Goal: Task Accomplishment & Management: Complete application form

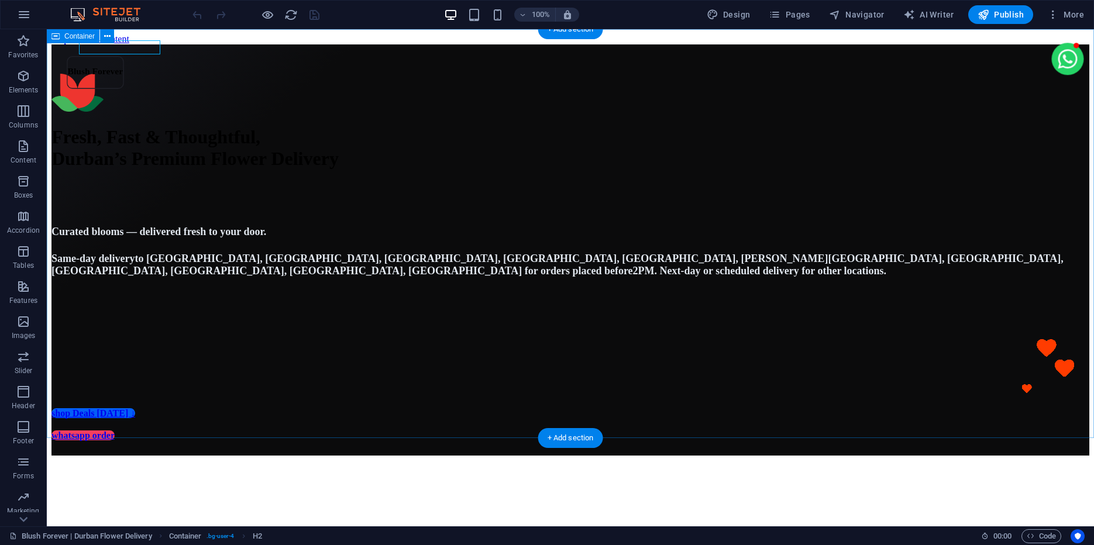
click at [122, 207] on div "Fresh, Fast & Thoughtful, Durban’s Premium Flower Delivery Curated blooms — del…" at bounding box center [570, 249] width 1038 height 411
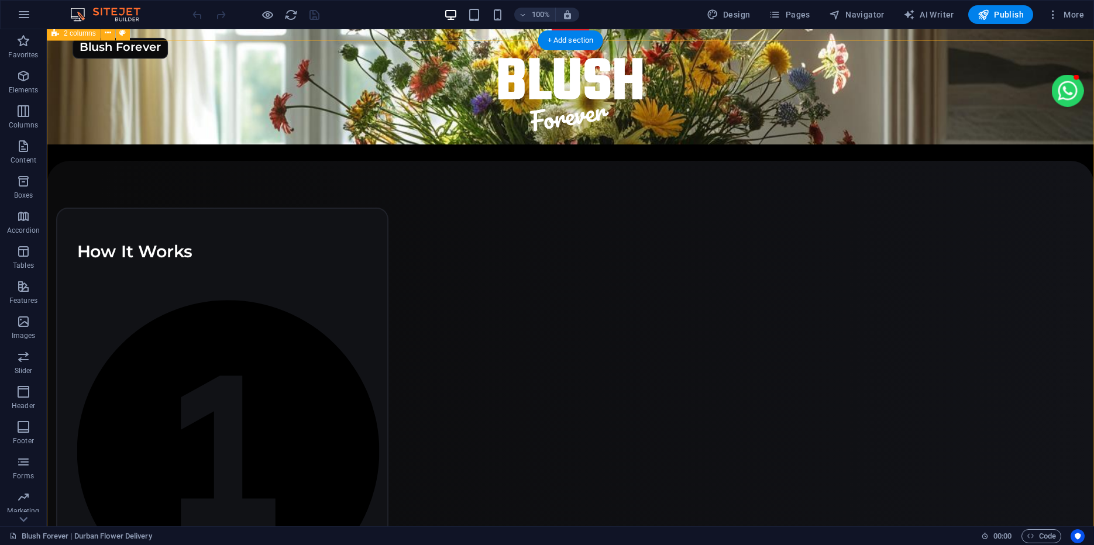
scroll to position [719, 0]
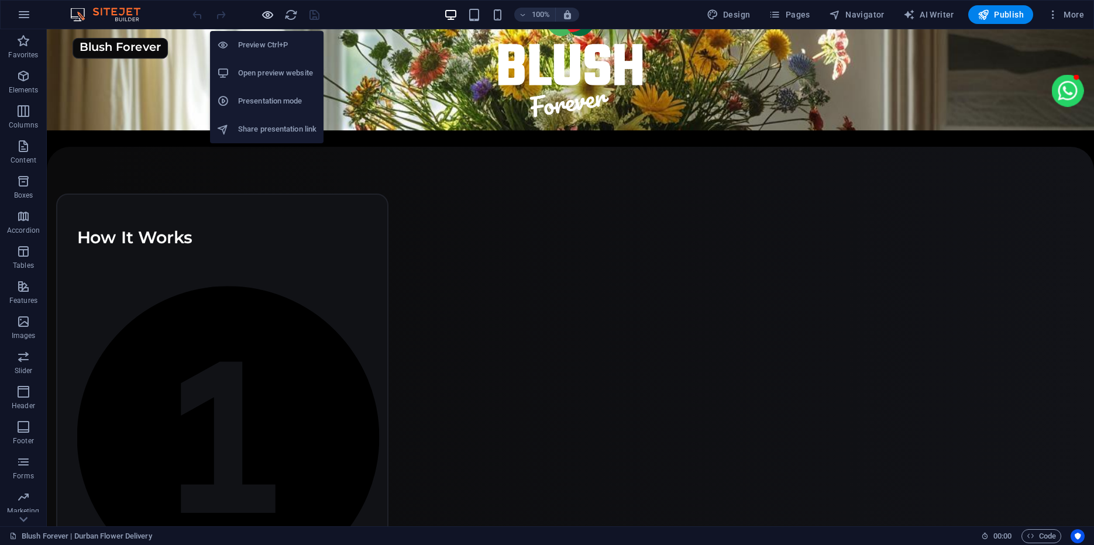
click at [271, 14] on icon "button" at bounding box center [267, 14] width 13 height 13
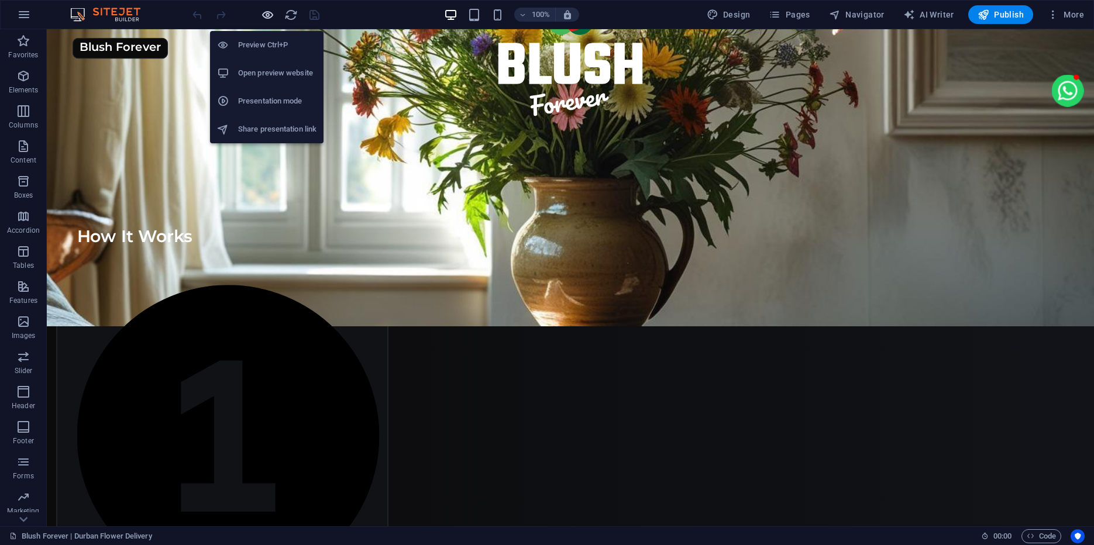
scroll to position [724, 0]
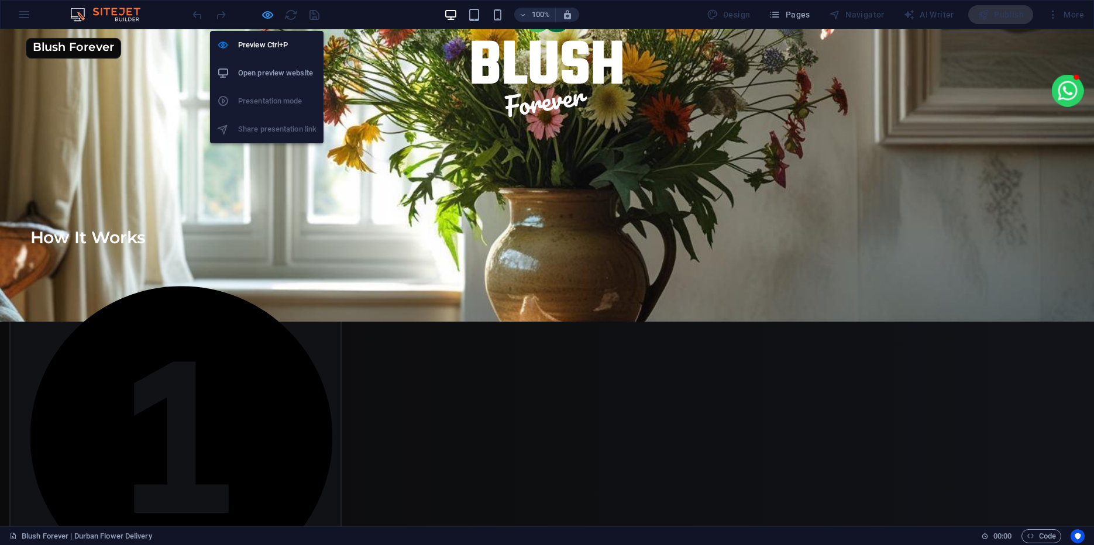
click at [270, 13] on icon "button" at bounding box center [267, 14] width 13 height 13
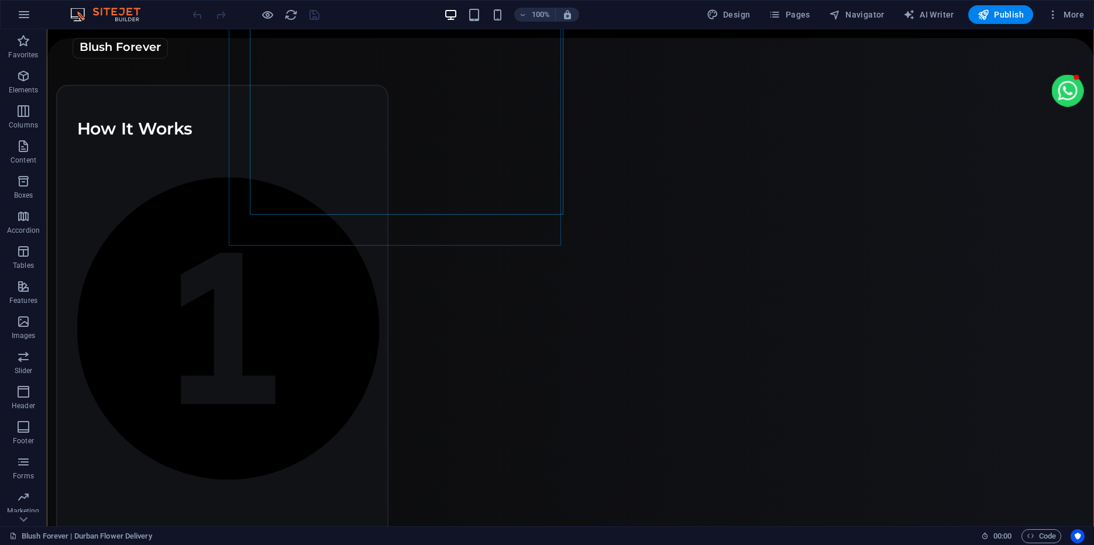
scroll to position [830, 0]
click at [793, 15] on span "Pages" at bounding box center [789, 15] width 41 height 12
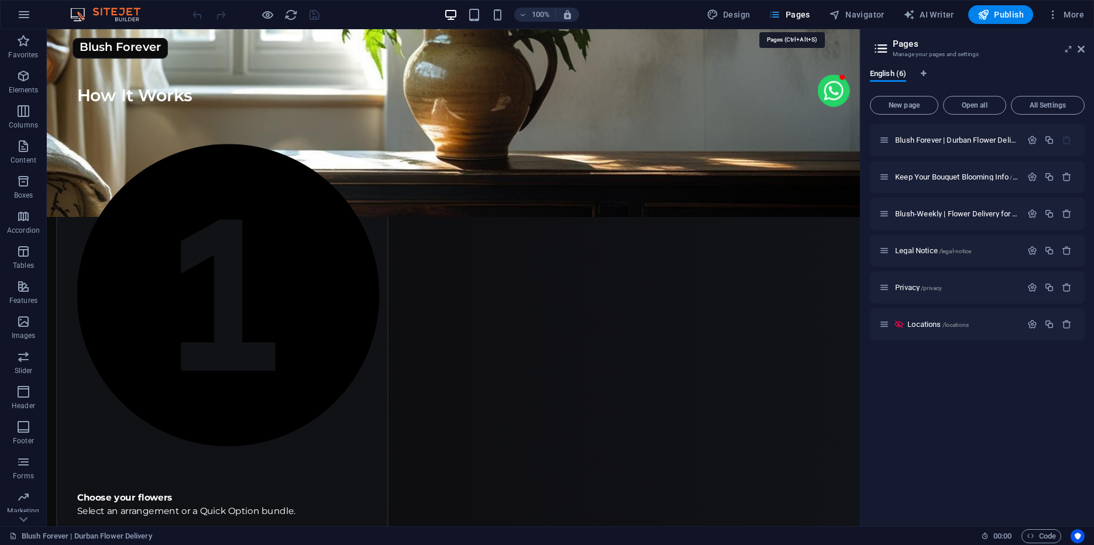
scroll to position [798, 0]
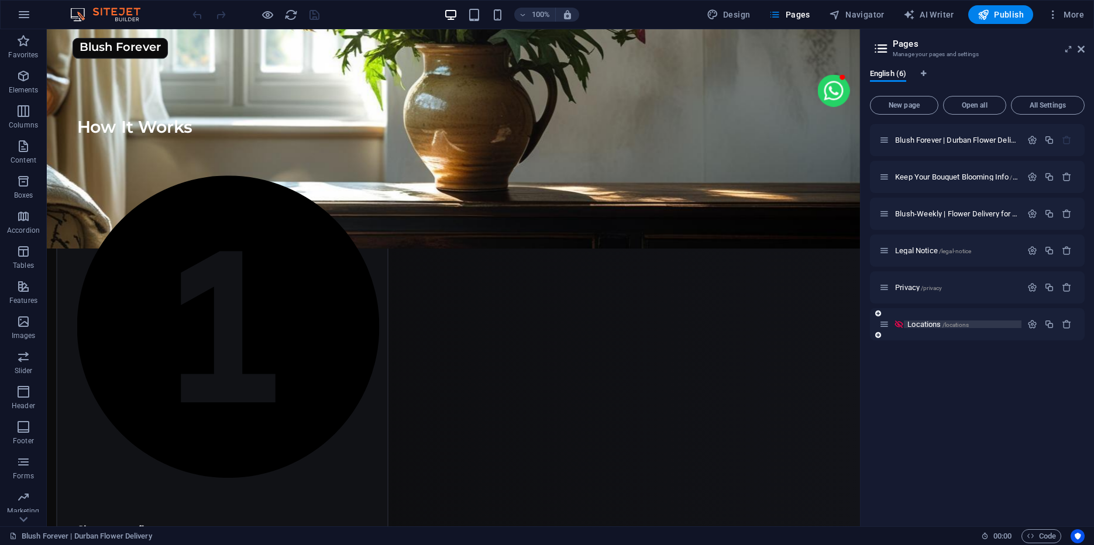
click at [973, 324] on p "Locations /locations" at bounding box center [962, 325] width 111 height 8
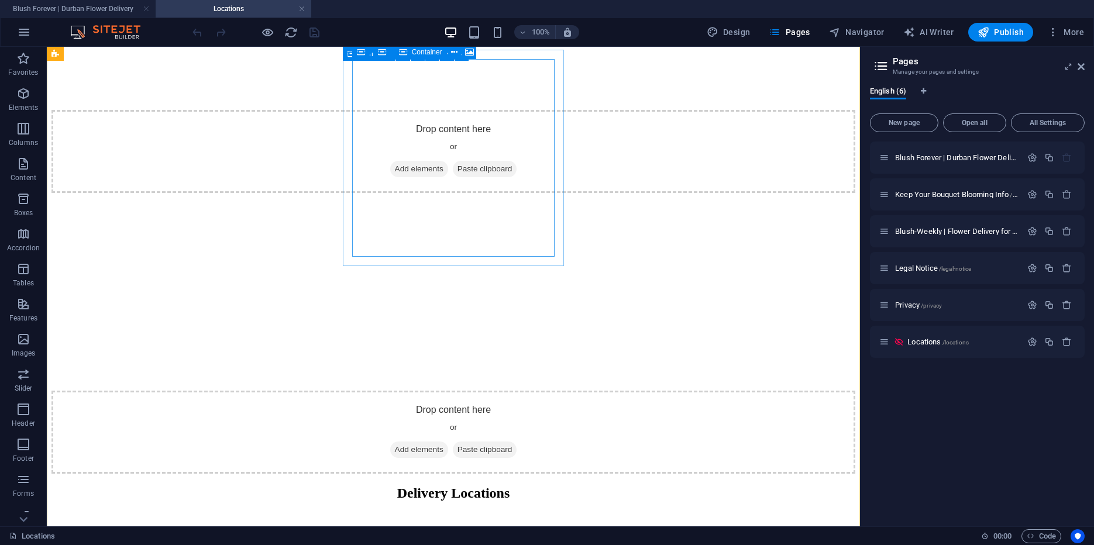
scroll to position [1321, 0]
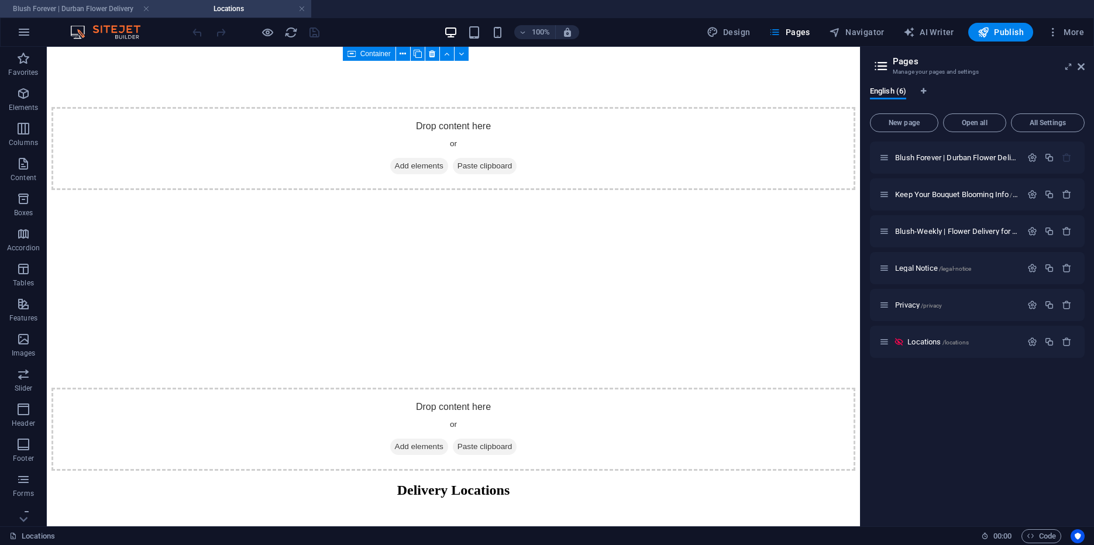
click at [67, 13] on h4 "Blush Forever | Durban Flower Delivery" at bounding box center [78, 8] width 156 height 13
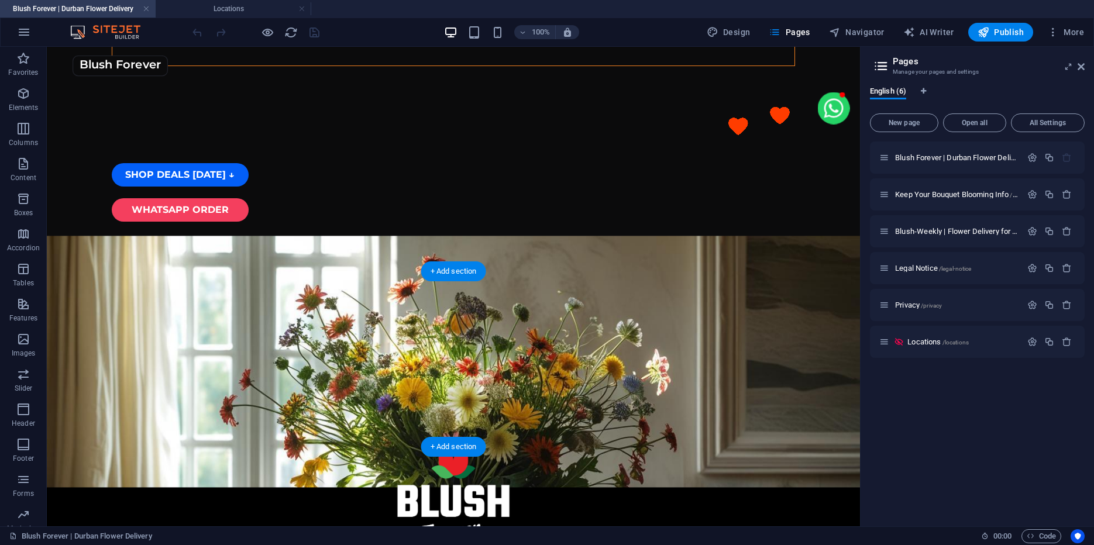
scroll to position [356, 0]
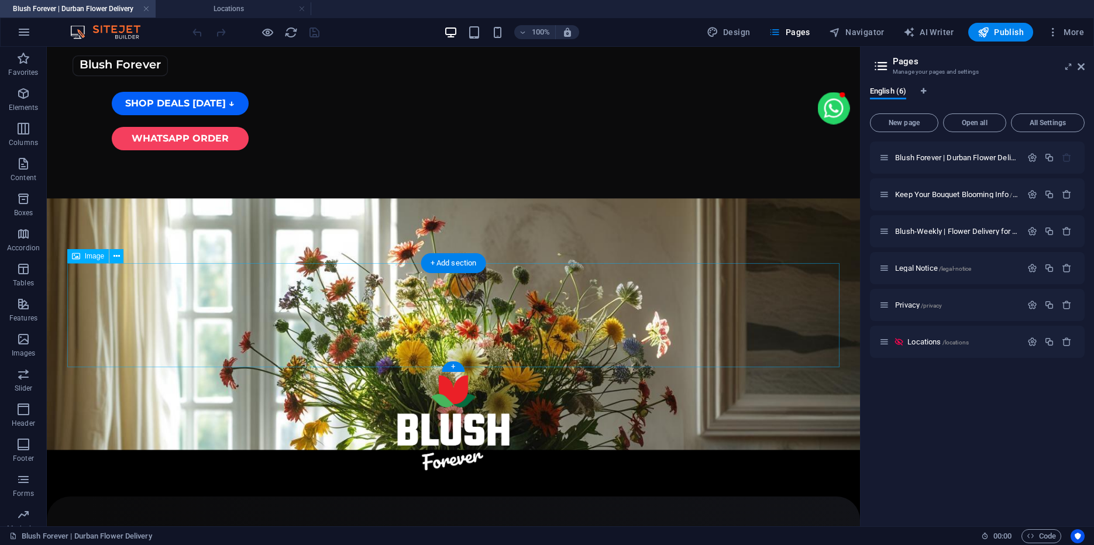
click at [450, 375] on figure at bounding box center [453, 427] width 773 height 104
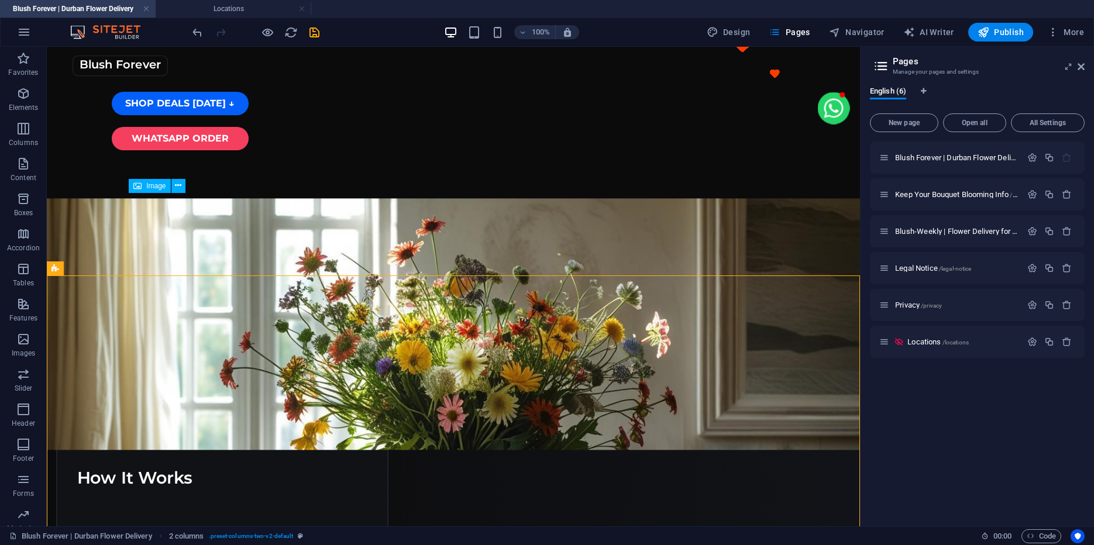
click at [931, 404] on div "Blush Forever | [GEOGRAPHIC_DATA] Flower Delivery / Keep Your Bouquet Blooming …" at bounding box center [977, 330] width 215 height 376
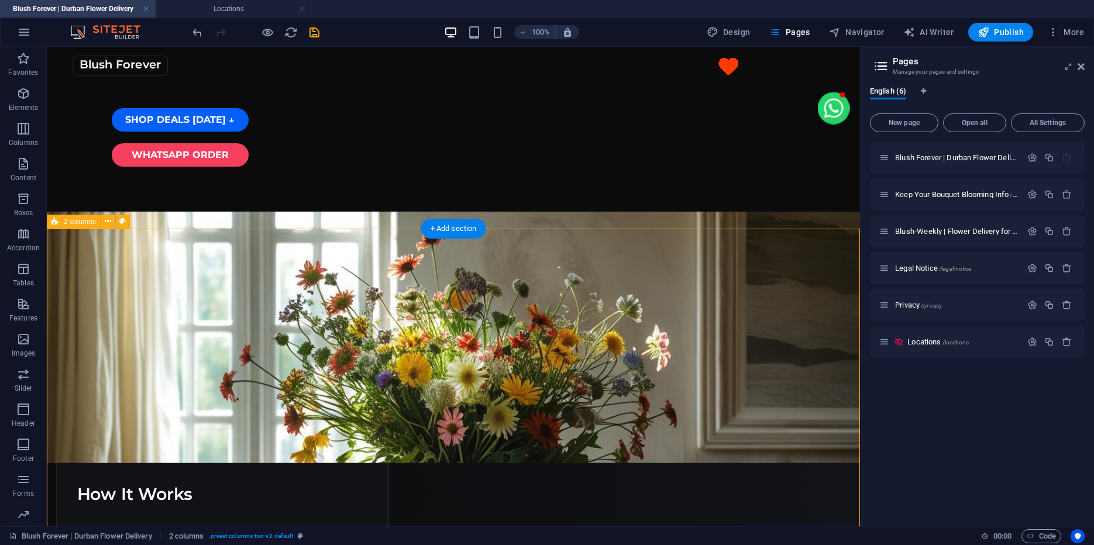
scroll to position [336, 0]
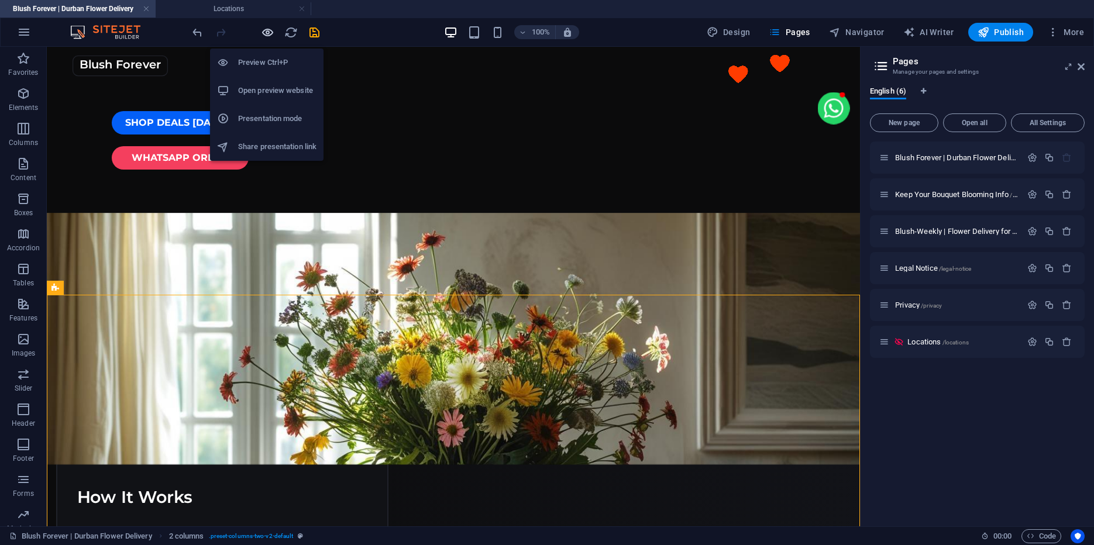
click at [265, 33] on icon "button" at bounding box center [267, 32] width 13 height 13
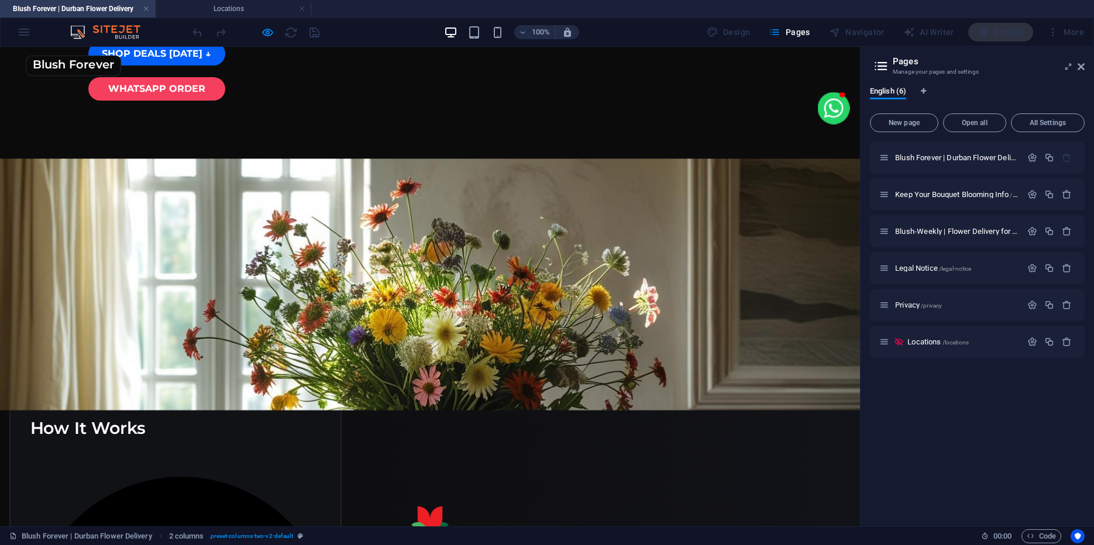
scroll to position [410, 0]
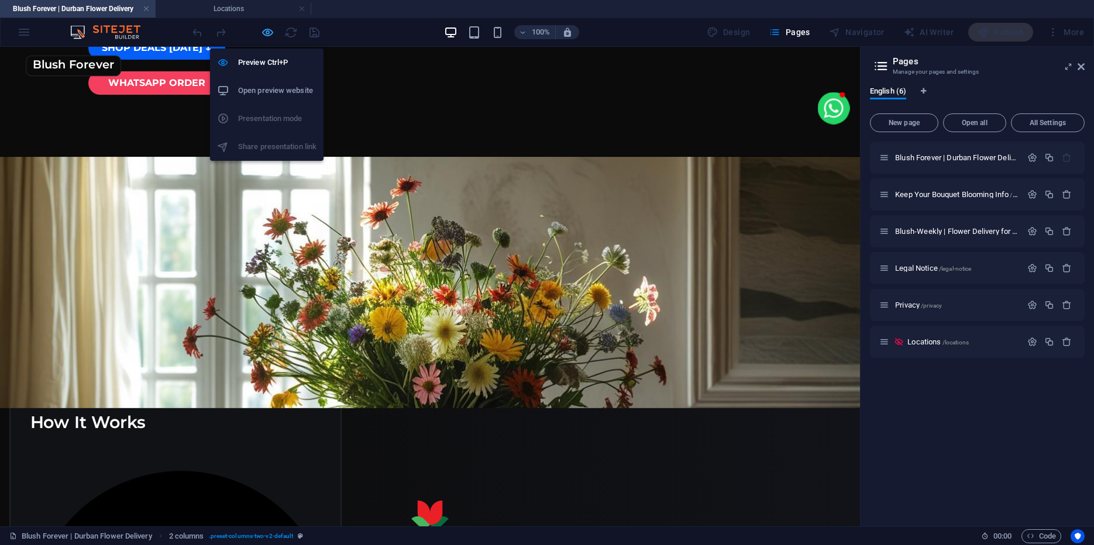
click at [265, 36] on icon "button" at bounding box center [267, 32] width 13 height 13
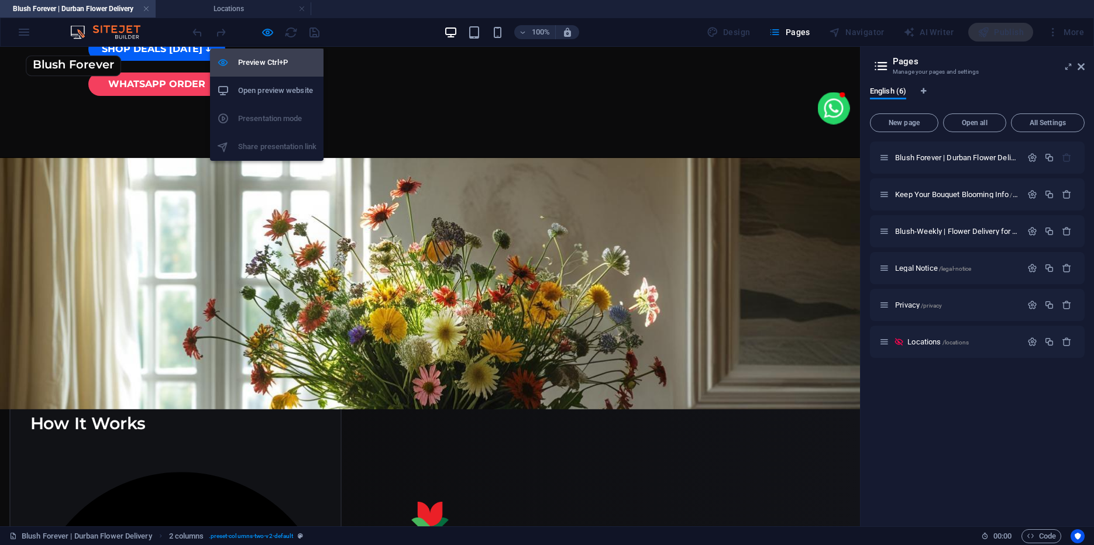
scroll to position [411, 0]
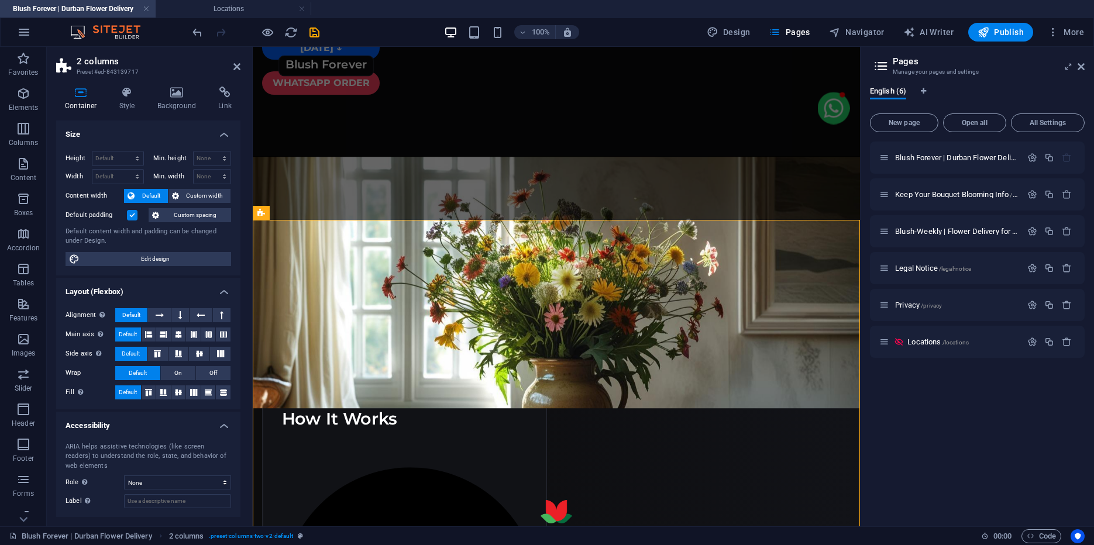
select select "rem"
click at [137, 91] on icon at bounding box center [127, 93] width 33 height 12
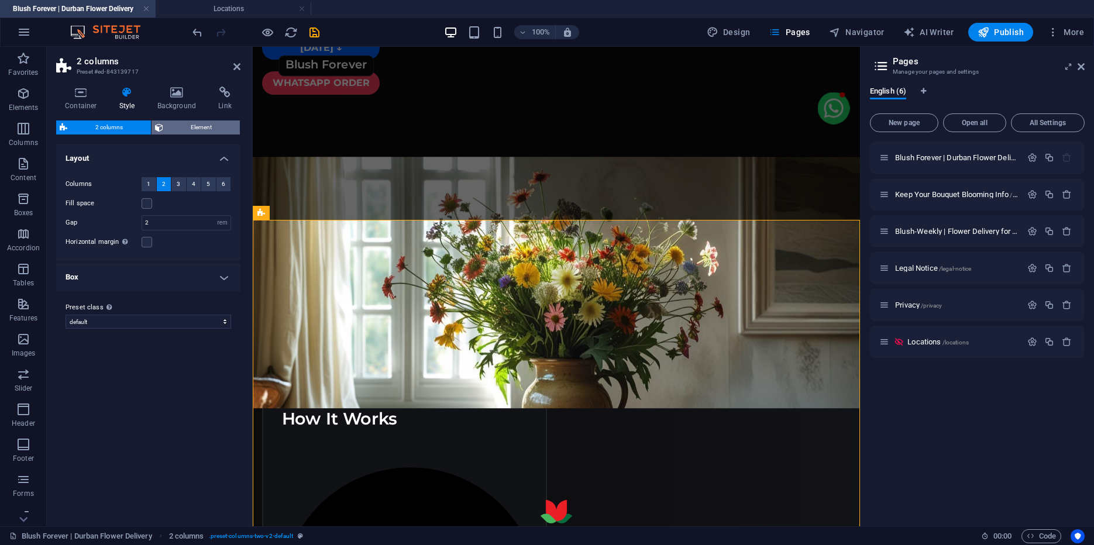
click at [191, 129] on span "Element" at bounding box center [202, 128] width 70 height 14
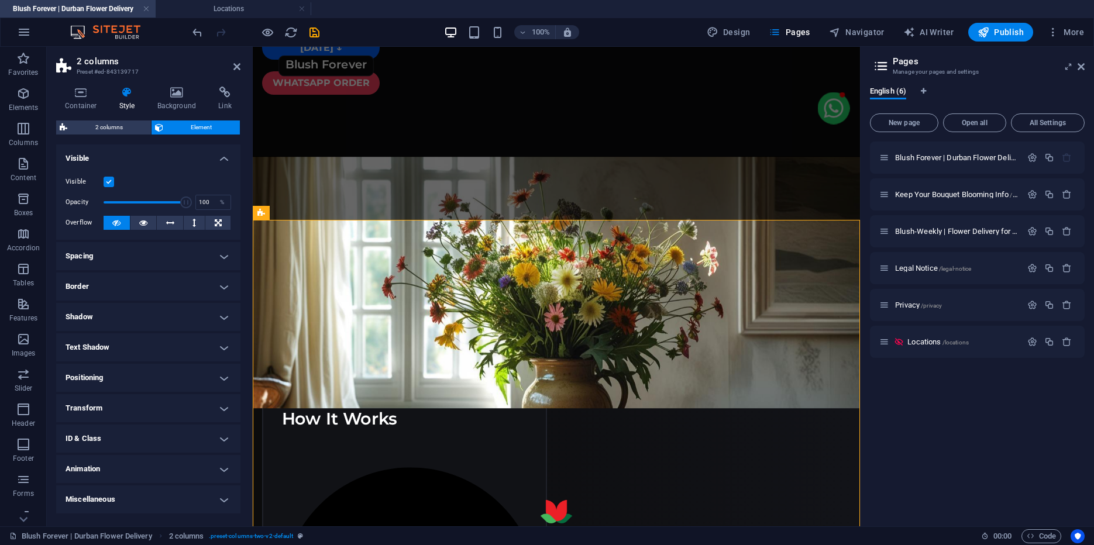
click at [104, 379] on h4 "Positioning" at bounding box center [148, 378] width 184 height 28
click at [116, 379] on h4 "Positioning" at bounding box center [148, 374] width 184 height 21
click at [105, 407] on h4 "Transform" at bounding box center [148, 408] width 184 height 28
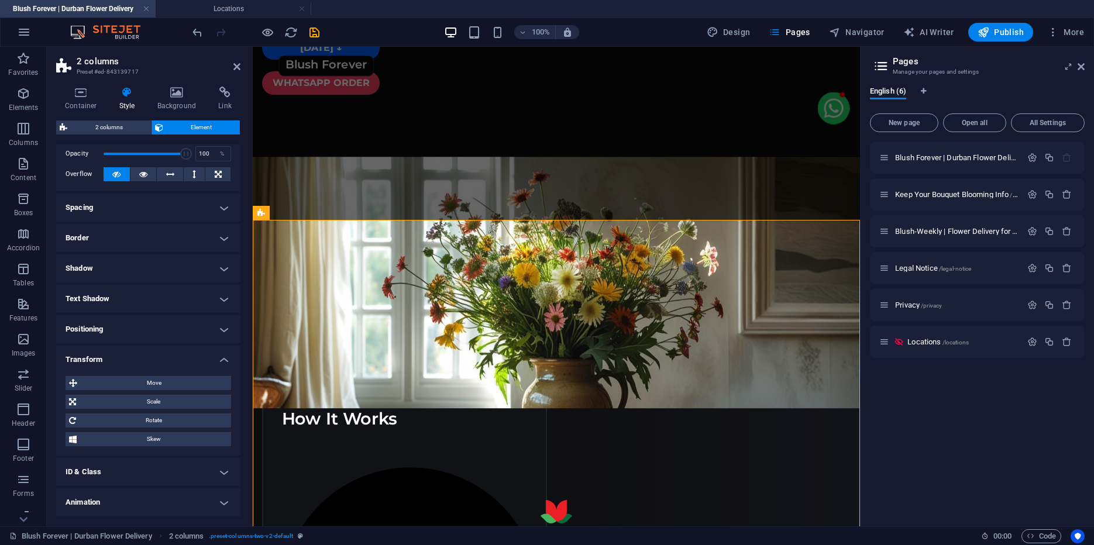
scroll to position [54, 0]
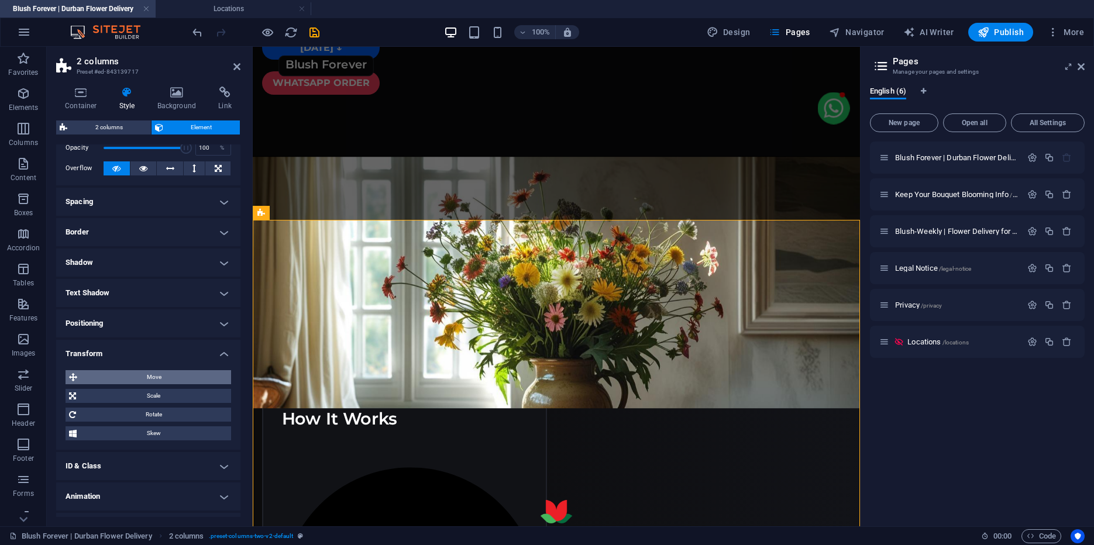
click at [146, 375] on span "Move" at bounding box center [154, 377] width 147 height 14
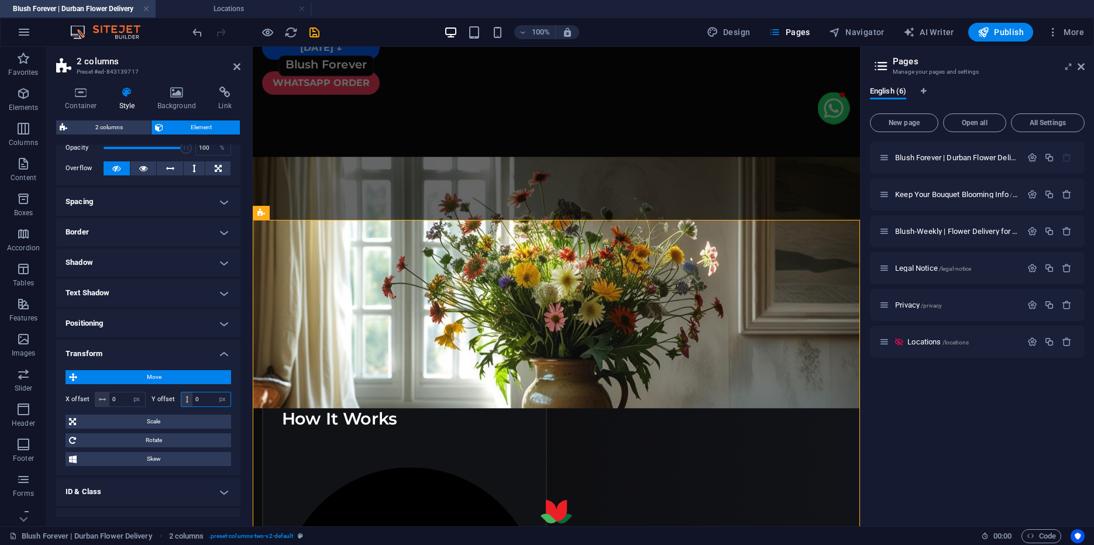
drag, startPoint x: 206, startPoint y: 398, endPoint x: 168, endPoint y: 397, distance: 38.0
click at [192, 397] on input "0" at bounding box center [211, 400] width 38 height 14
type input "-20"
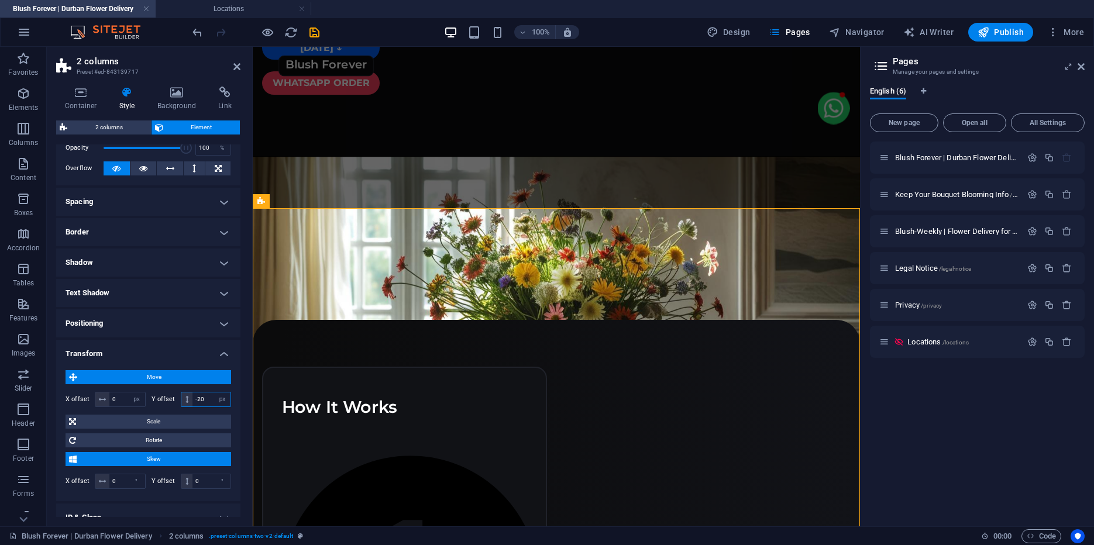
drag, startPoint x: 207, startPoint y: 398, endPoint x: 168, endPoint y: 400, distance: 38.6
click at [192, 400] on input "-20" at bounding box center [211, 400] width 38 height 14
type input "-25"
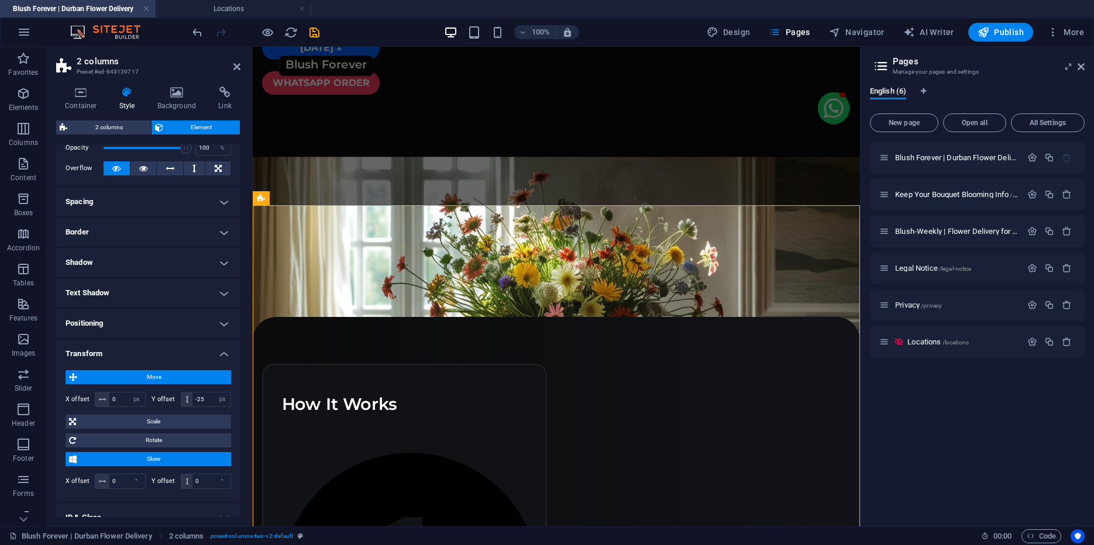
click at [908, 484] on div "Blush Forever | [GEOGRAPHIC_DATA] Flower Delivery / Keep Your Bouquet Blooming …" at bounding box center [977, 330] width 215 height 376
click at [698, 500] on figure at bounding box center [556, 537] width 559 height 75
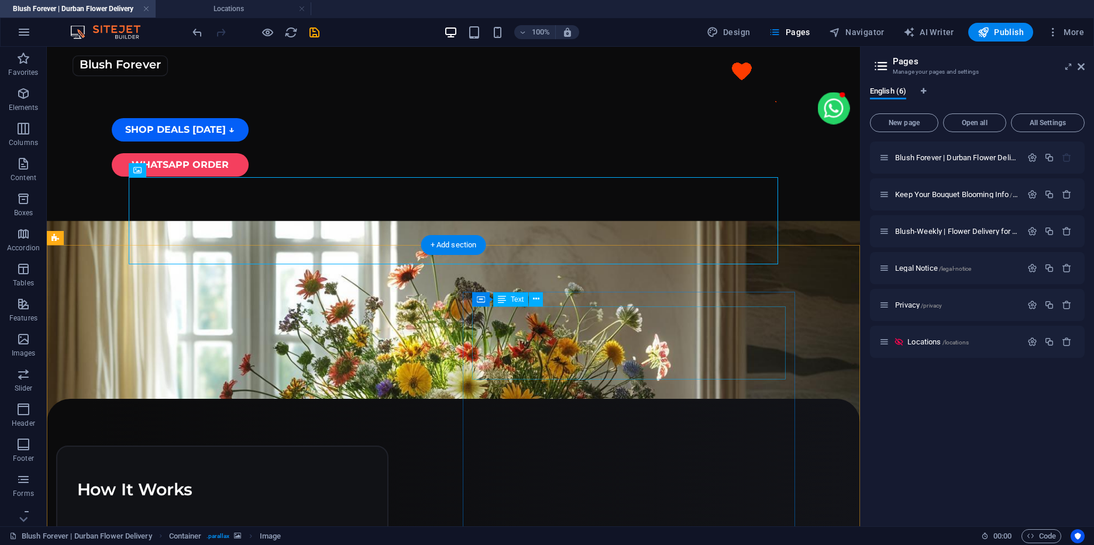
scroll to position [326, 0]
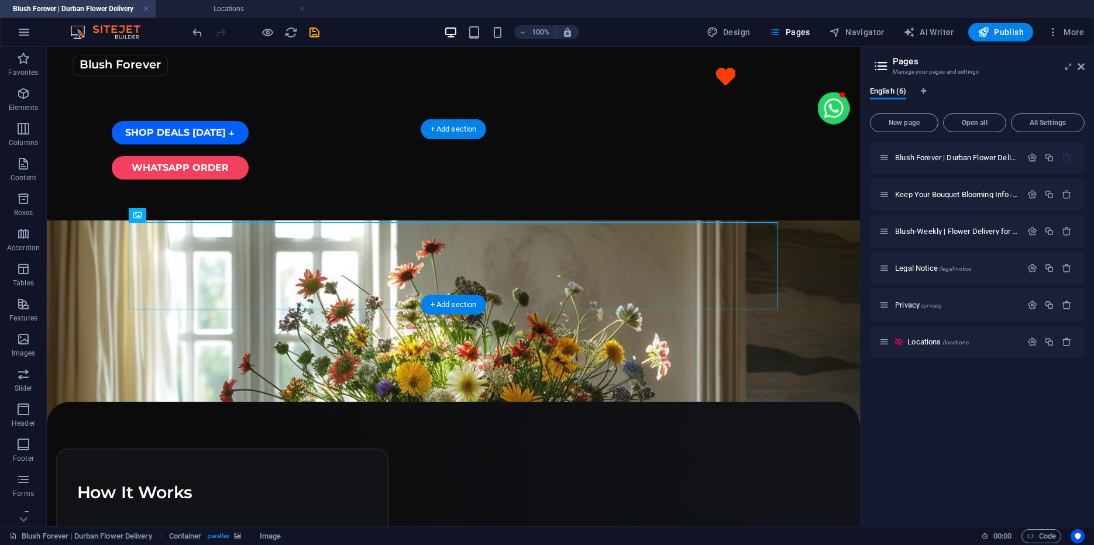
click at [839, 221] on figure at bounding box center [453, 347] width 813 height 252
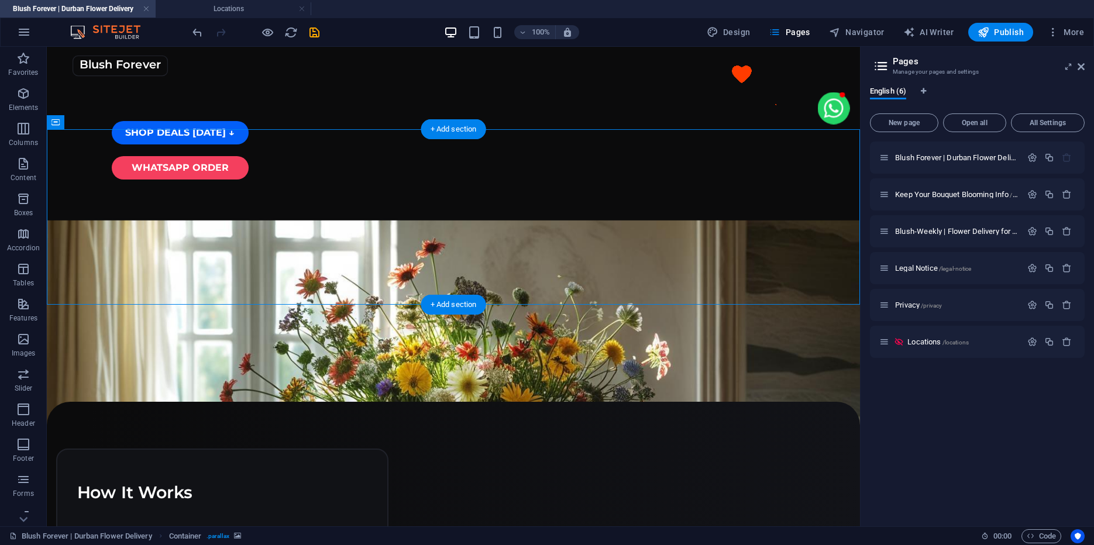
click at [840, 221] on figure at bounding box center [453, 347] width 813 height 252
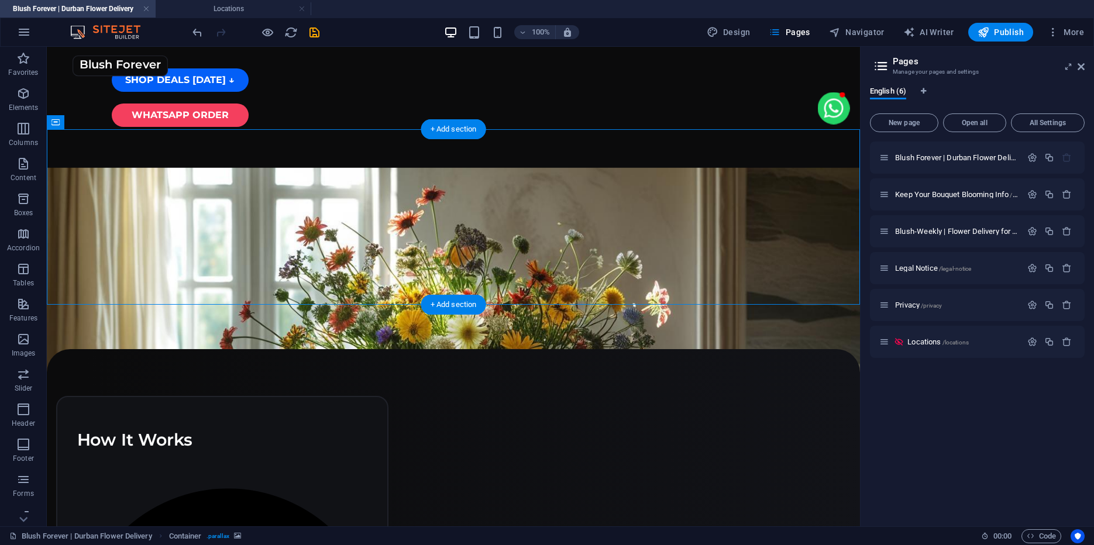
select select "px"
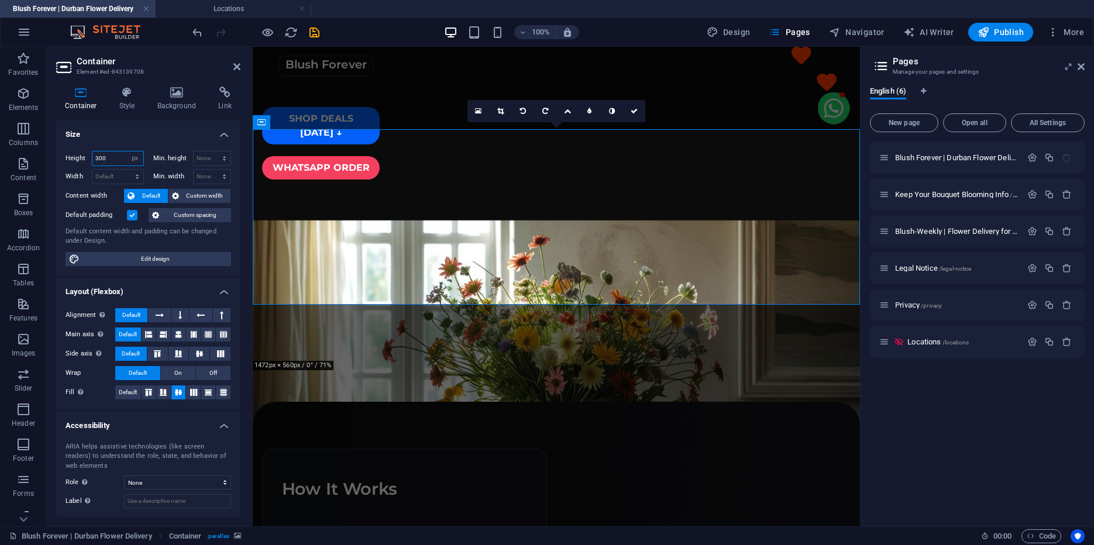
drag, startPoint x: 109, startPoint y: 157, endPoint x: 67, endPoint y: 155, distance: 41.6
click at [92, 155] on input "300" at bounding box center [117, 159] width 51 height 14
type input "325"
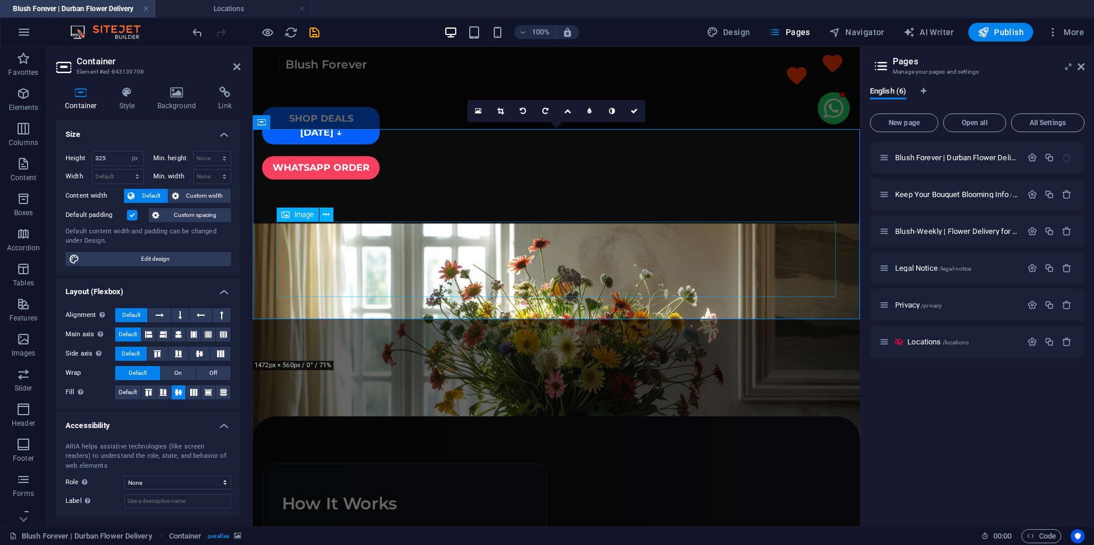
scroll to position [430, 0]
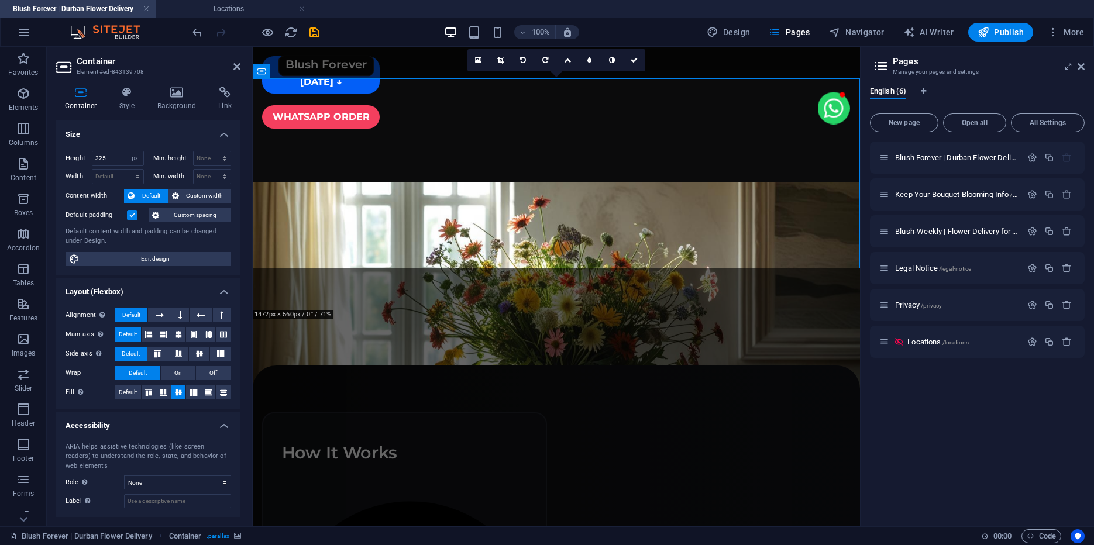
click at [925, 415] on div "Blush Forever | [GEOGRAPHIC_DATA] Flower Delivery / Keep Your Bouquet Blooming …" at bounding box center [977, 330] width 215 height 376
drag, startPoint x: 1081, startPoint y: 64, endPoint x: 482, endPoint y: 46, distance: 599.3
click at [1081, 64] on icon at bounding box center [1080, 66] width 7 height 9
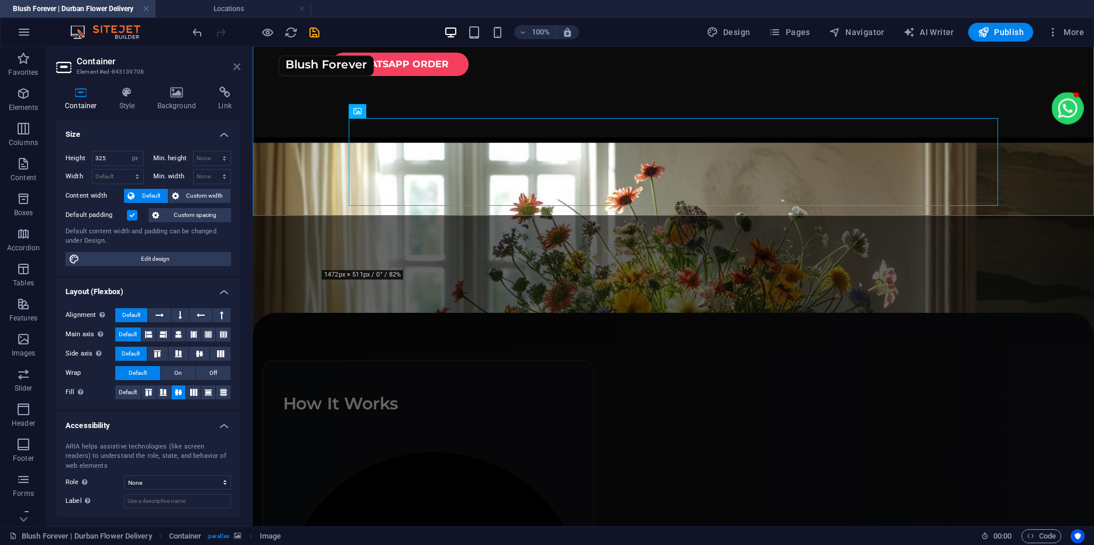
drag, startPoint x: 236, startPoint y: 65, endPoint x: 301, endPoint y: 32, distance: 73.0
click at [236, 65] on icon at bounding box center [236, 66] width 7 height 9
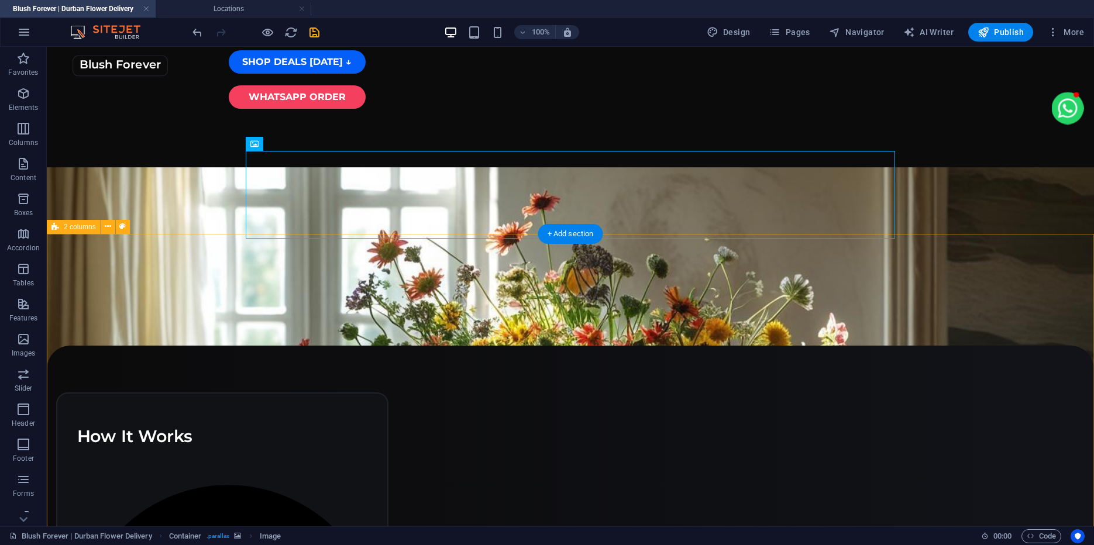
scroll to position [395, 0]
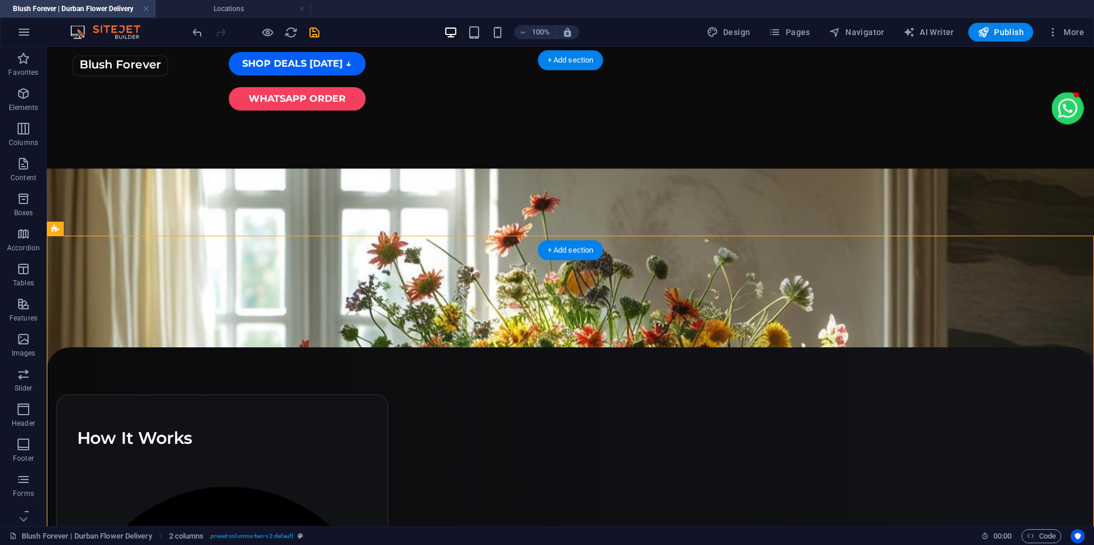
click at [942, 190] on figure at bounding box center [570, 299] width 1047 height 263
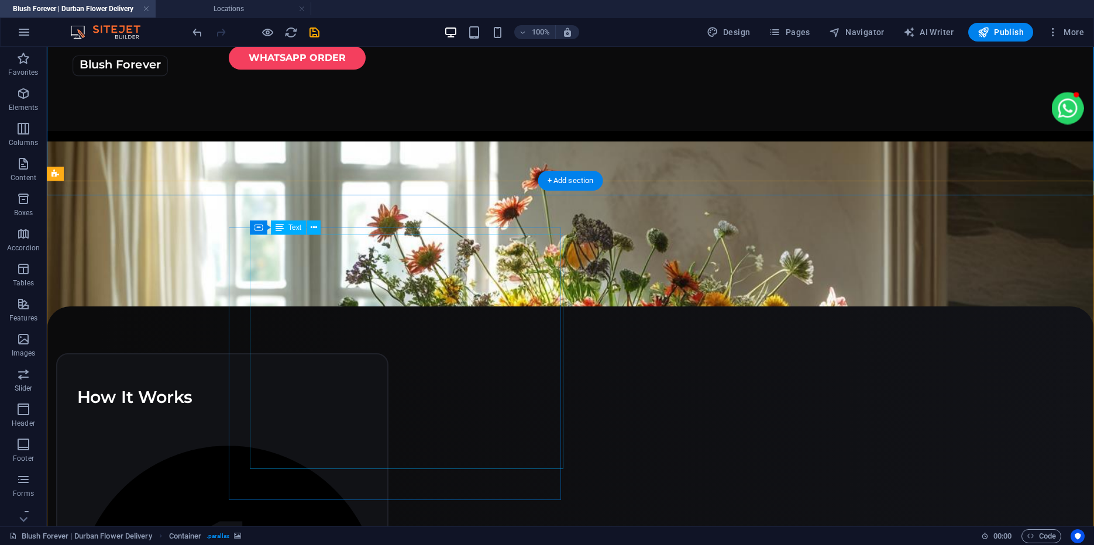
scroll to position [419, 0]
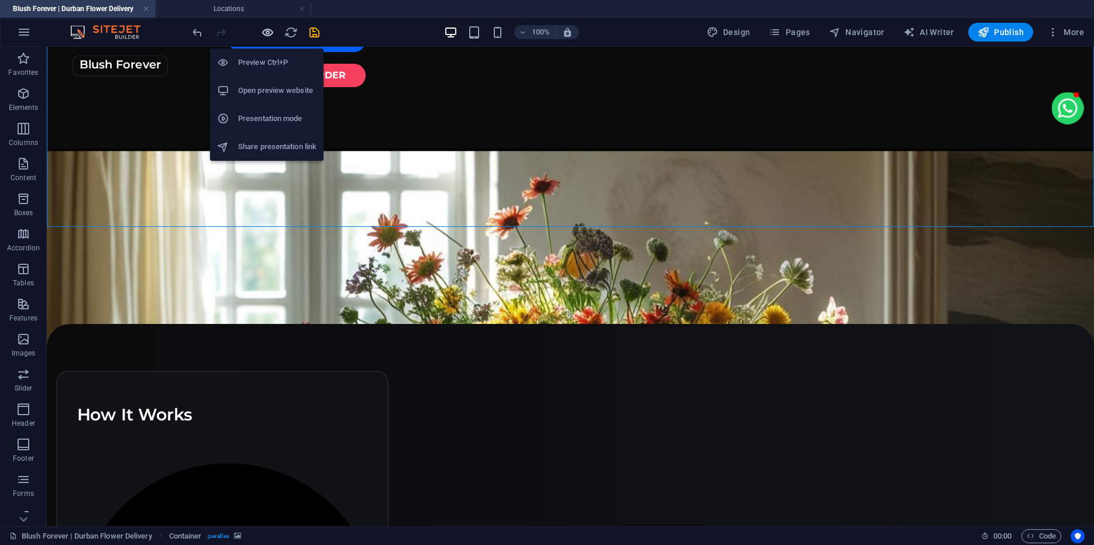
click at [271, 33] on icon "button" at bounding box center [267, 32] width 13 height 13
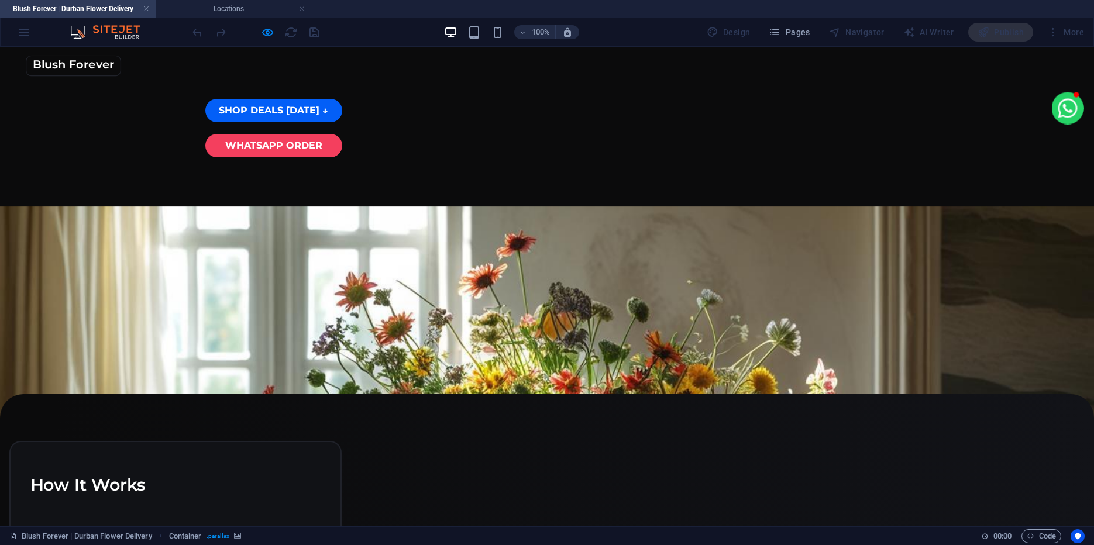
scroll to position [360, 0]
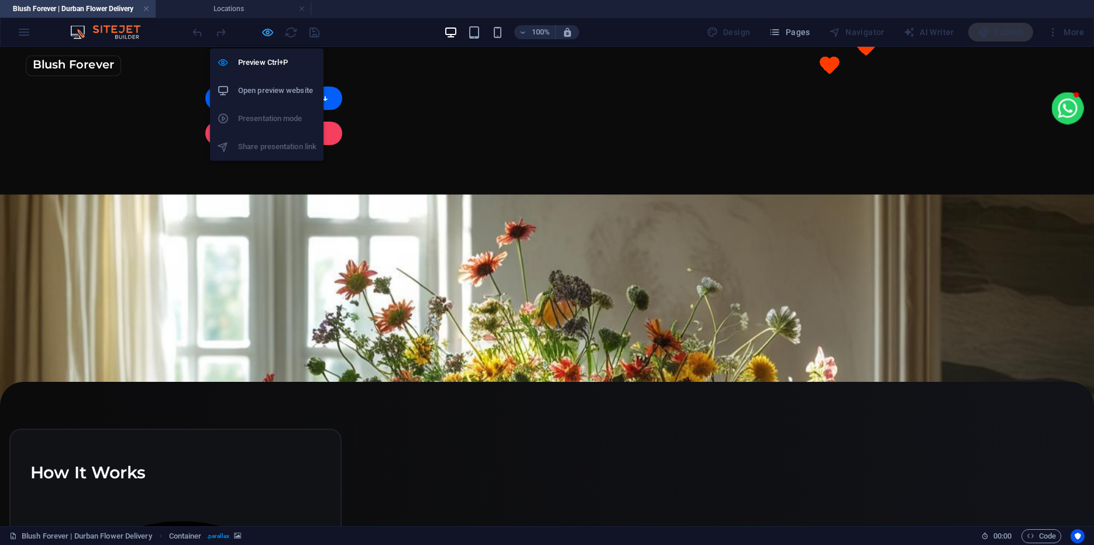
click at [269, 33] on icon "button" at bounding box center [267, 32] width 13 height 13
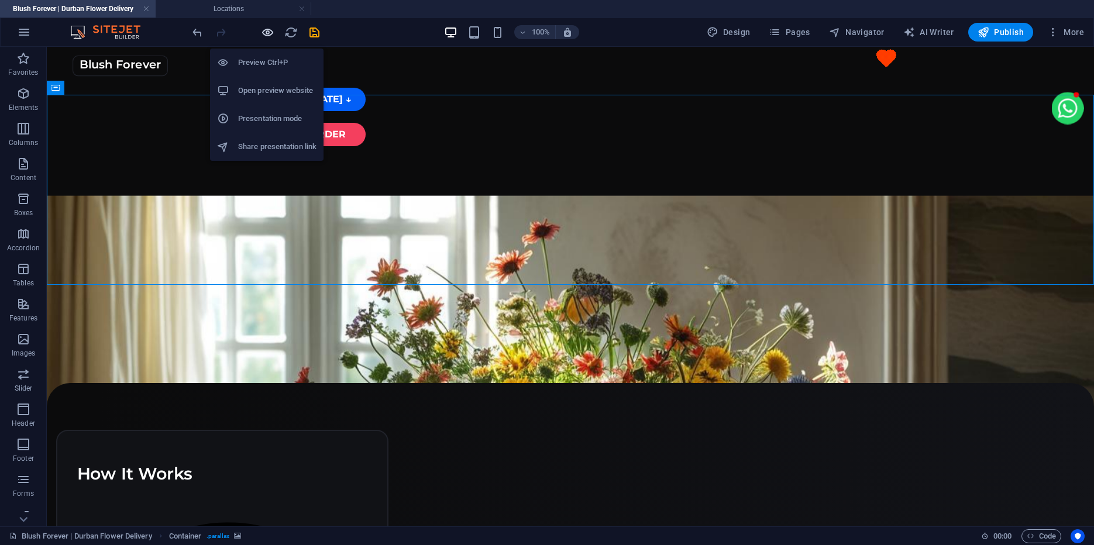
scroll to position [361, 0]
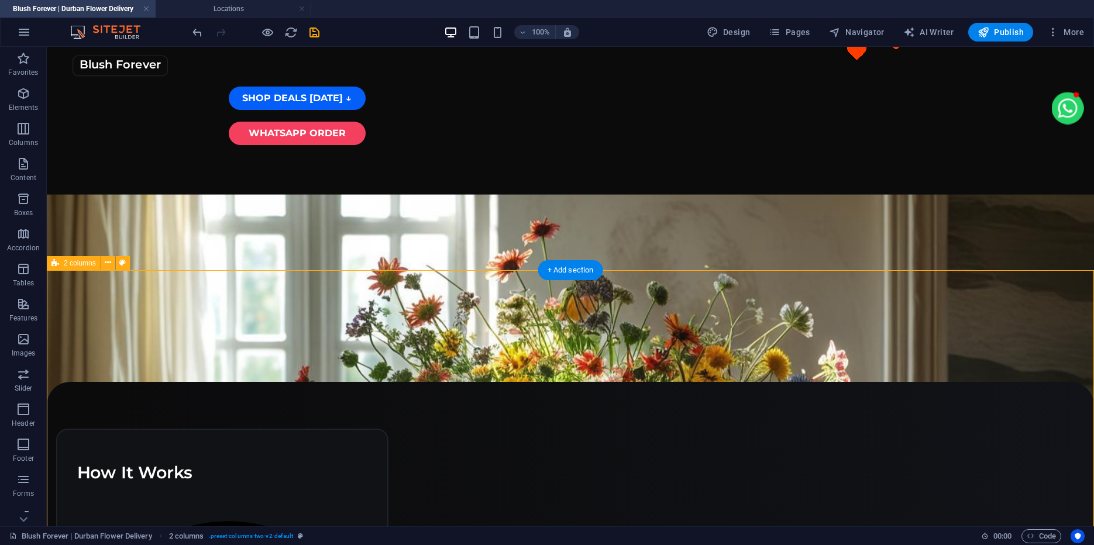
select select "px"
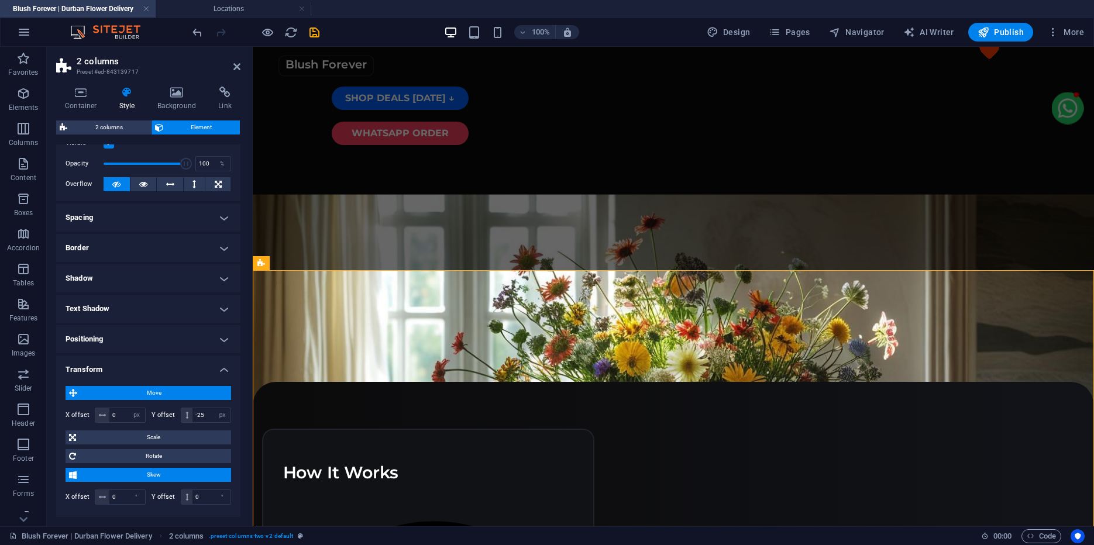
scroll to position [70, 0]
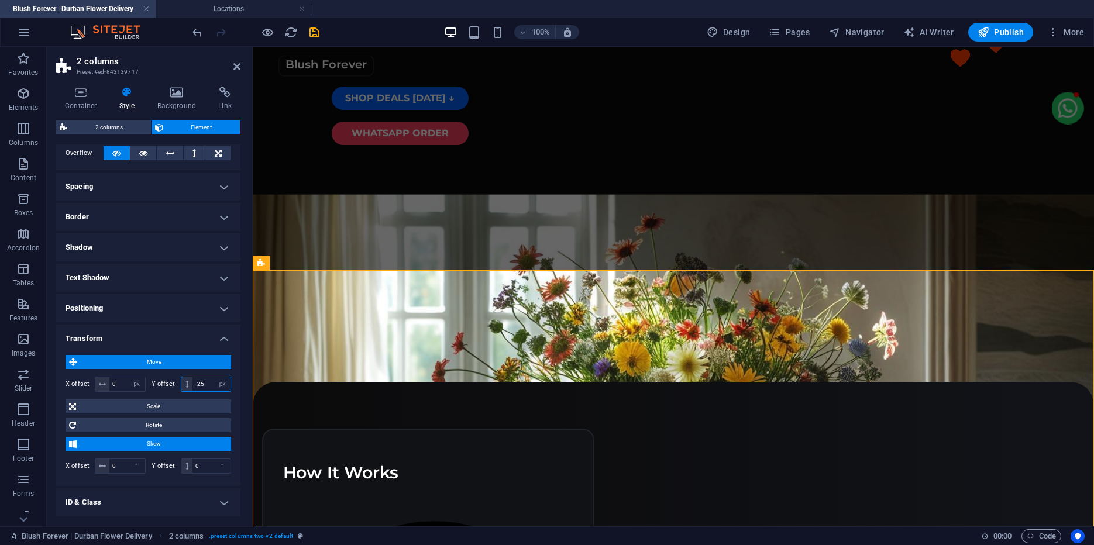
drag, startPoint x: 207, startPoint y: 383, endPoint x: 159, endPoint y: 383, distance: 48.6
click at [192, 383] on input "-25" at bounding box center [211, 384] width 38 height 14
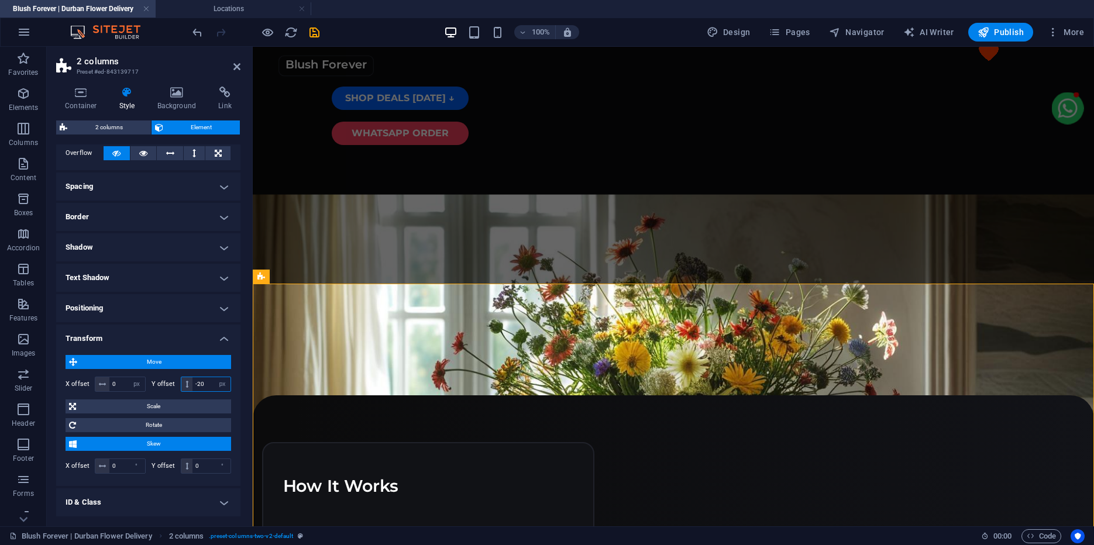
type input "-20"
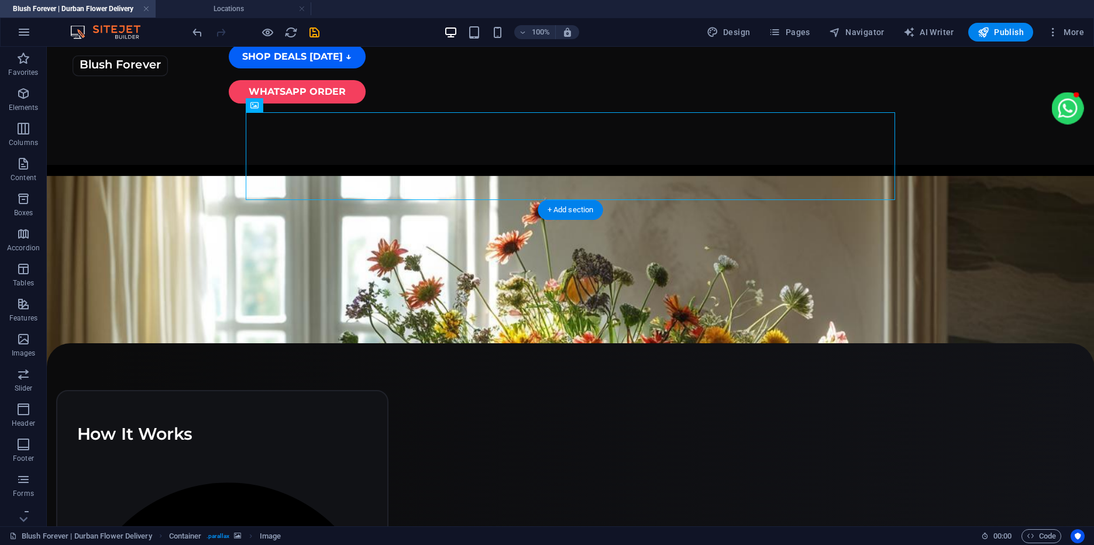
scroll to position [395, 0]
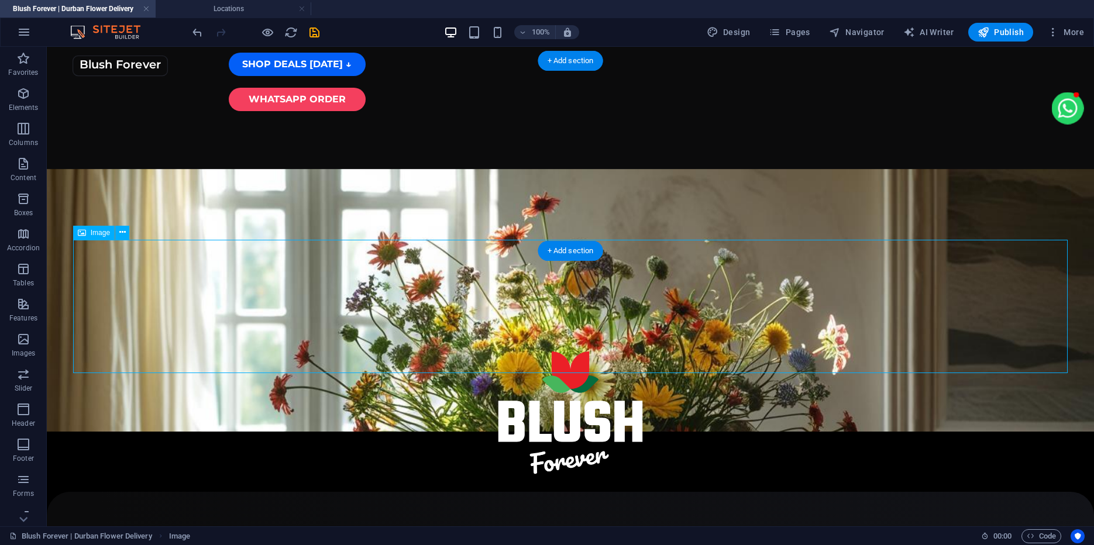
click at [761, 215] on figure at bounding box center [570, 300] width 1047 height 263
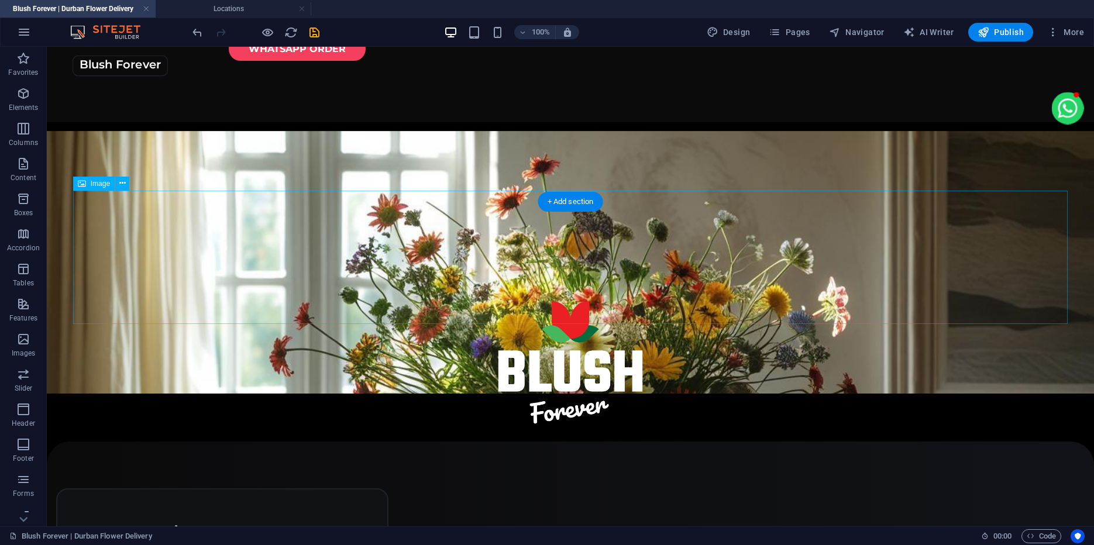
scroll to position [444, 0]
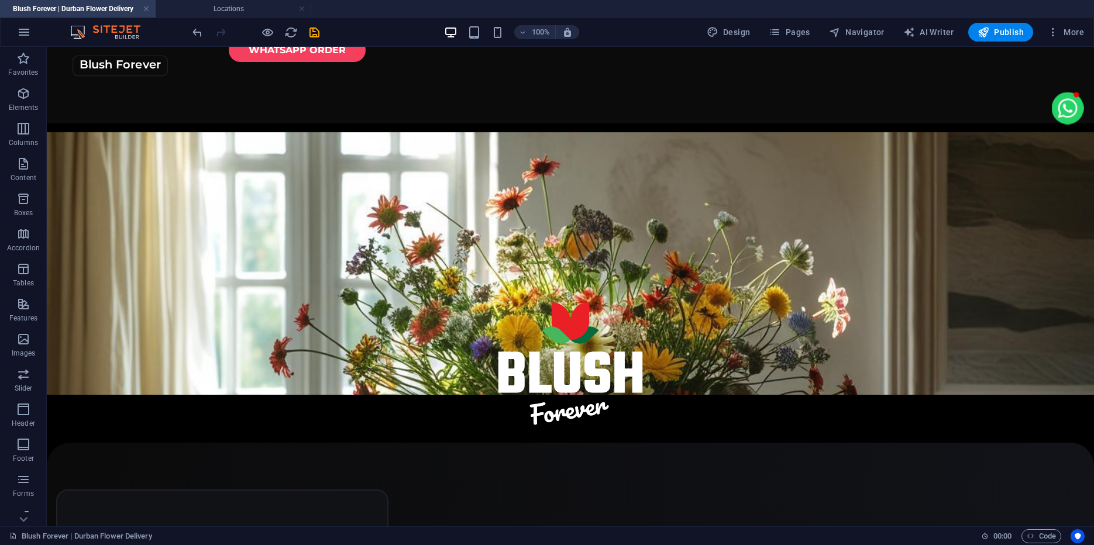
click at [462, 302] on figure at bounding box center [570, 369] width 995 height 134
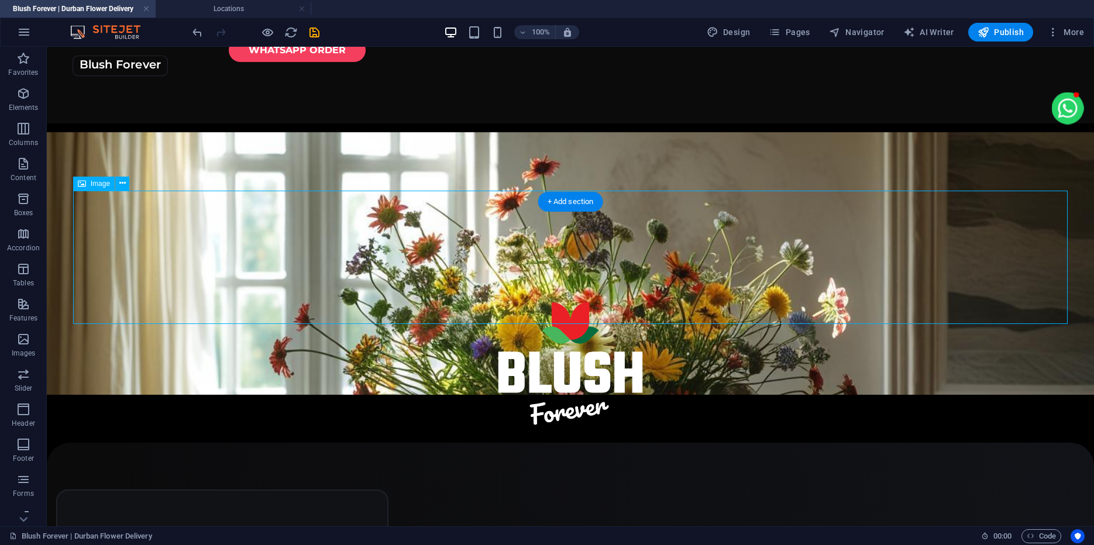
click at [462, 302] on figure at bounding box center [570, 369] width 995 height 134
select select "%"
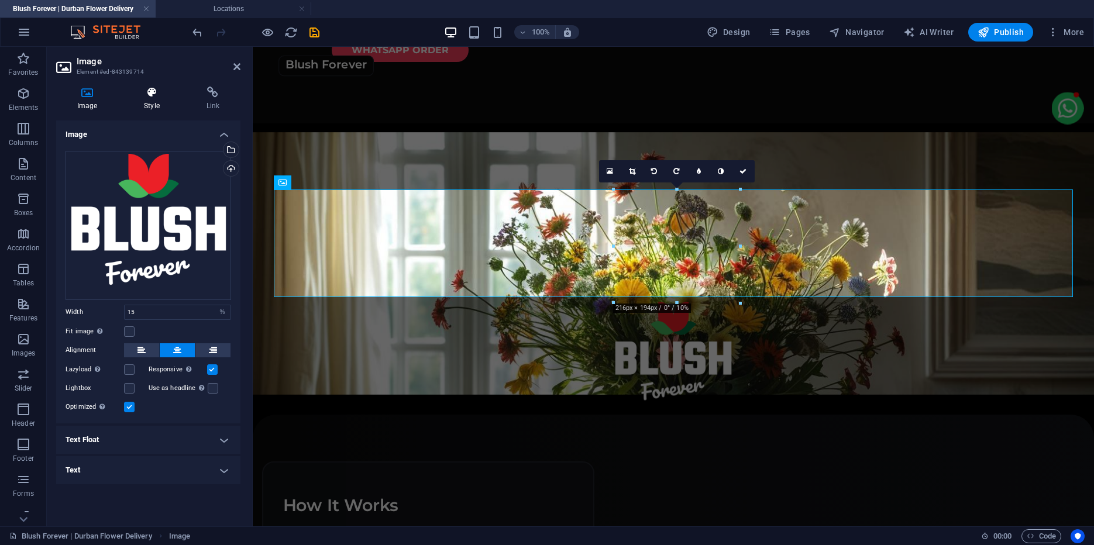
click at [163, 87] on icon at bounding box center [151, 93] width 57 height 12
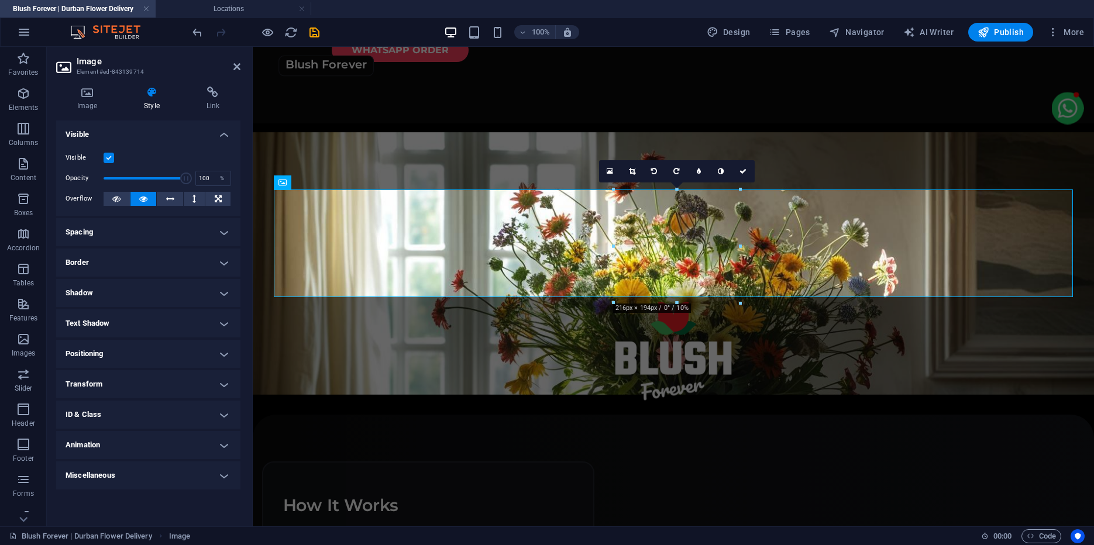
click at [104, 382] on h4 "Transform" at bounding box center [148, 384] width 184 height 28
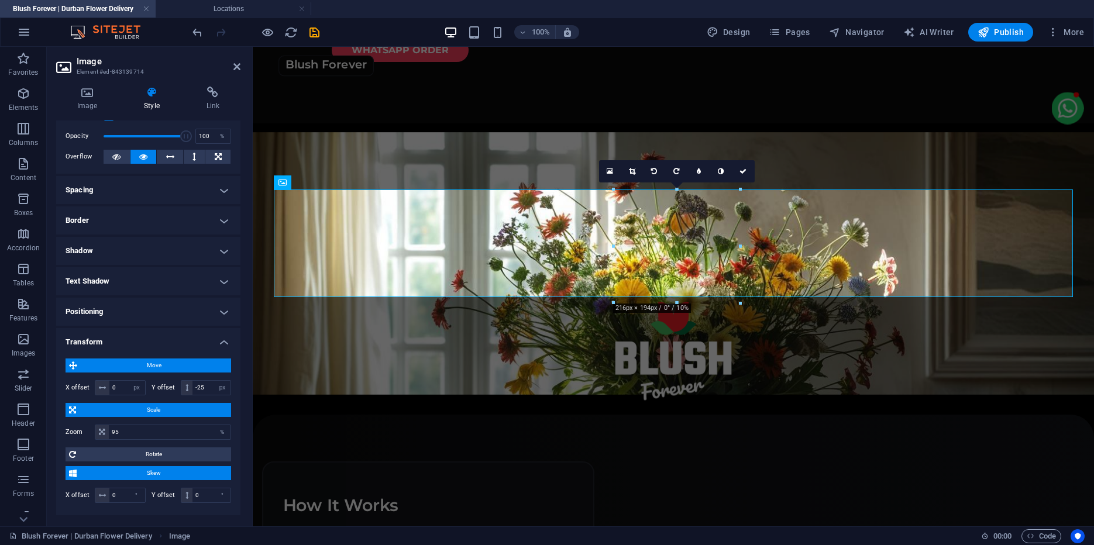
scroll to position [38, 0]
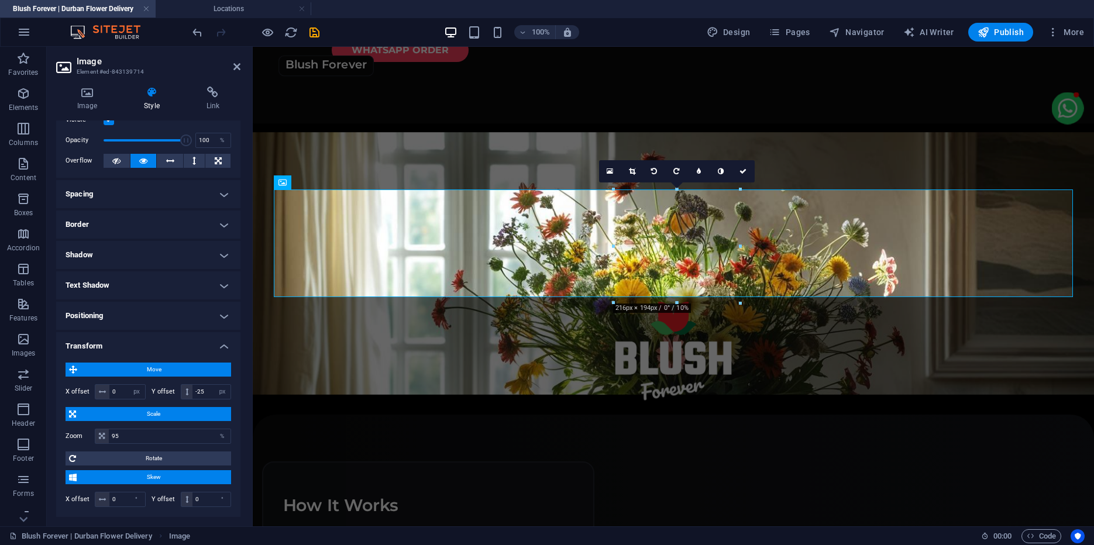
click at [137, 339] on h4 "Transform" at bounding box center [148, 342] width 184 height 21
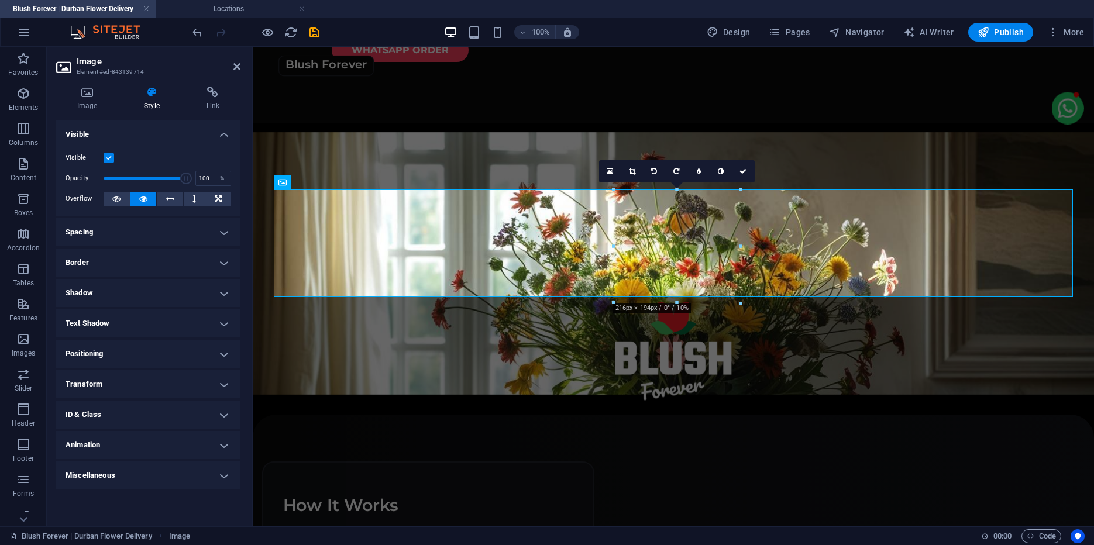
click at [104, 264] on h4 "Border" at bounding box center [148, 263] width 184 height 28
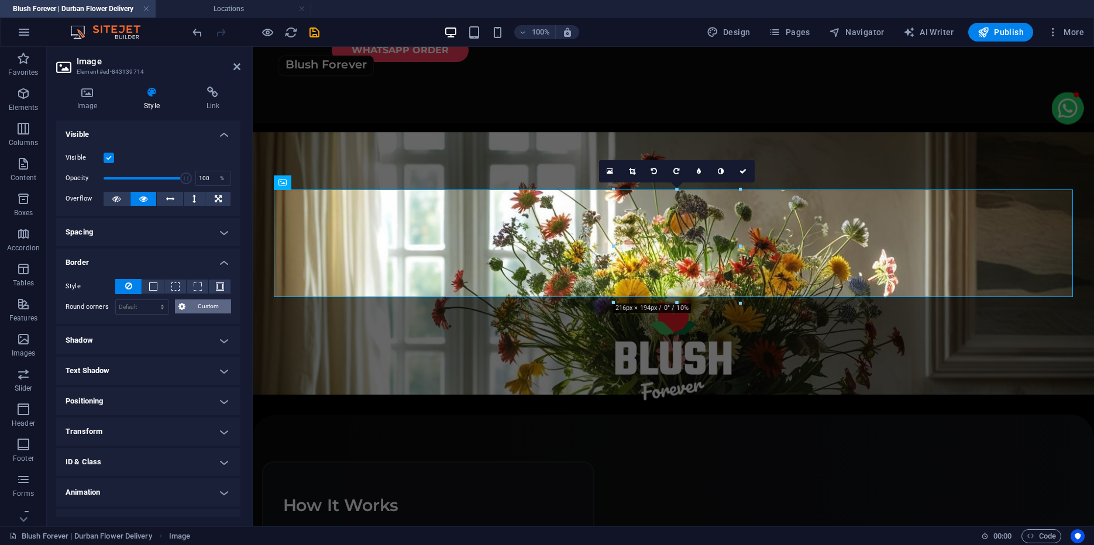
click at [190, 307] on span "Custom" at bounding box center [208, 306] width 39 height 14
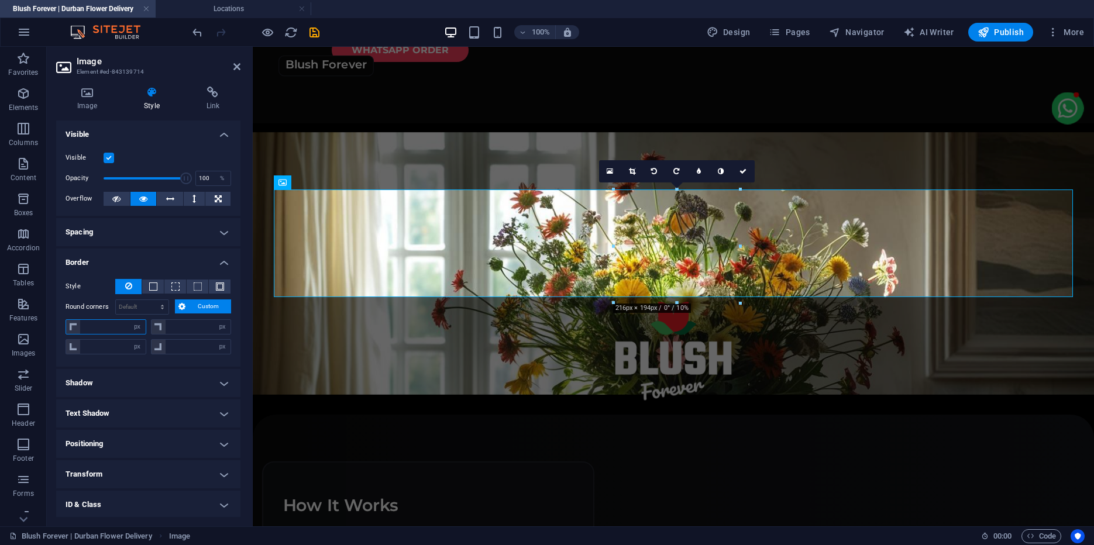
click at [108, 323] on input "number" at bounding box center [113, 327] width 66 height 14
type input "25"
type input "0"
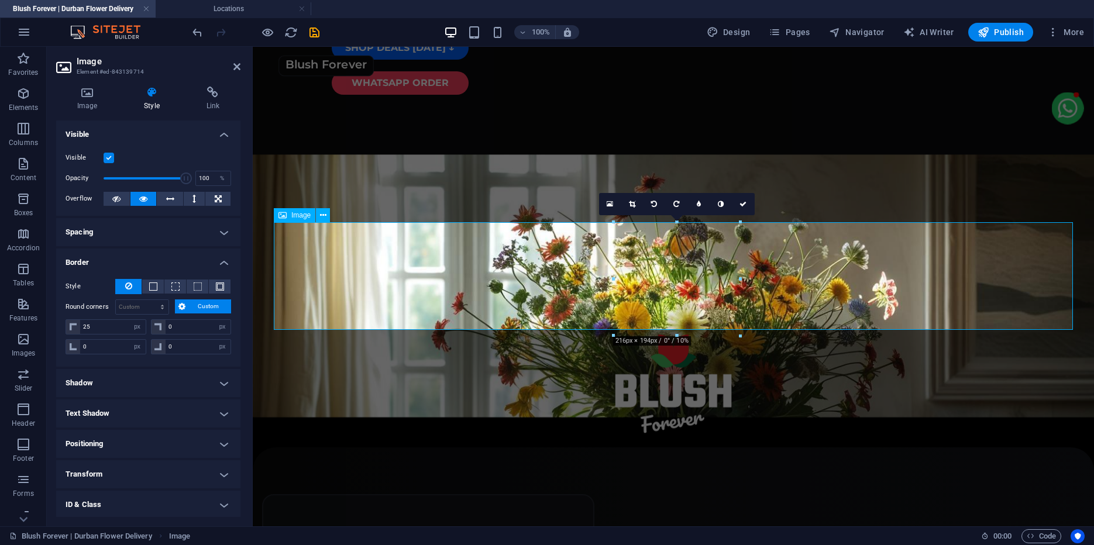
scroll to position [394, 0]
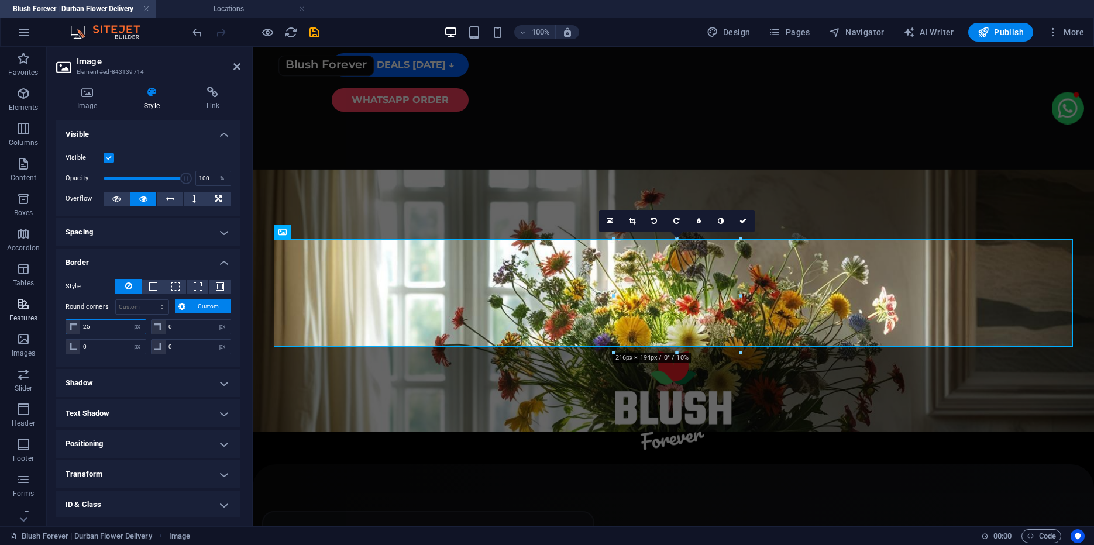
drag, startPoint x: 82, startPoint y: 326, endPoint x: 45, endPoint y: 325, distance: 37.5
click at [80, 325] on input "25" at bounding box center [113, 327] width 66 height 14
type input "0"
select select "px"
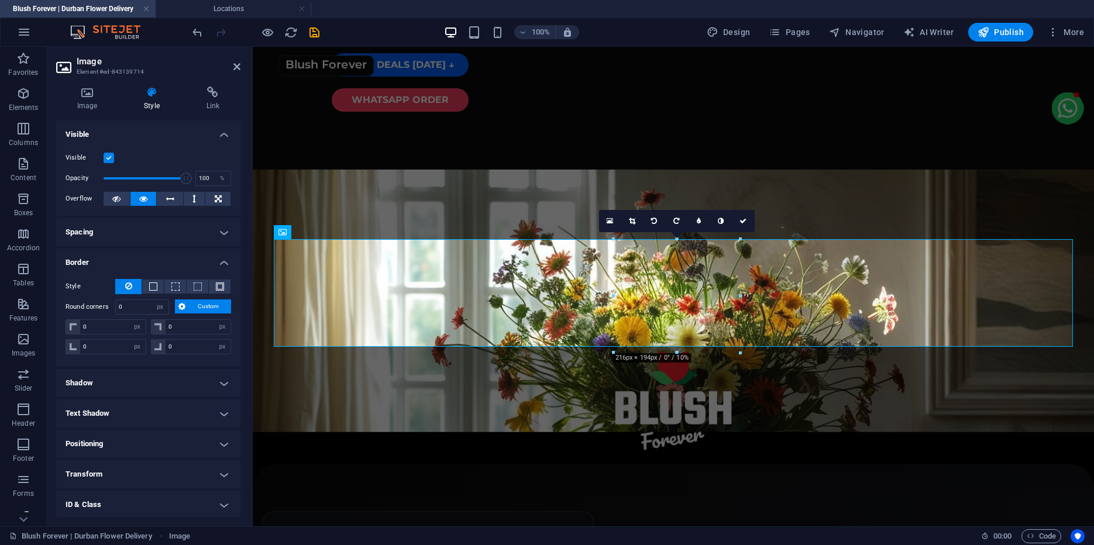
click at [432, 215] on figure at bounding box center [673, 301] width 841 height 263
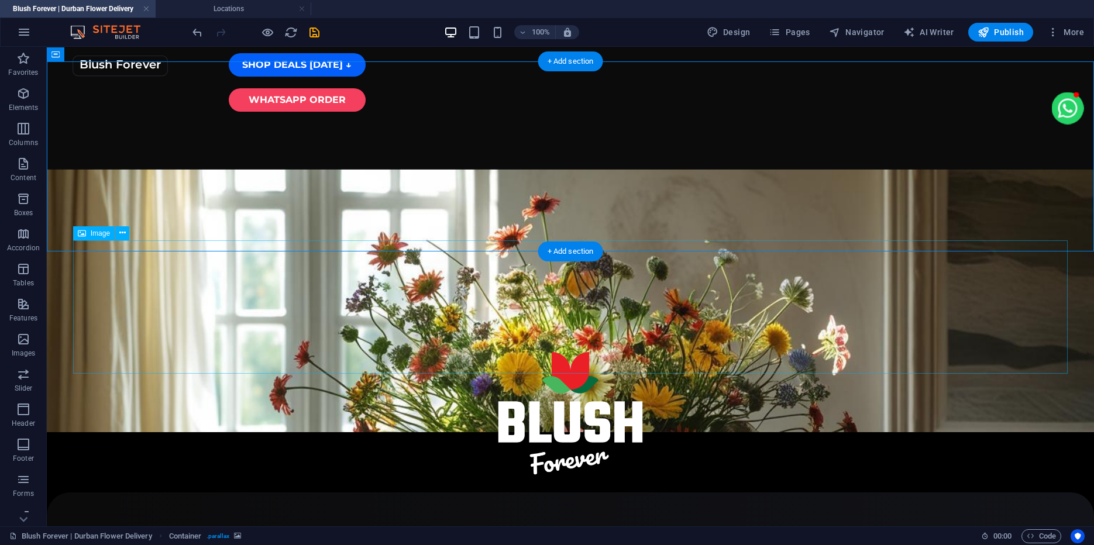
click at [297, 352] on figure at bounding box center [570, 419] width 995 height 134
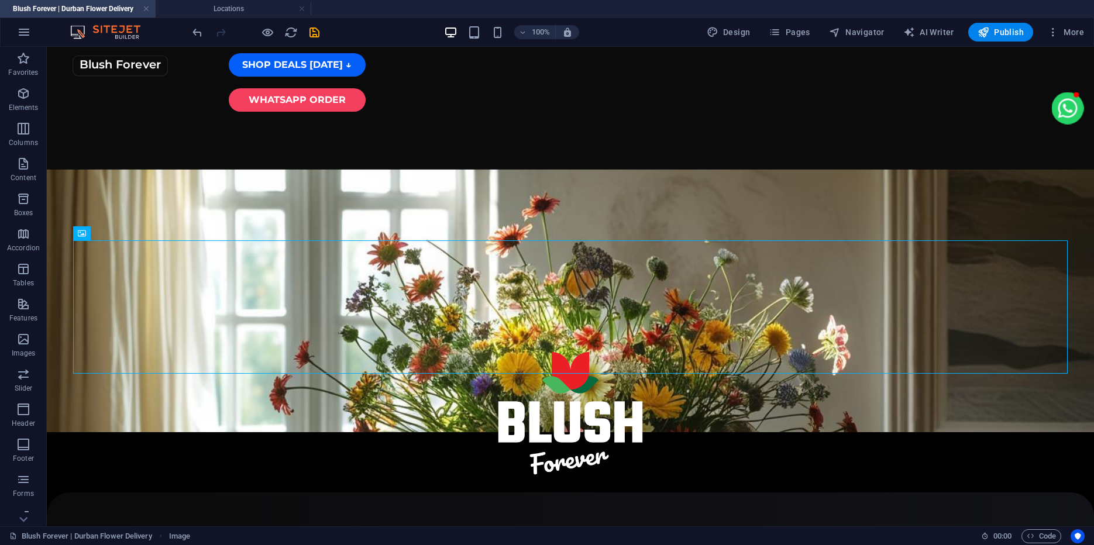
click at [25, 36] on icon "button" at bounding box center [24, 32] width 14 height 14
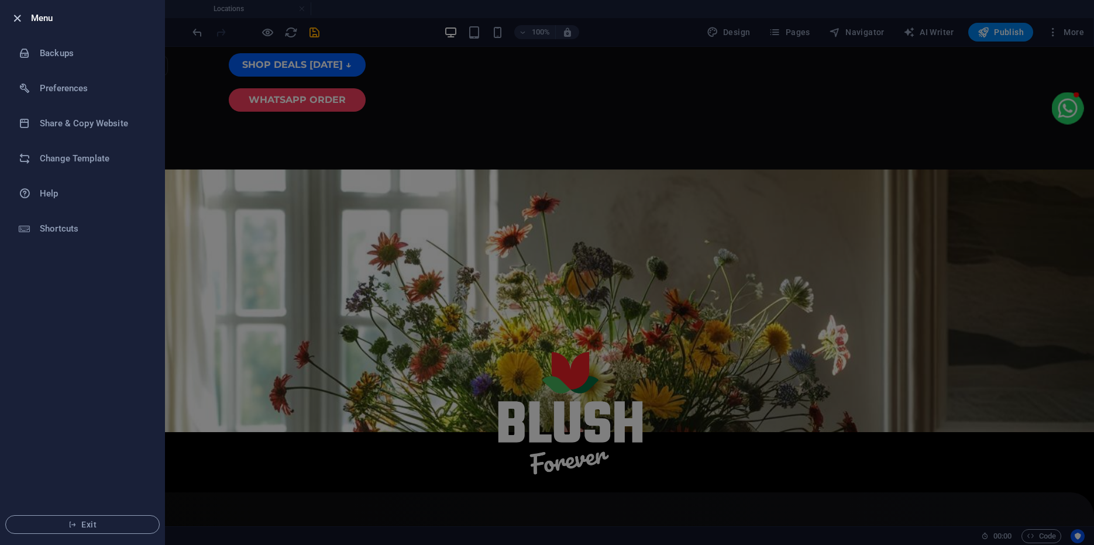
click at [20, 16] on icon "button" at bounding box center [17, 18] width 13 height 13
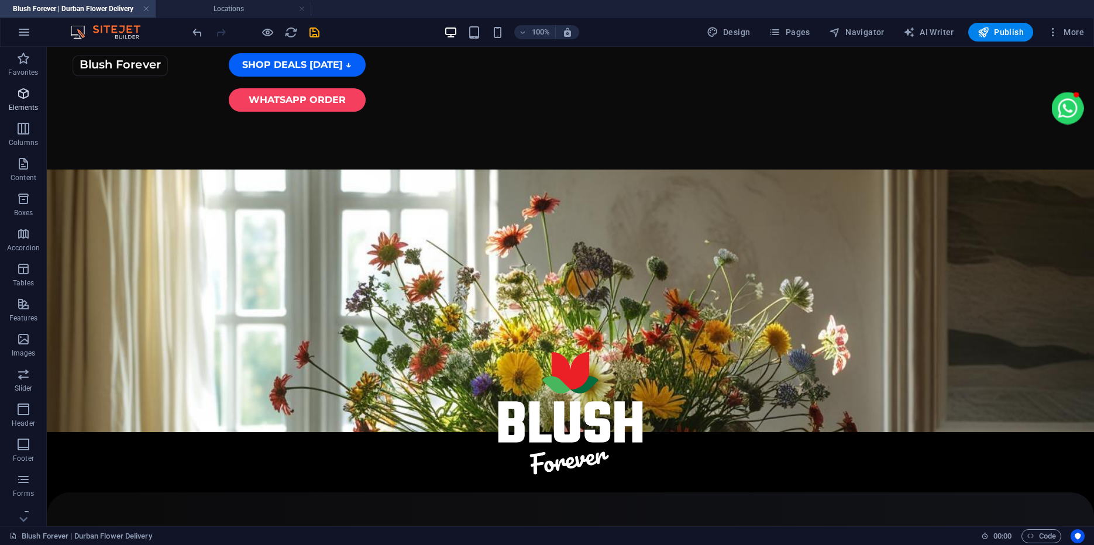
click at [25, 97] on icon "button" at bounding box center [23, 94] width 14 height 14
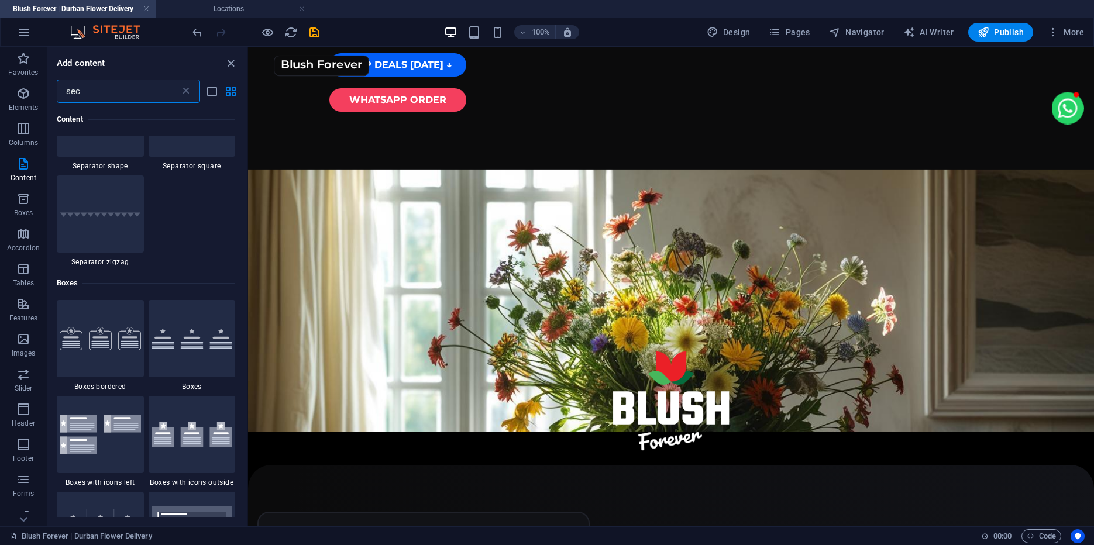
scroll to position [0, 0]
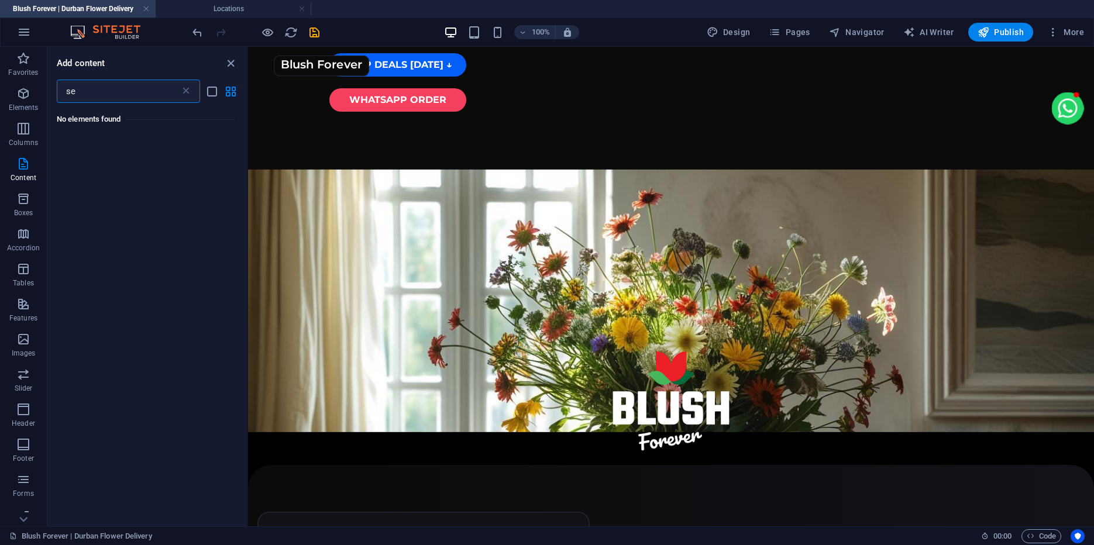
type input "s"
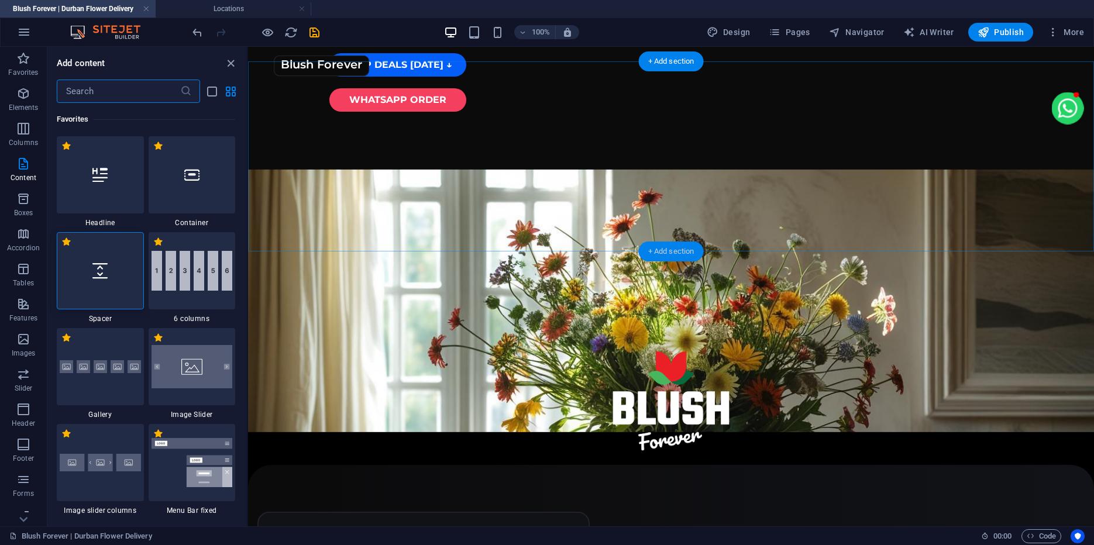
click at [651, 253] on div "+ Add section" at bounding box center [671, 252] width 65 height 20
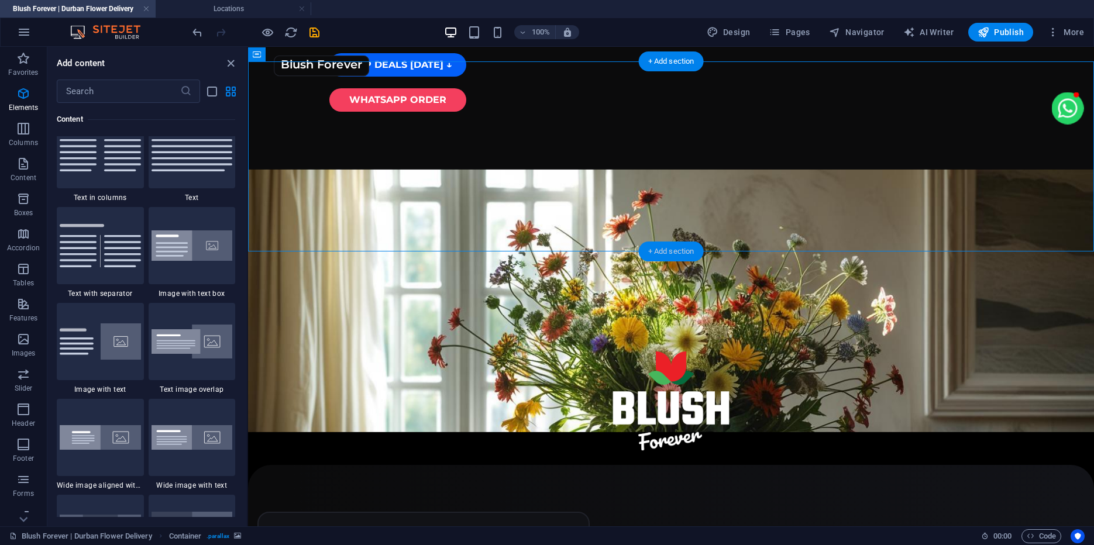
scroll to position [2559, 0]
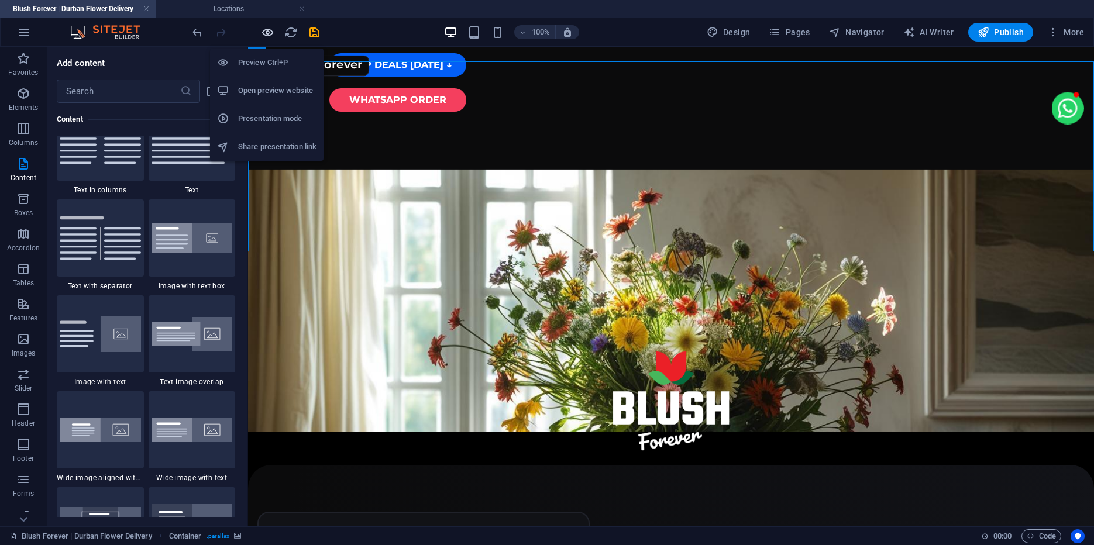
click at [266, 32] on icon "button" at bounding box center [267, 32] width 13 height 13
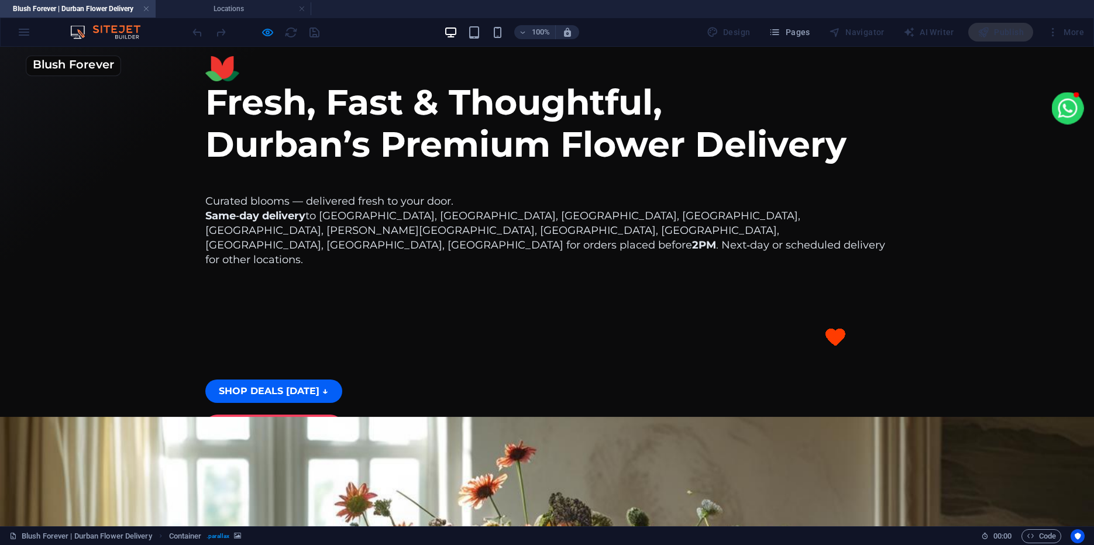
scroll to position [81, 0]
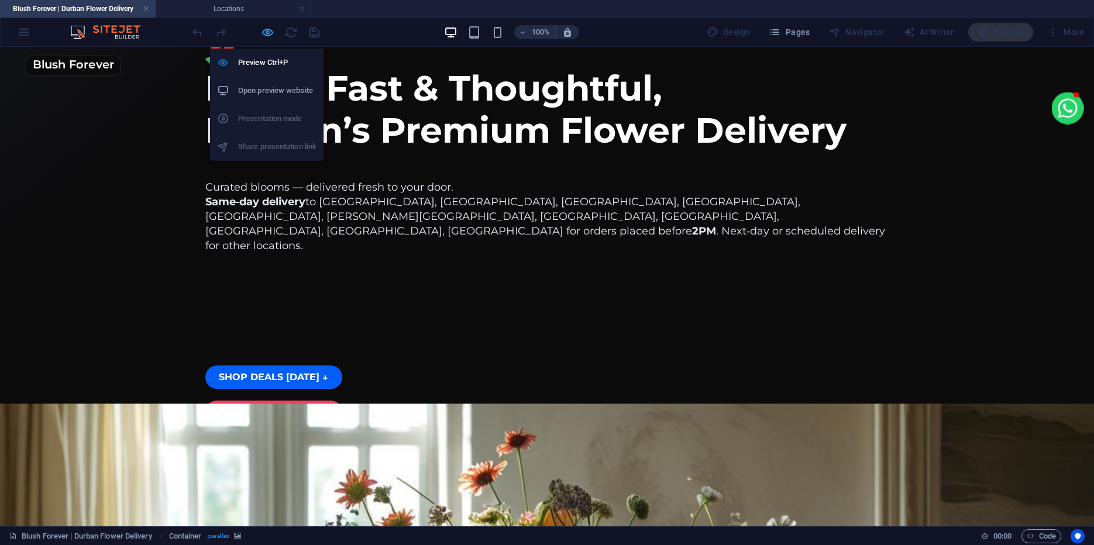
click at [270, 33] on icon "button" at bounding box center [267, 32] width 13 height 13
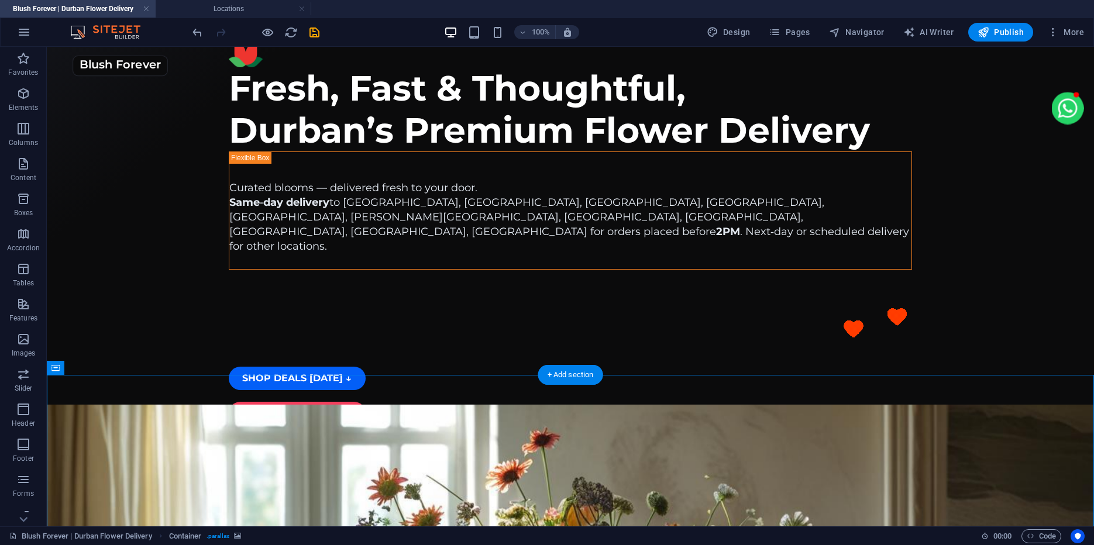
click at [180, 405] on figure at bounding box center [570, 536] width 1047 height 263
select select "px"
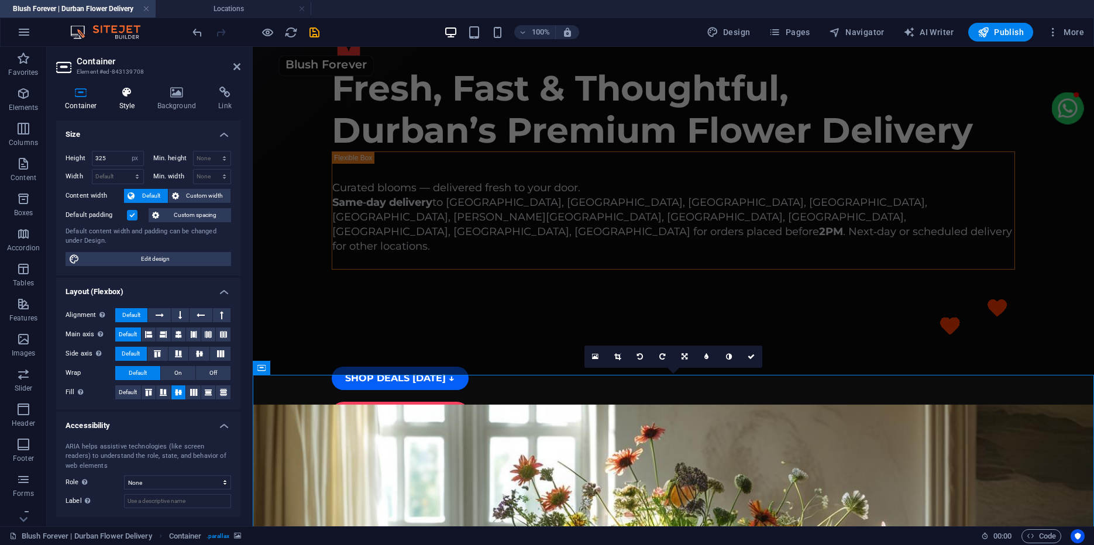
click at [121, 94] on icon at bounding box center [127, 93] width 33 height 12
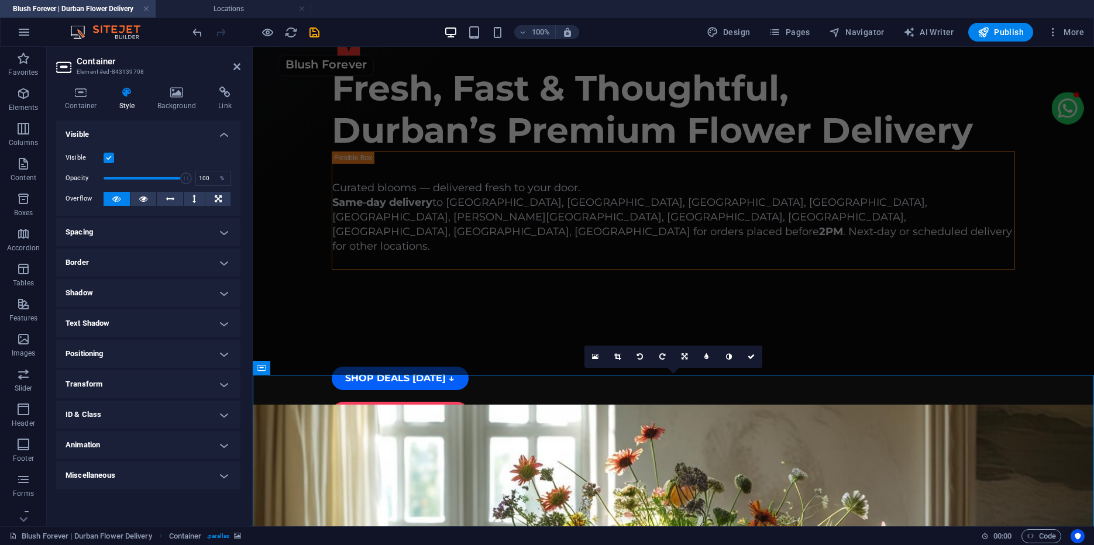
click at [104, 264] on h4 "Border" at bounding box center [148, 263] width 184 height 28
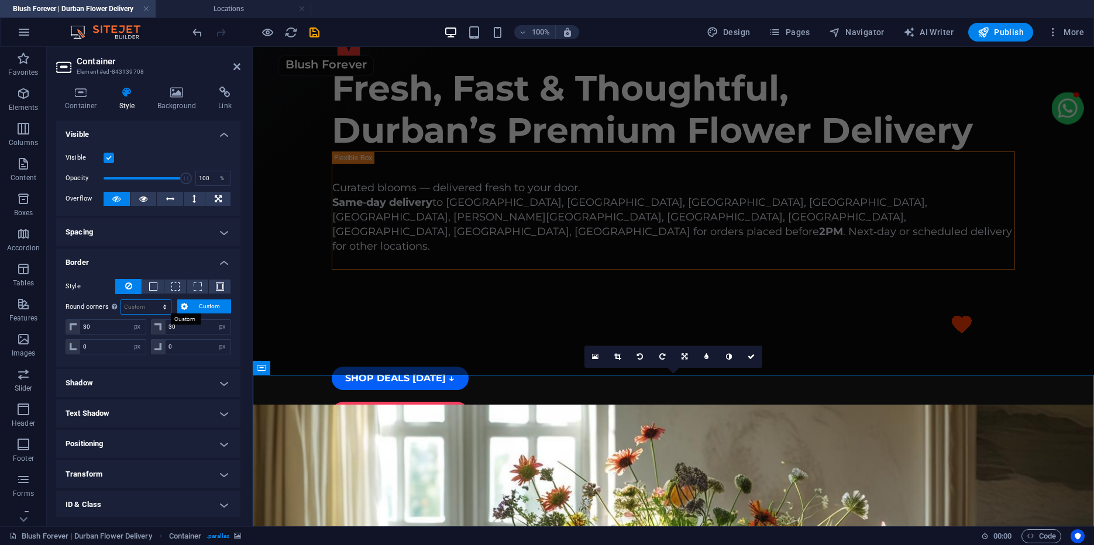
click at [121, 300] on select "Default px rem % vh vw Custom" at bounding box center [146, 307] width 50 height 14
click option "Default" at bounding box center [0, 0] width 0 height 0
select select "DISABLED_OPTION_VALUE"
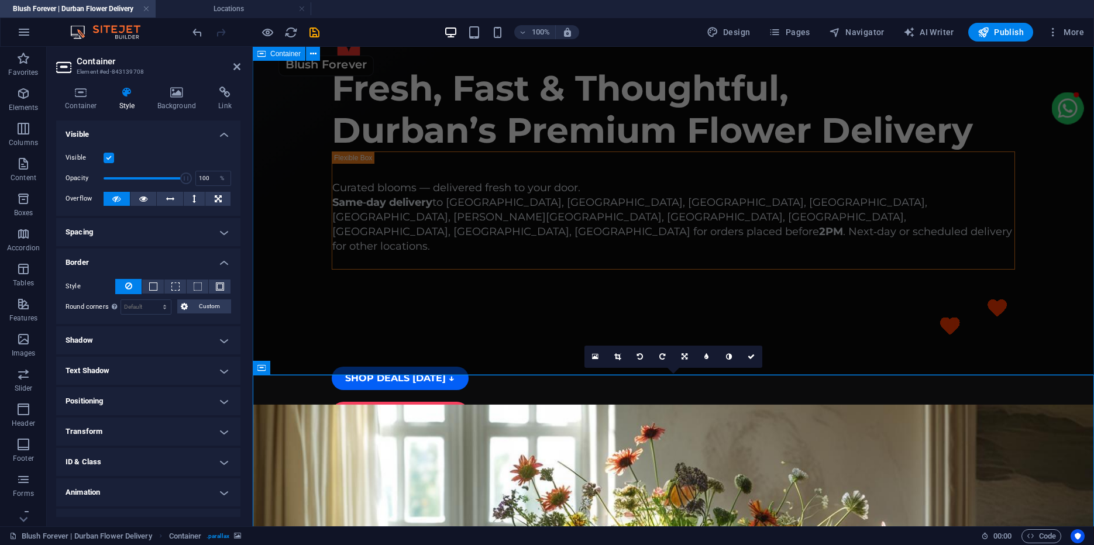
click at [297, 274] on div "Fresh, Fast & Thoughtful, Durban’s Premium Flower Delivery Curated blooms — del…" at bounding box center [673, 226] width 841 height 521
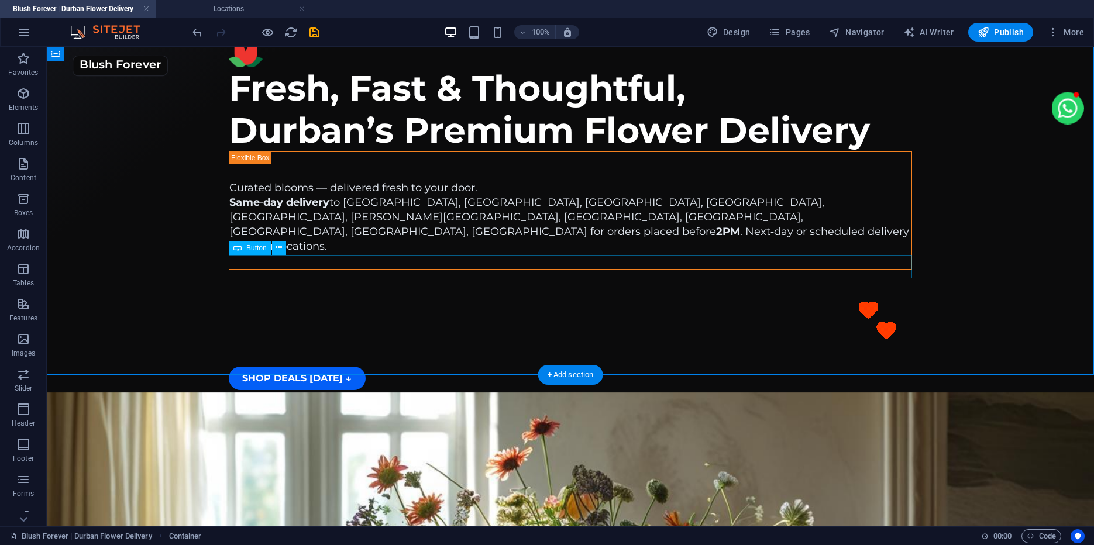
scroll to position [0, 0]
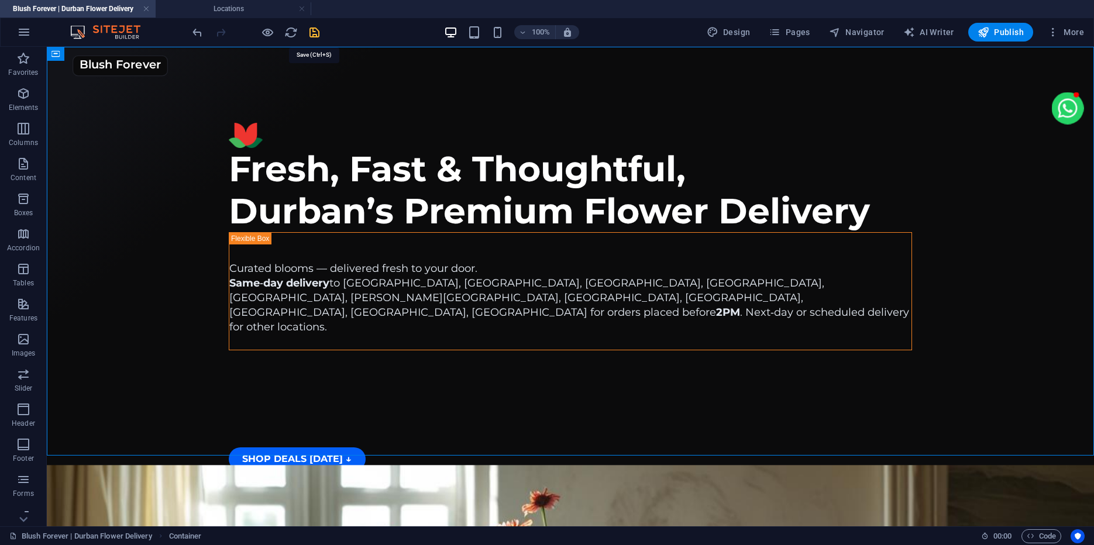
click at [313, 32] on icon "save" at bounding box center [314, 32] width 13 height 13
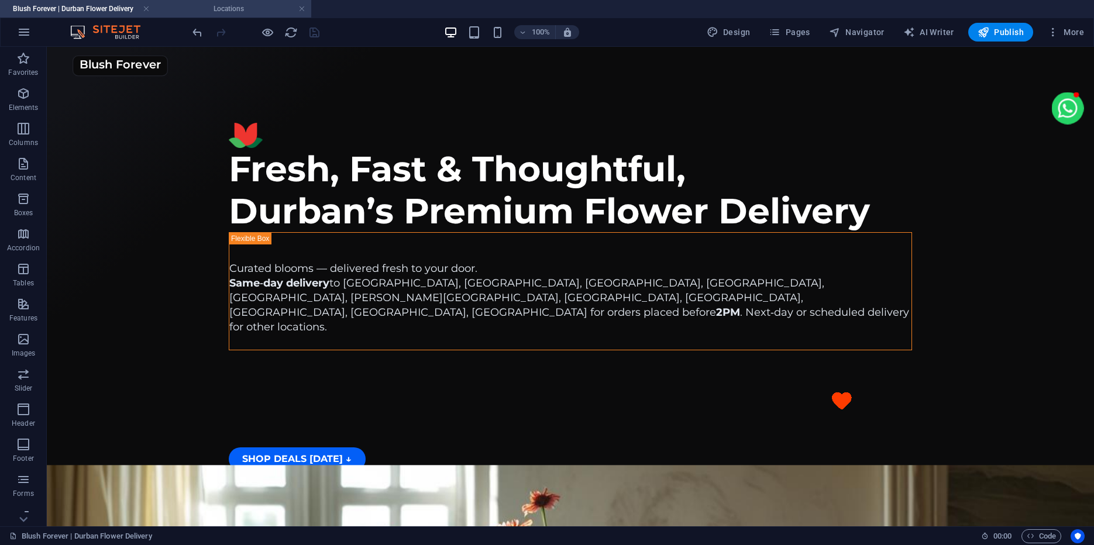
click at [222, 9] on h4 "Locations" at bounding box center [234, 8] width 156 height 13
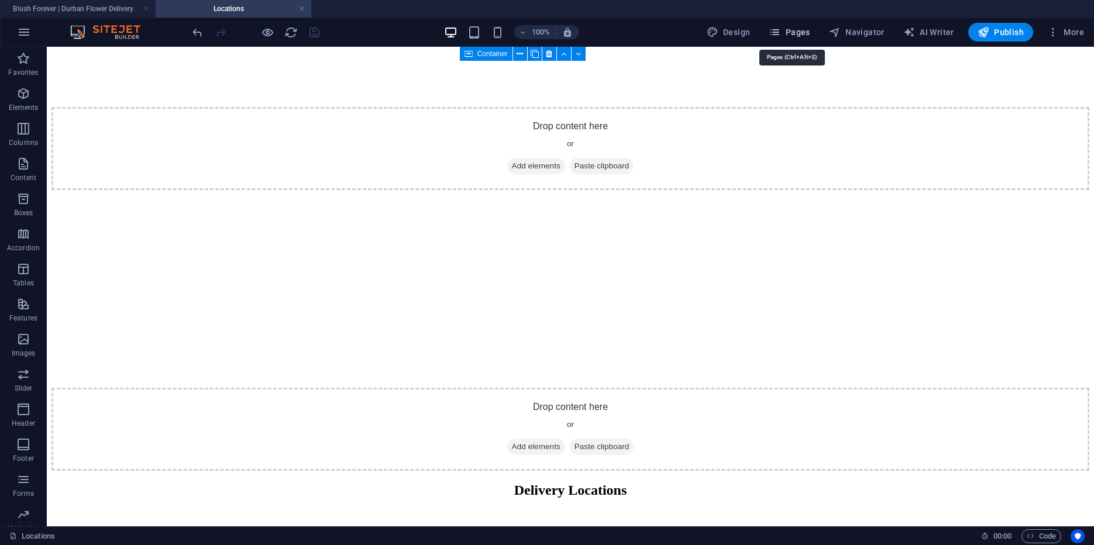
click at [797, 39] on button "Pages" at bounding box center [789, 32] width 50 height 19
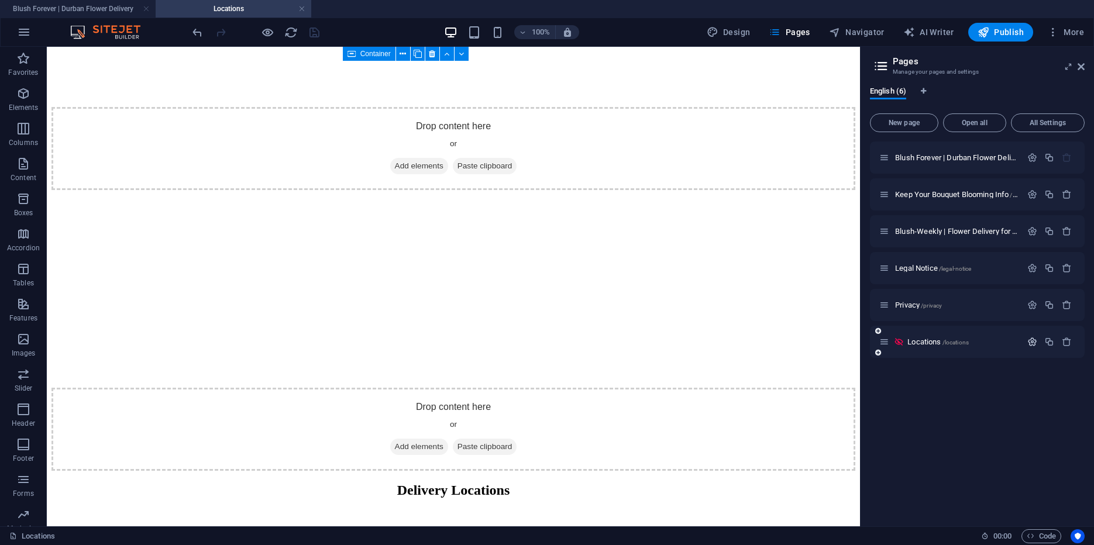
click at [1034, 339] on icon "button" at bounding box center [1032, 342] width 10 height 10
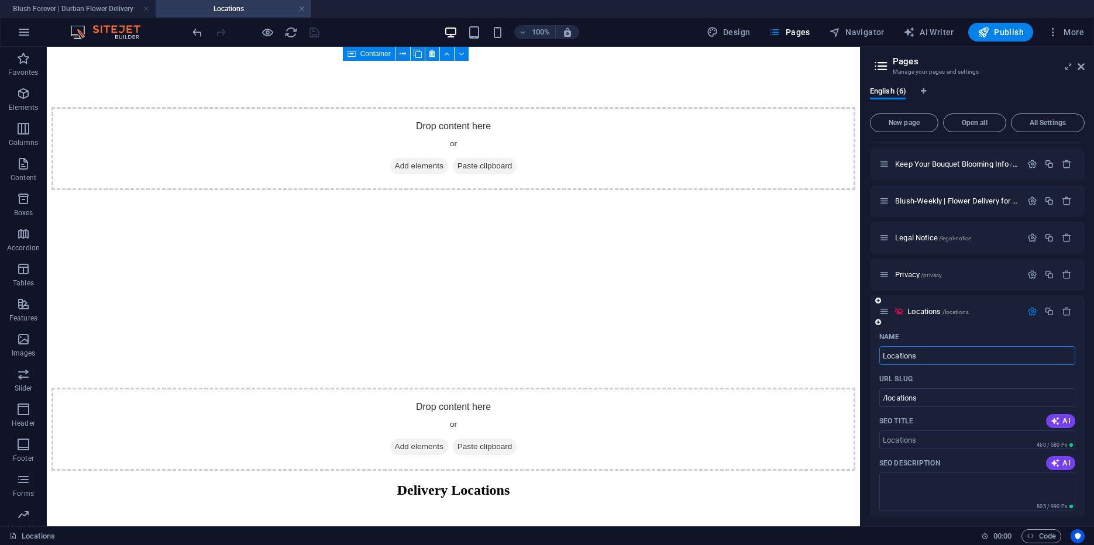
scroll to position [11, 0]
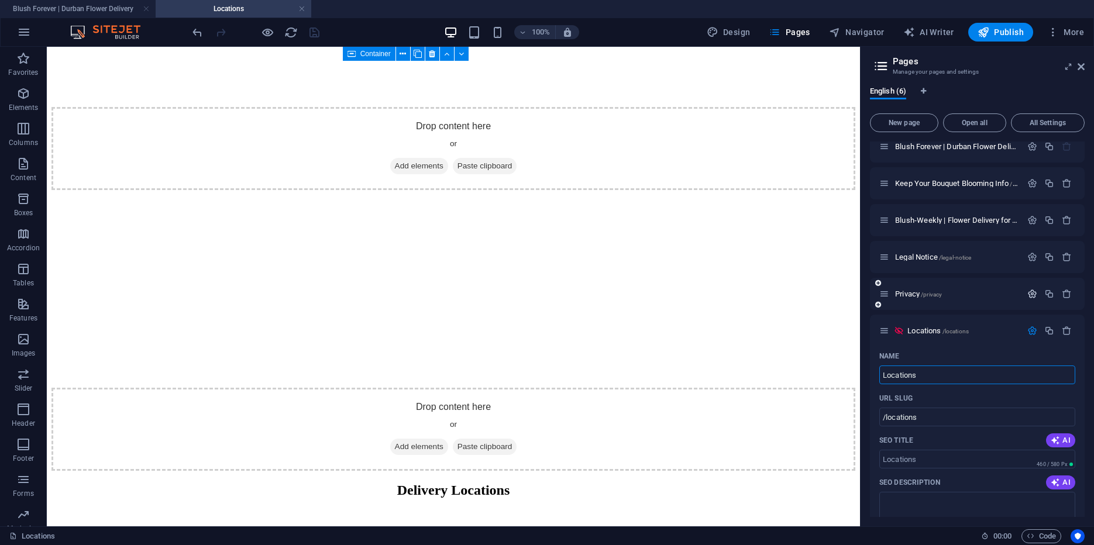
click at [1030, 293] on icon "button" at bounding box center [1032, 294] width 10 height 10
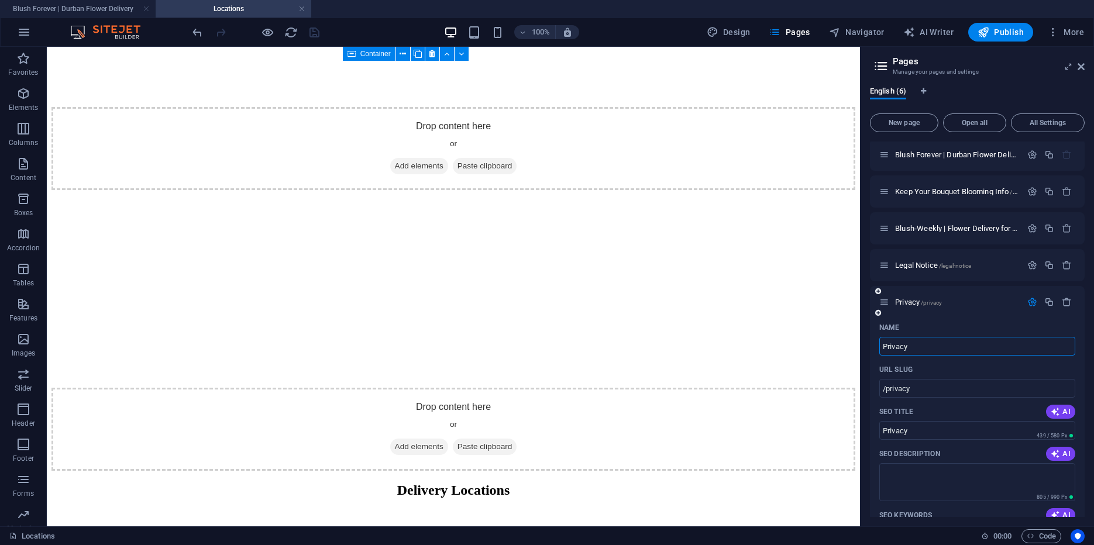
scroll to position [0, 0]
click at [1031, 266] on icon "button" at bounding box center [1032, 268] width 10 height 10
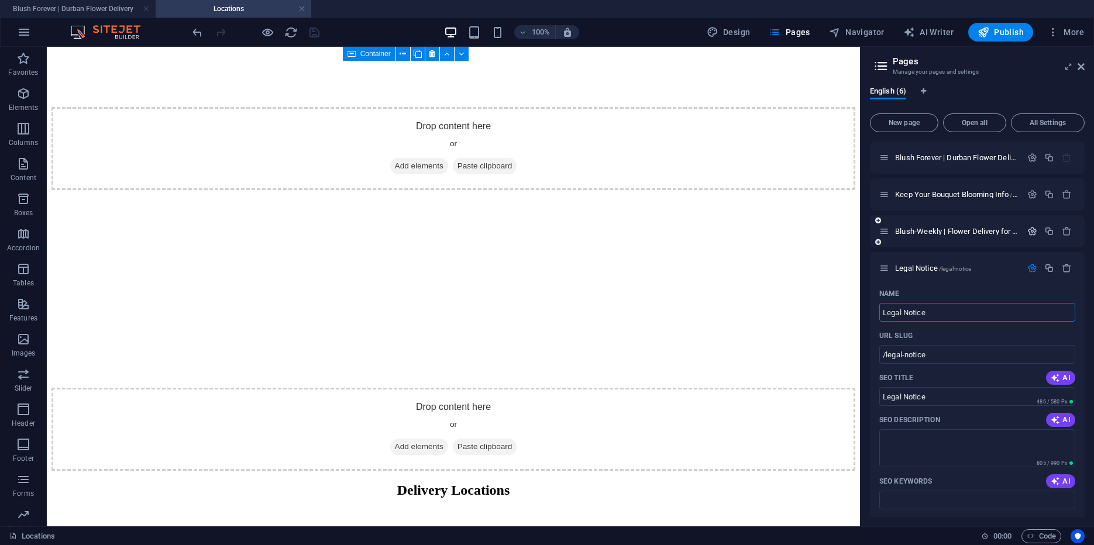
click at [1034, 233] on icon "button" at bounding box center [1032, 231] width 10 height 10
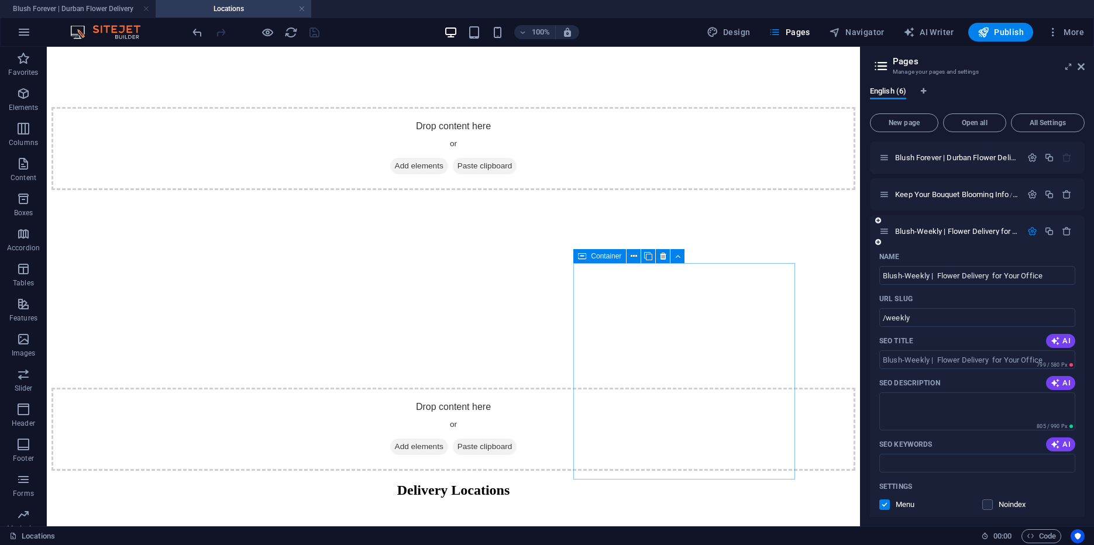
click at [1031, 232] on icon "button" at bounding box center [1032, 231] width 10 height 10
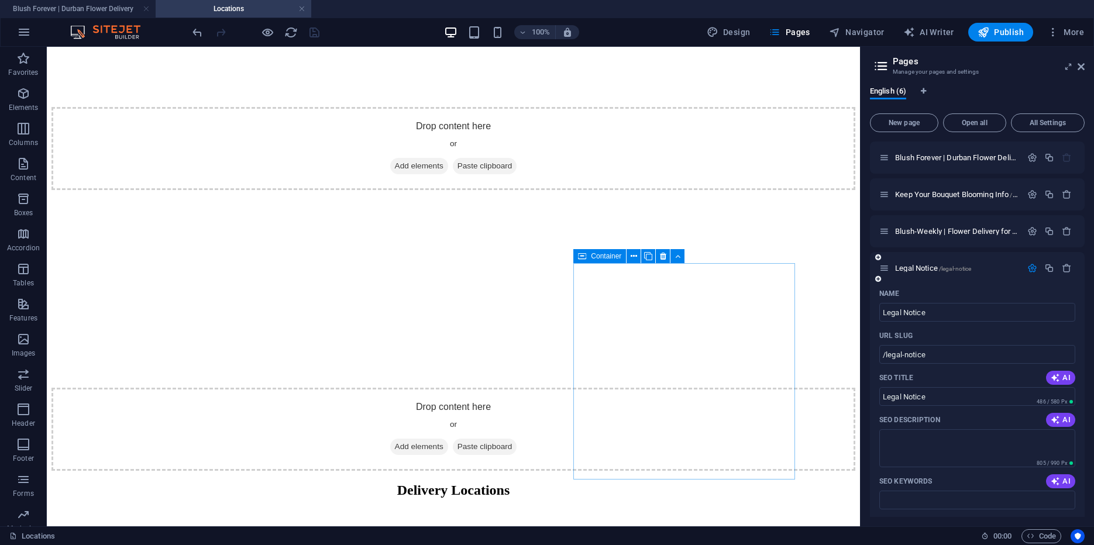
click at [1029, 268] on icon "button" at bounding box center [1032, 268] width 10 height 10
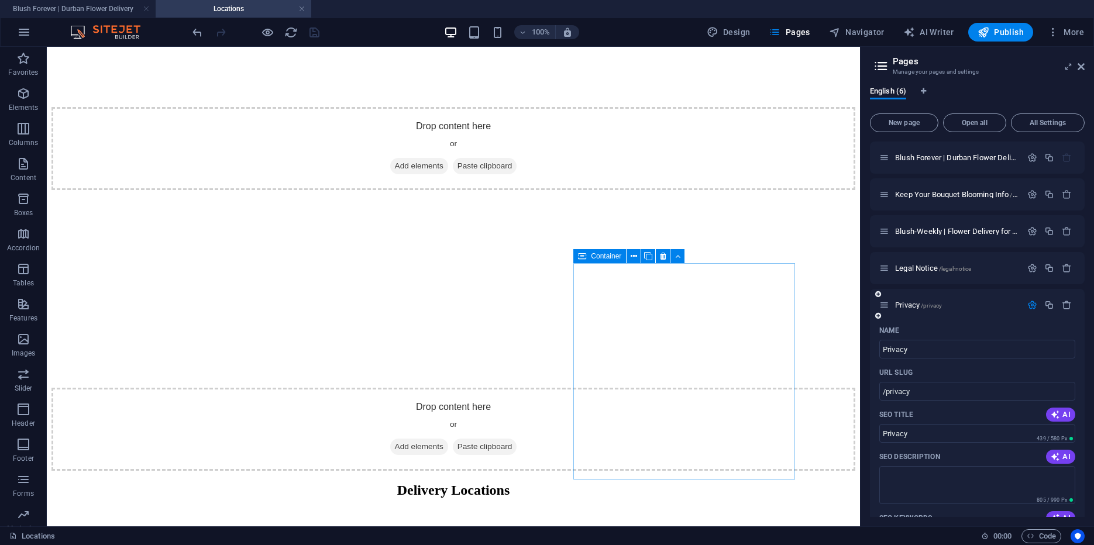
click at [1031, 309] on icon "button" at bounding box center [1032, 305] width 10 height 10
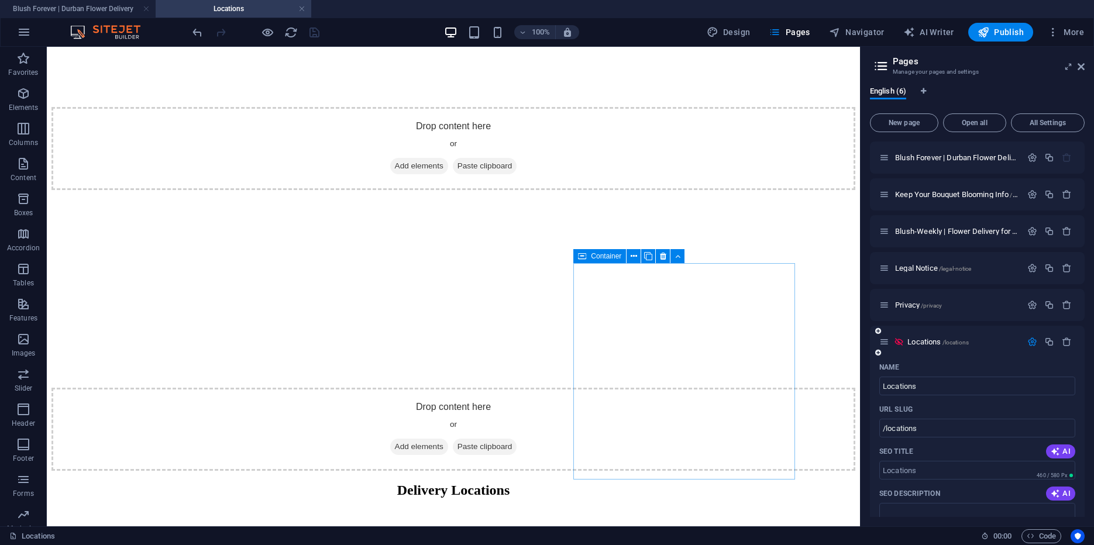
click at [1031, 343] on icon "button" at bounding box center [1032, 342] width 10 height 10
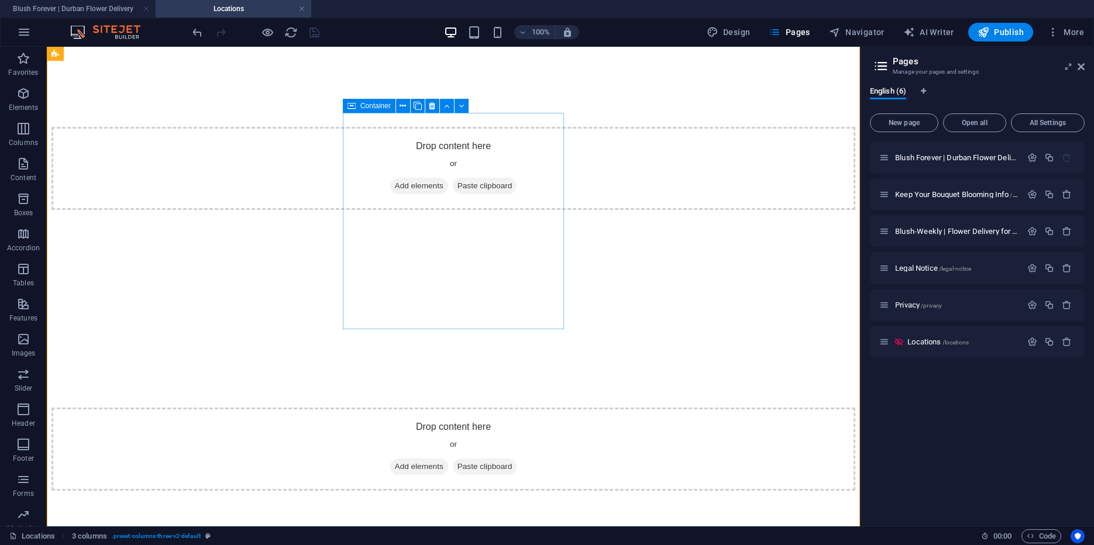
scroll to position [1020, 0]
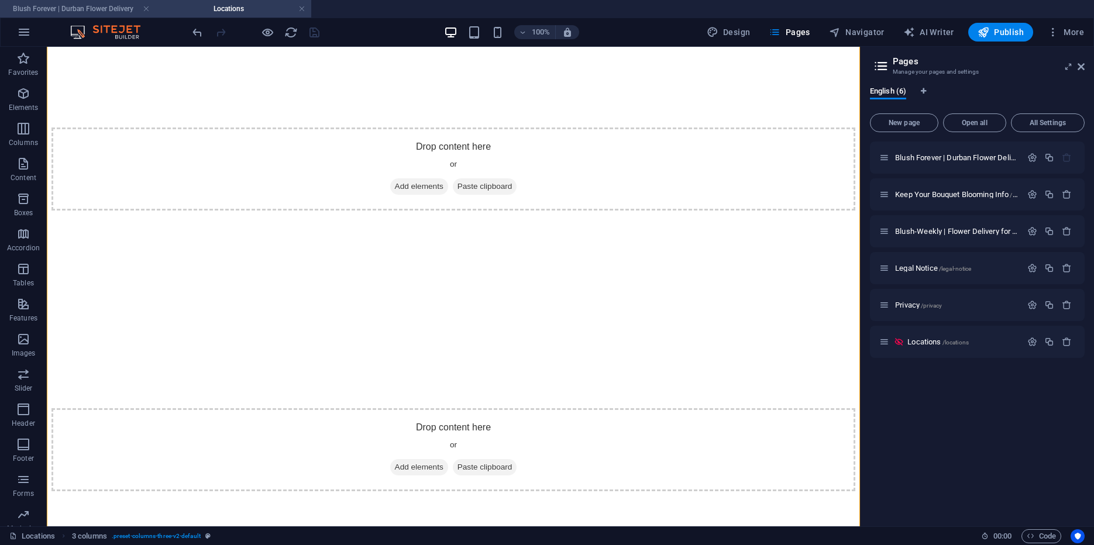
click at [47, 12] on h4 "Blush Forever | Durban Flower Delivery" at bounding box center [78, 8] width 156 height 13
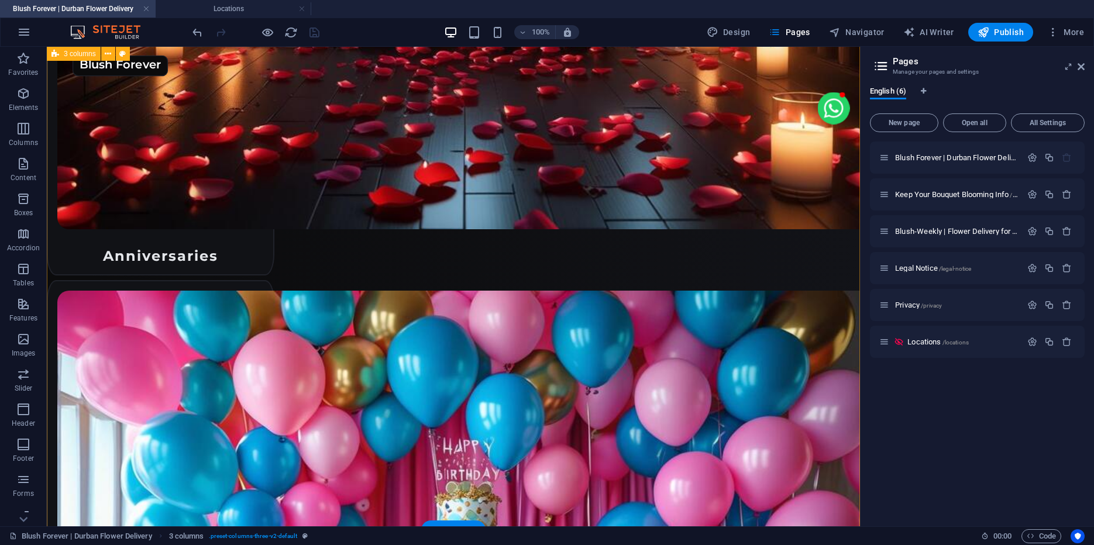
scroll to position [3700, 0]
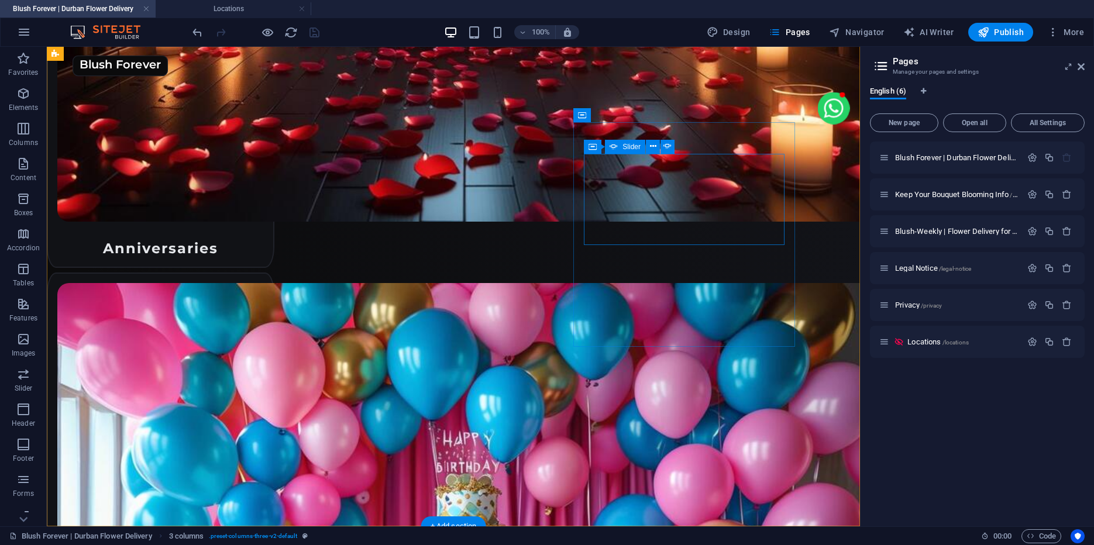
click at [943, 409] on div "Blush Forever | [GEOGRAPHIC_DATA] Flower Delivery / Keep Your Bouquet Blooming …" at bounding box center [977, 330] width 215 height 376
click at [916, 123] on span "New page" at bounding box center [904, 122] width 58 height 7
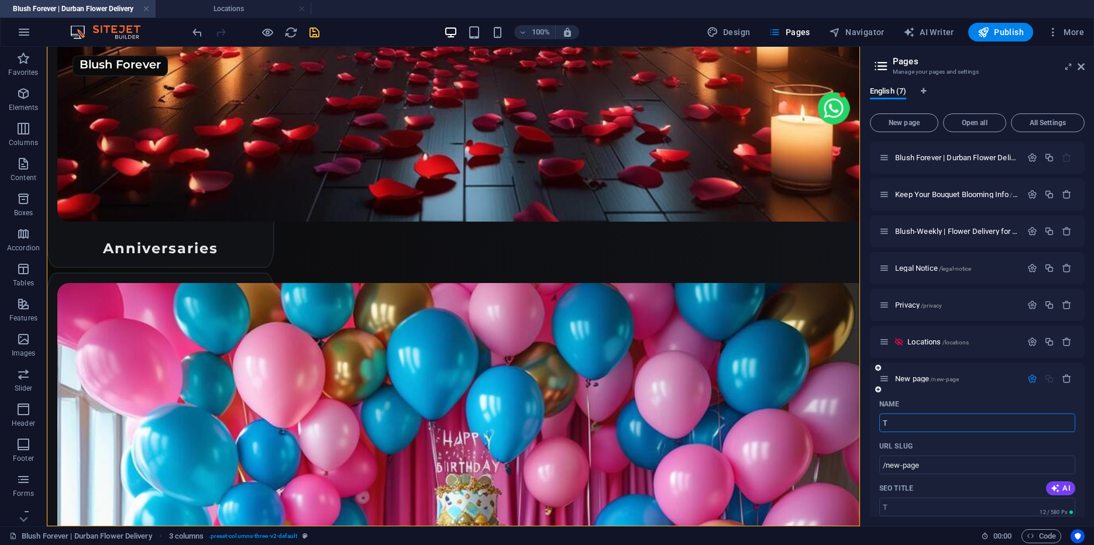
type input "Th"
type input "/t"
type input "Tha"
type input "/tha"
type input "Thank"
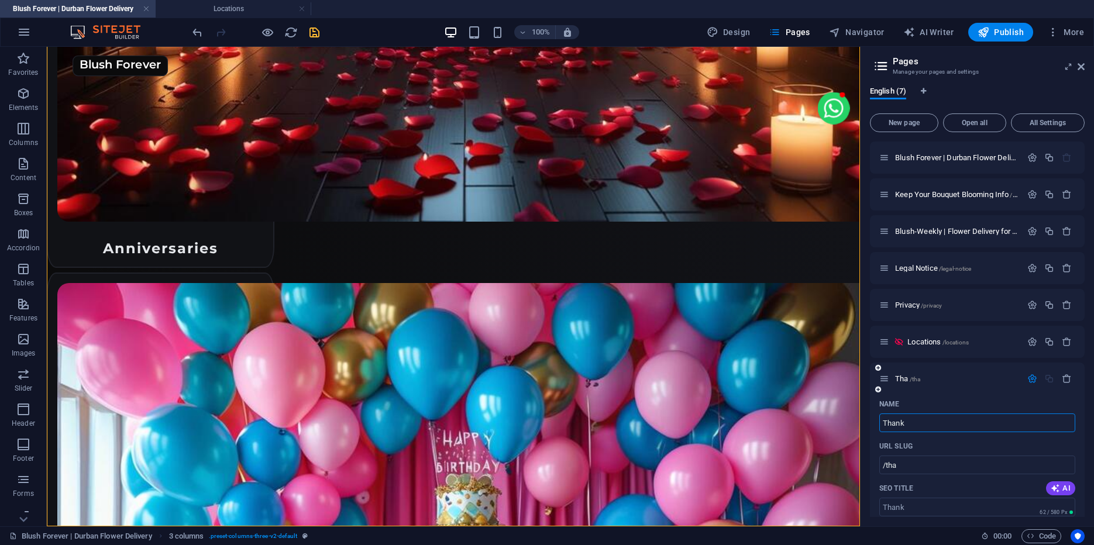
type input "/thank"
type input "Thank F"
type input "/thank-f"
type input "Thank For"
type input "/thank-for"
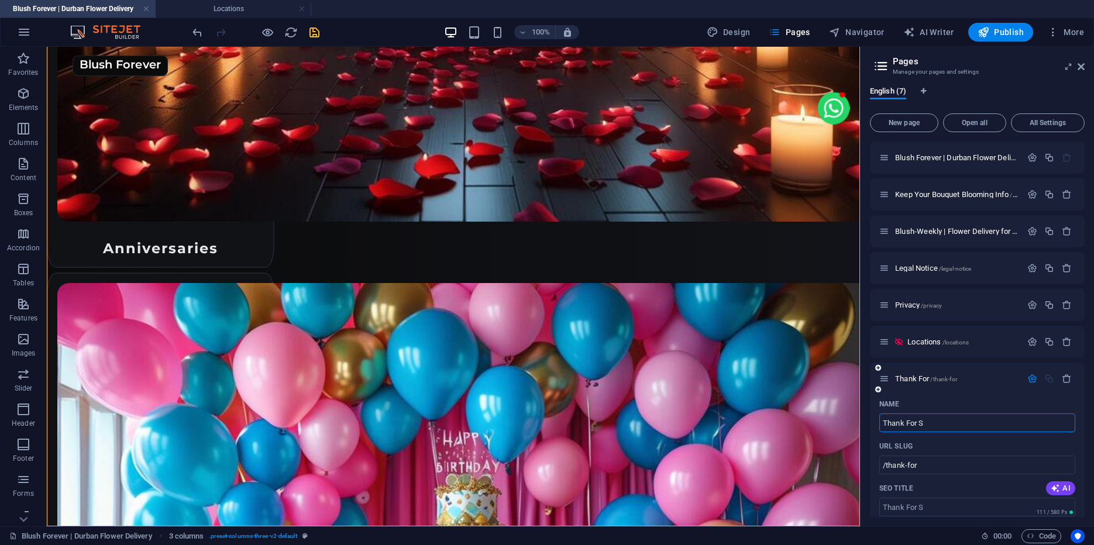
type input "Thank For Sh"
type input "/thank-for-s"
type input "Thank For Shopping"
type input "/thank-for-shopping"
type input "Thank For Shopping with us"
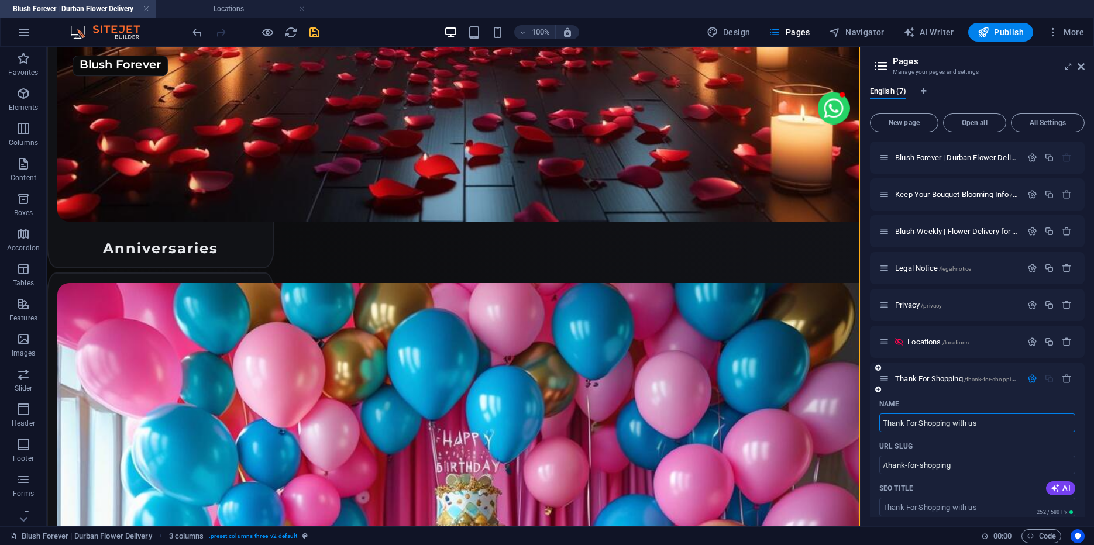
type input "/thank-for-shopping-with-us"
type input "Thank For Shopping with us!"
drag, startPoint x: 906, startPoint y: 467, endPoint x: 994, endPoint y: 466, distance: 88.3
click at [994, 466] on input "/thank-for-shopping-with-us" at bounding box center [977, 465] width 196 height 19
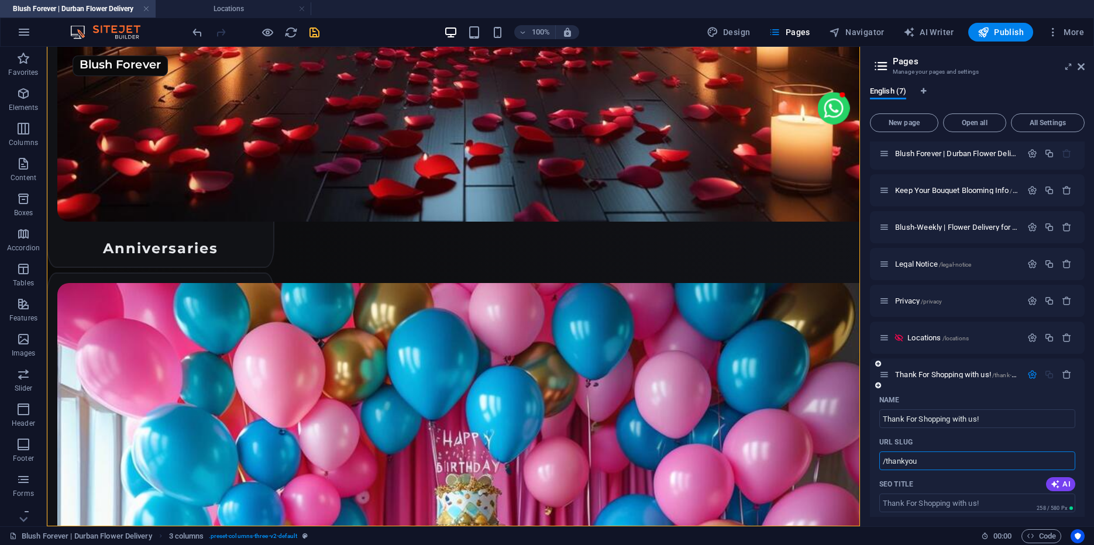
type input "/thankyou"
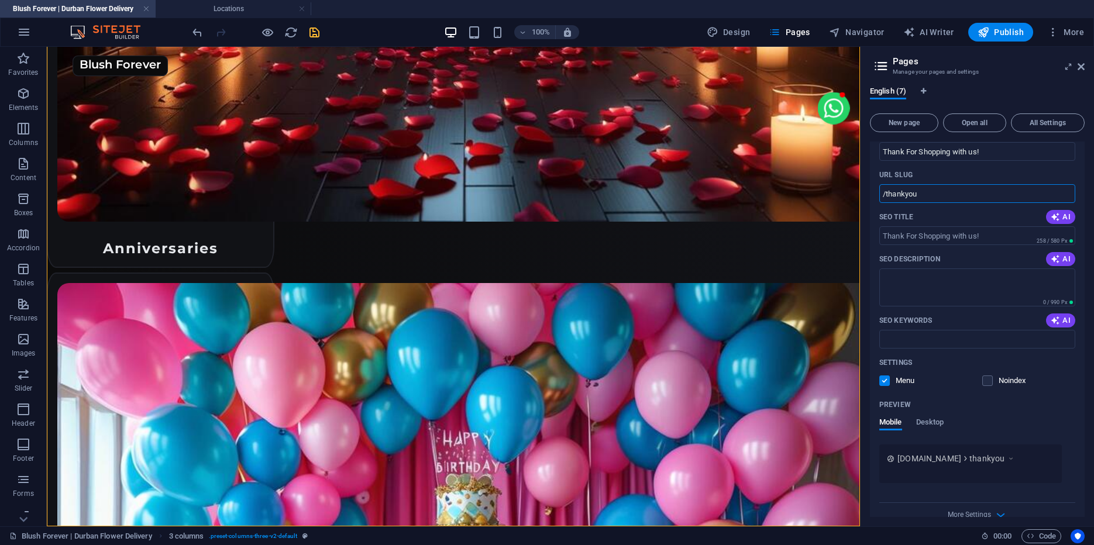
scroll to position [273, 0]
click at [983, 377] on label at bounding box center [987, 379] width 11 height 11
click at [0, 0] on input "checkbox" at bounding box center [0, 0] width 0 height 0
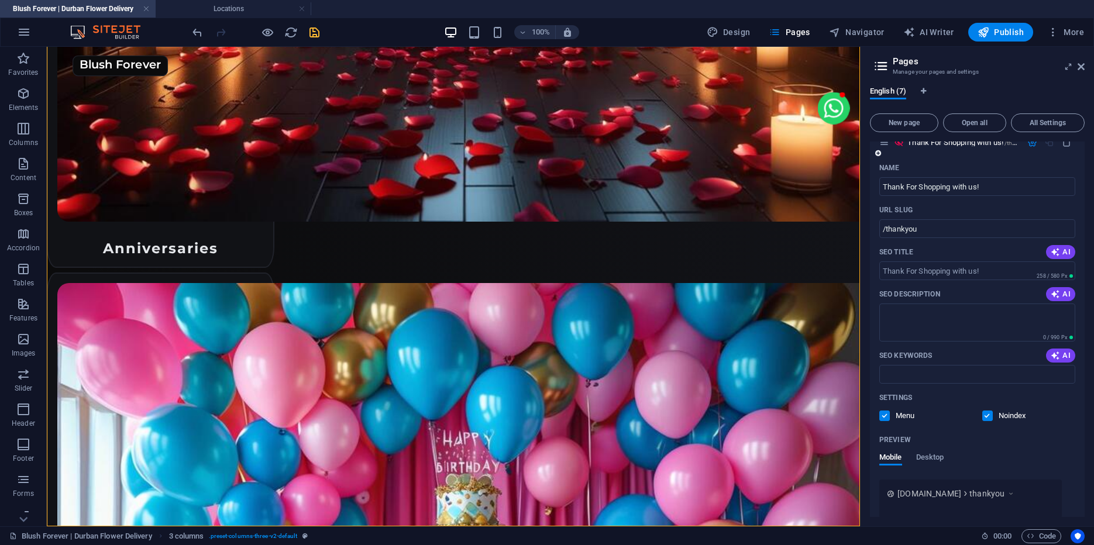
scroll to position [290, 0]
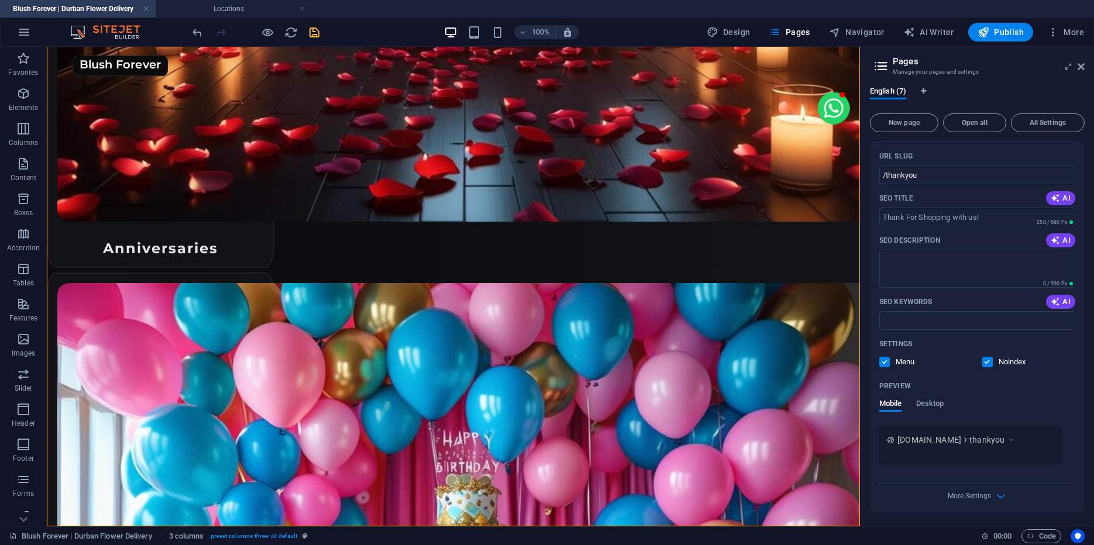
click at [318, 32] on icon "save" at bounding box center [314, 32] width 13 height 13
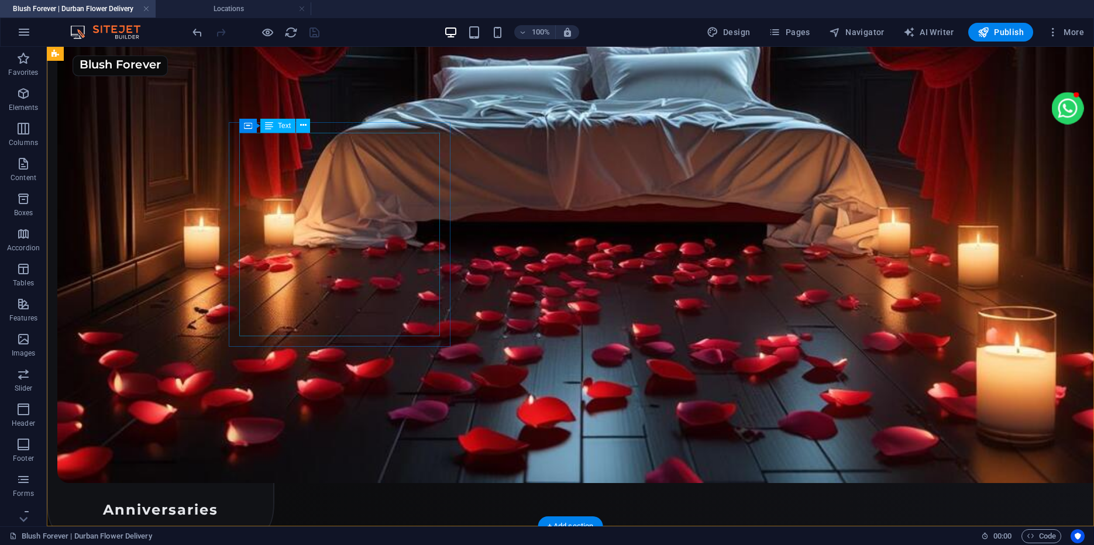
scroll to position [3732, 0]
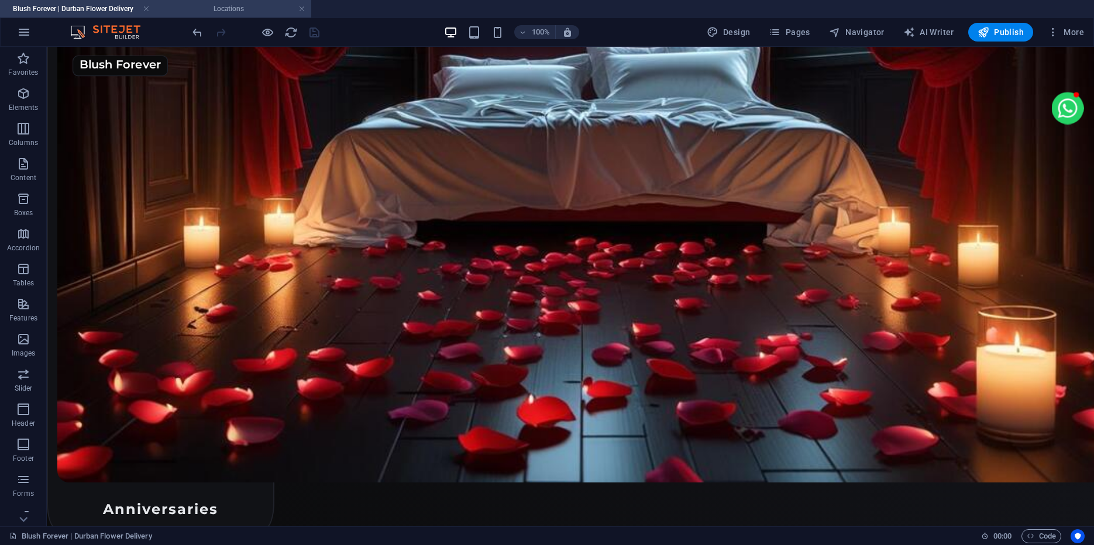
click at [247, 13] on h4 "Locations" at bounding box center [234, 8] width 156 height 13
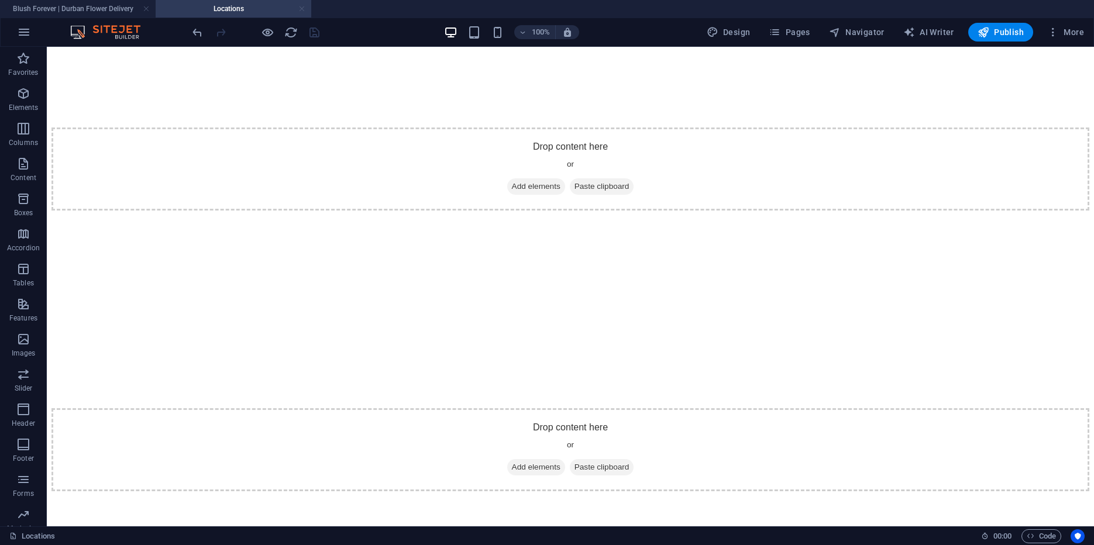
click at [302, 11] on link at bounding box center [301, 9] width 7 height 11
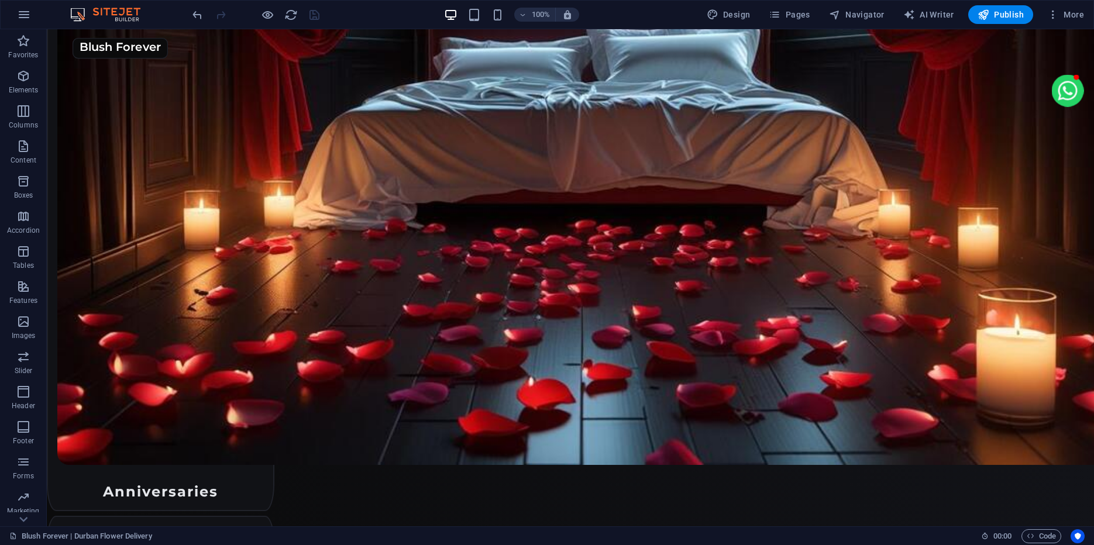
scroll to position [3714, 0]
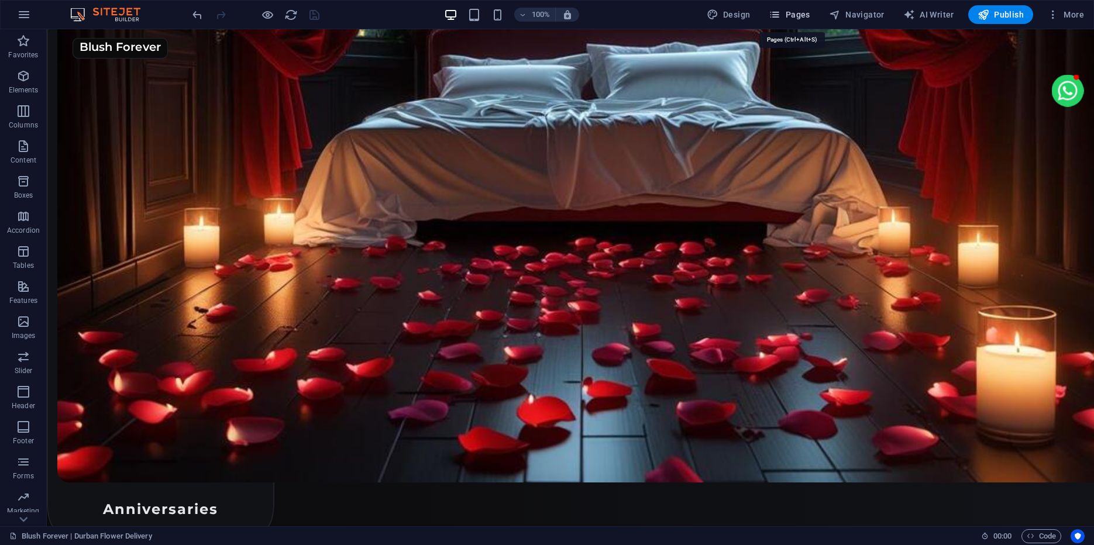
click at [795, 14] on span "Pages" at bounding box center [789, 15] width 41 height 12
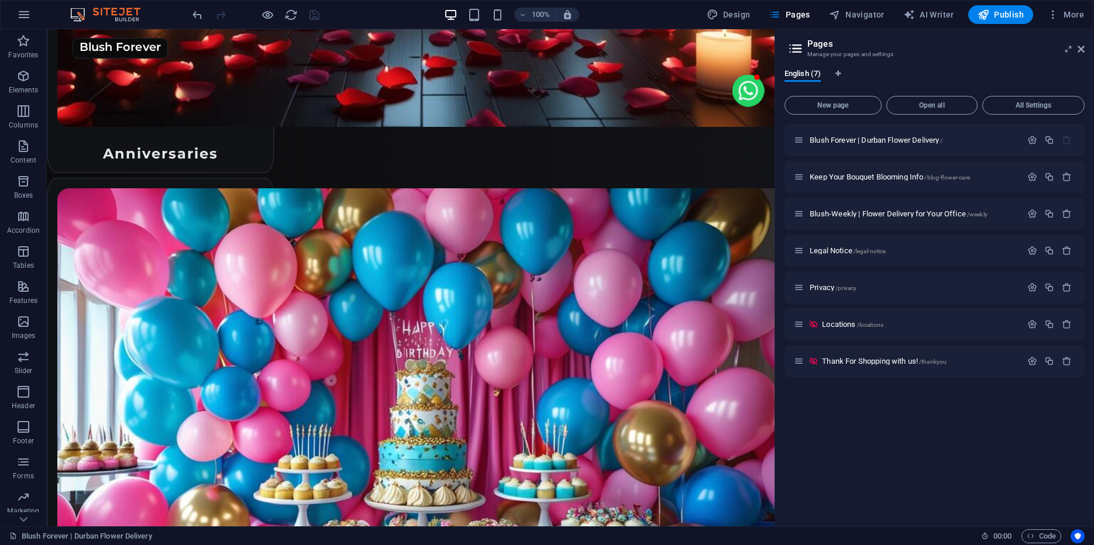
scroll to position [3671, 0]
drag, startPoint x: 862, startPoint y: 198, endPoint x: 773, endPoint y: 200, distance: 88.3
click at [773, 200] on div "Blush Forever | Durban Flower Delivery Favorites Elements Columns Content Boxes…" at bounding box center [547, 277] width 1094 height 497
click at [828, 106] on span "New page" at bounding box center [833, 105] width 87 height 7
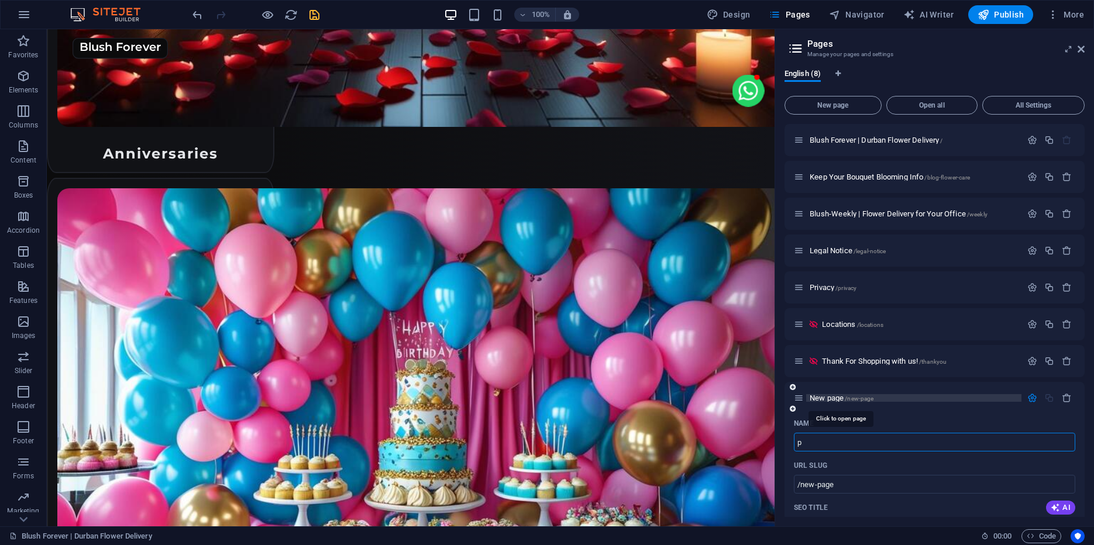
type input "p"
type input "/p"
type input "P"
type input "/"
type input "Partner"
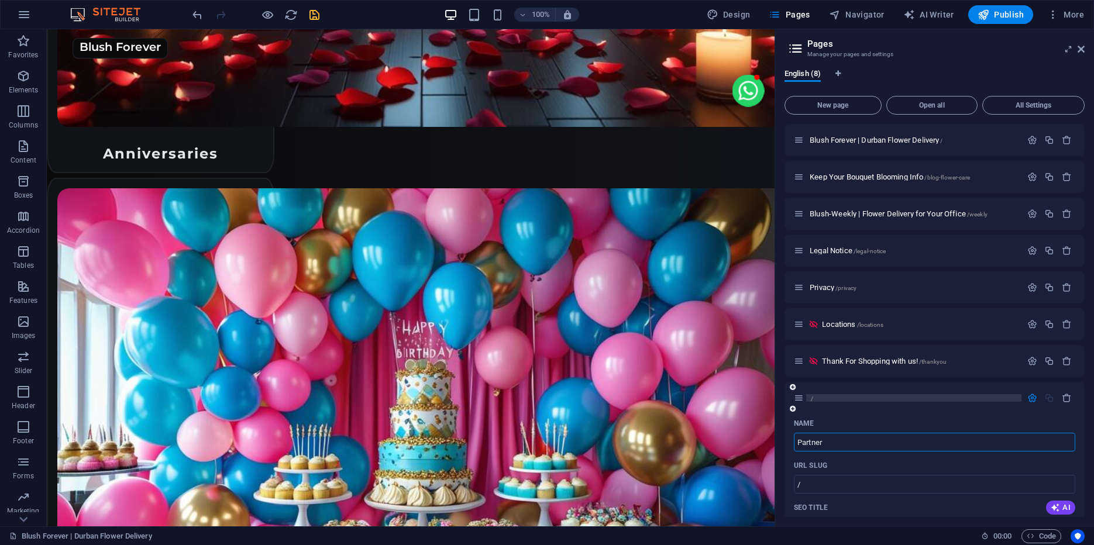
type input "/partner"
type input "Partner"
type input "P"
type input "/"
type input "A"
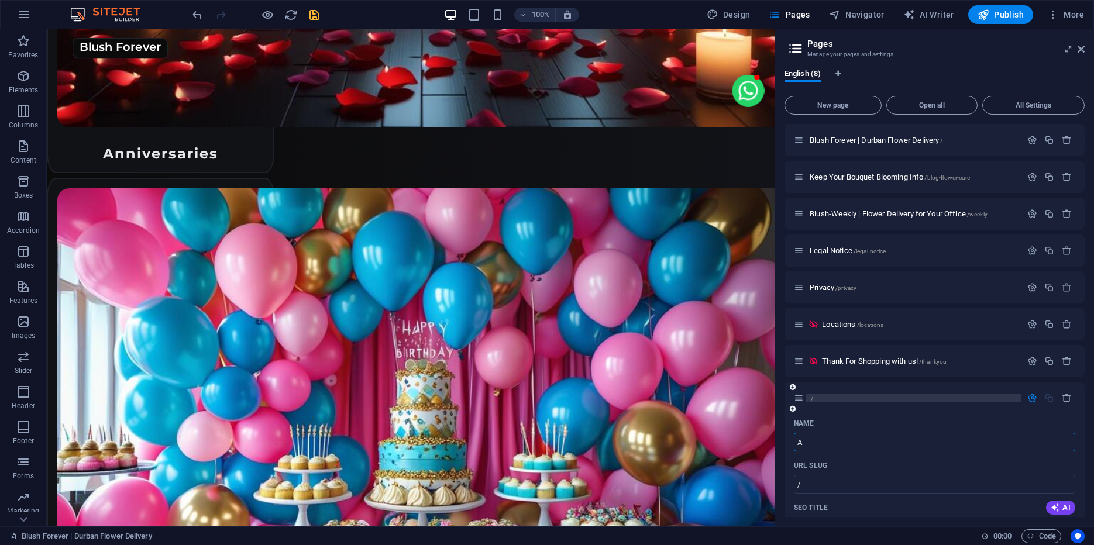
type input "/a"
type input "A"
type input "Aff"
type input "/aff"
type input "Aff"
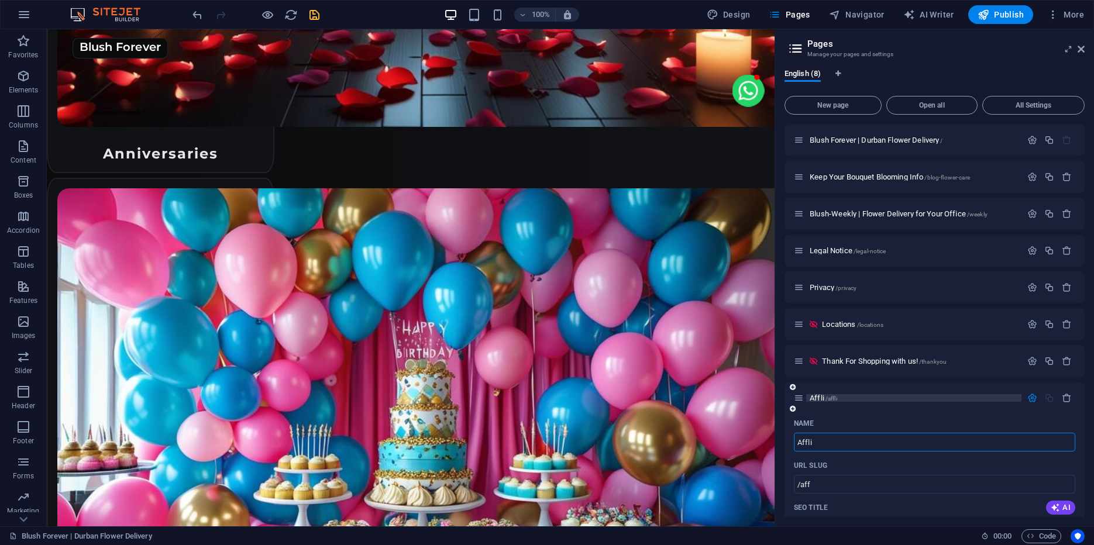
type input "Affli"
type input "/affli"
type input "Affli"
type input "A"
type input "/"
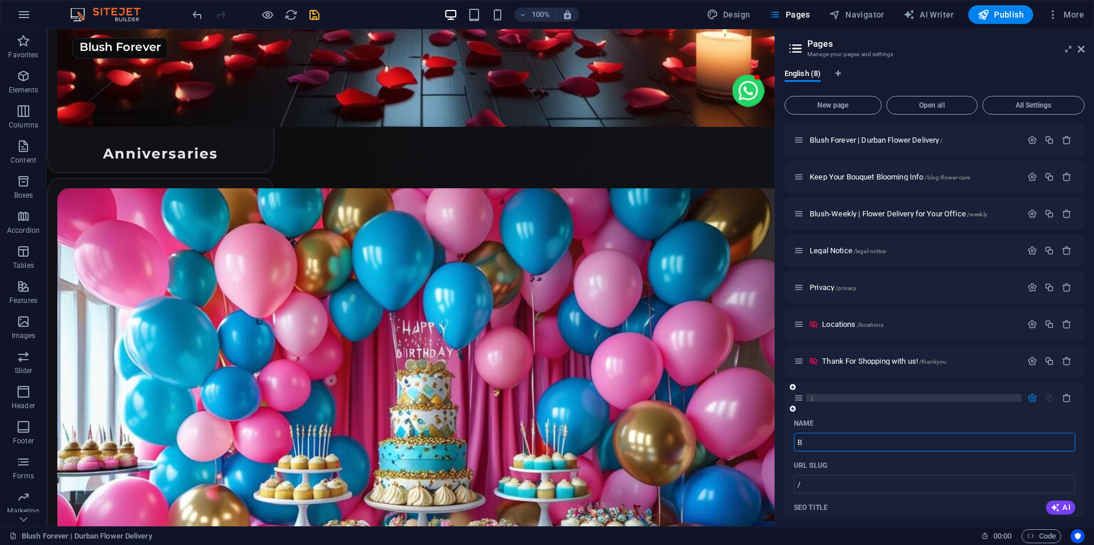
type input "B"
type input "/b"
type input "B"
type input "Become a"
type input "/become-a"
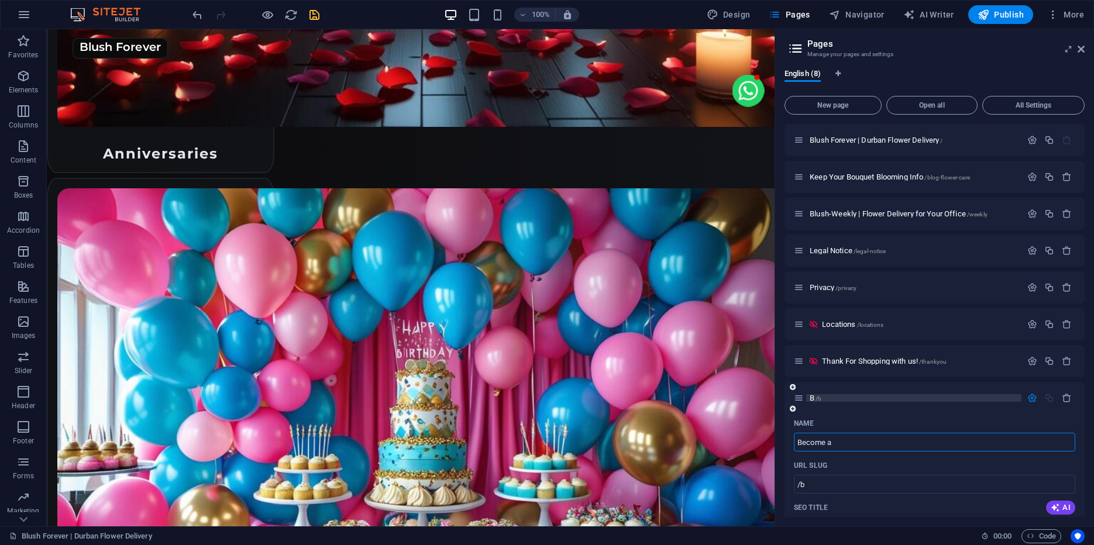
type input "Become a"
type input "Become a Pa"
type input "/become-a-p"
type input "Become a P"
type input "Become a Pa"
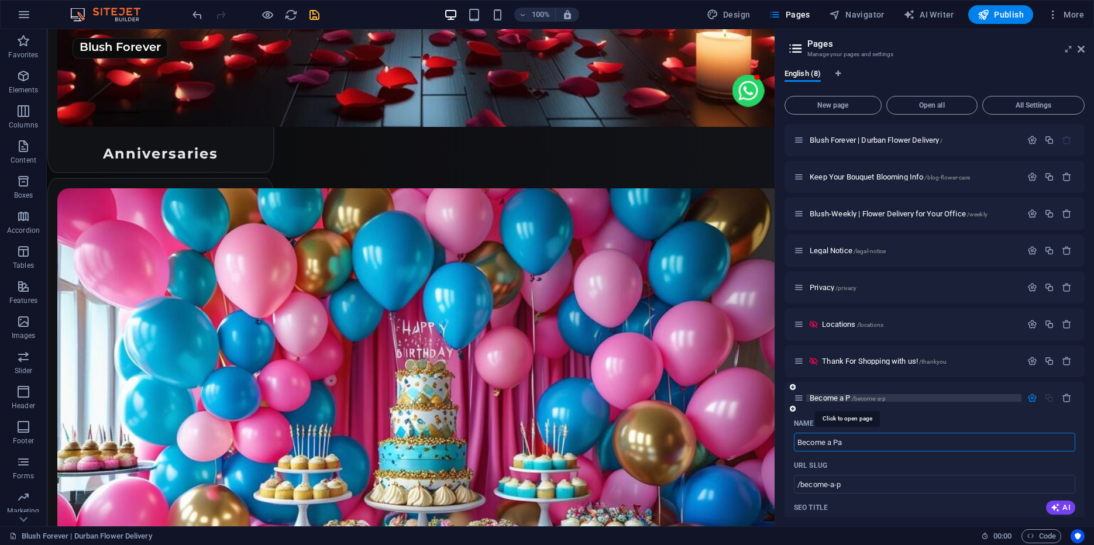
type input "/become-a-pa"
type input "Become a Pa"
type input "Become a Partner [DATE]"
type input "/become-a-partner-[DATE]"
type input "Become a Partner [DATE]"
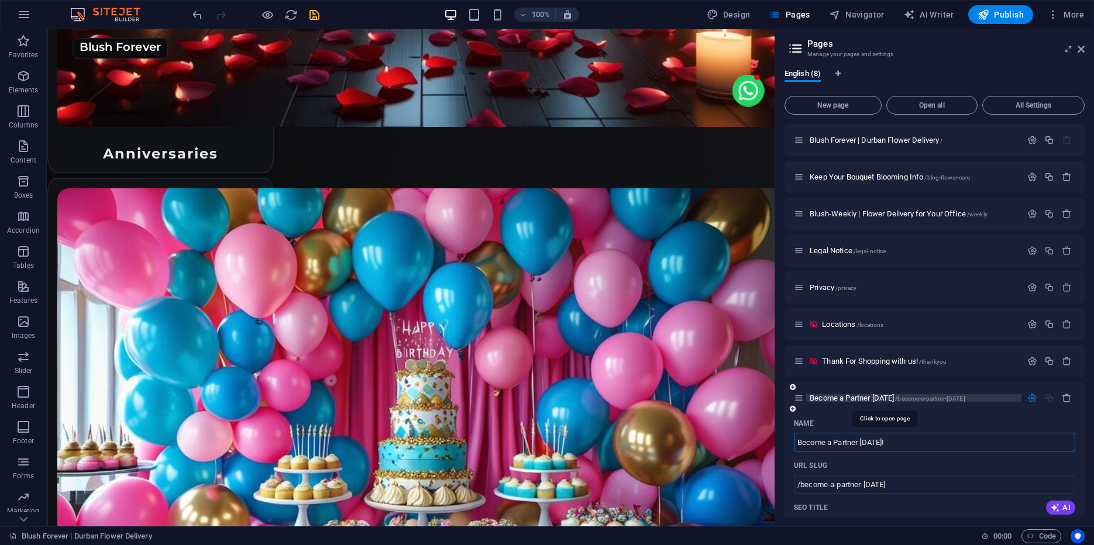
type input "Become a Partner [DATE]!"
type input "SiBecome a Partner [DATE]!"
type input "/sbecome-a-partner-[DATE]"
type input "SBecome a Partner [DATE]!"
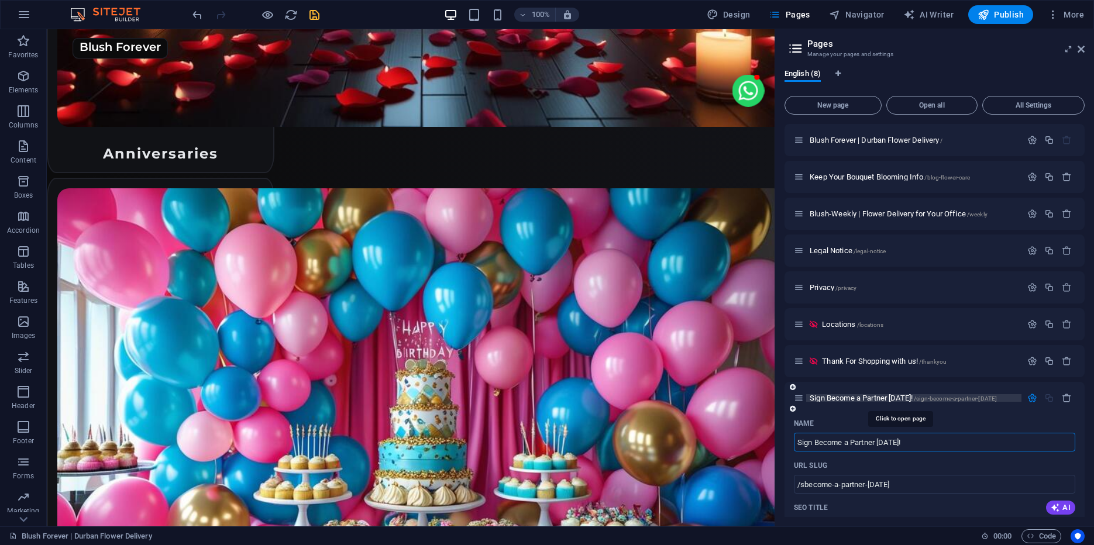
type input "Sign Become a Partner [DATE]!"
type input "/sign-become-a-partner-[DATE]"
type input "Sign Become a Partner [DATE]!"
type input "Sign up Become a Partner [DATE]!"
type input "/sign-up-become-a-partner-[DATE]"
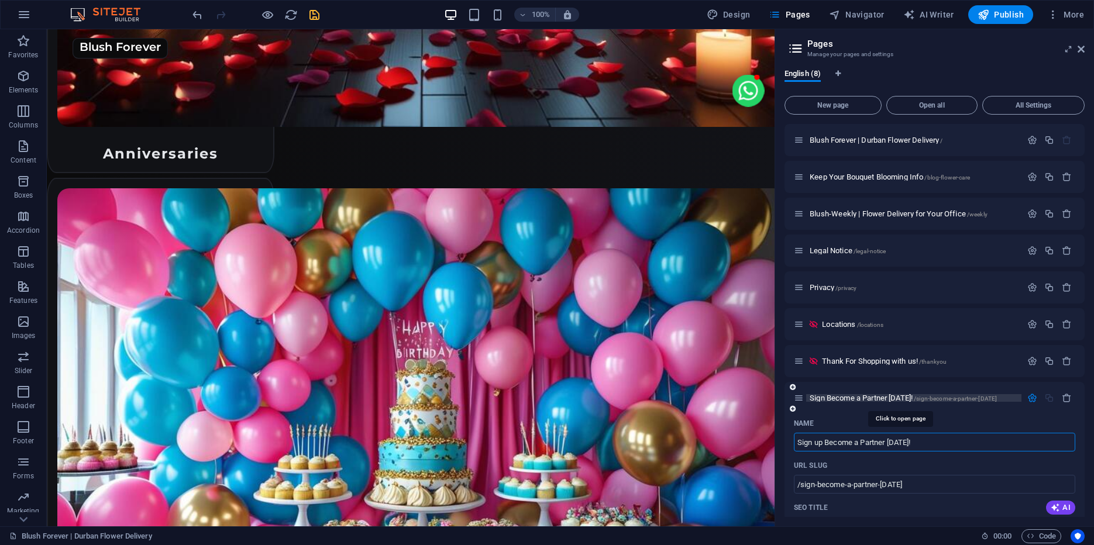
type input "Sign up Become a Partner [DATE]!"
type input "Sign up & Become a Partner [DATE]!"
click at [923, 443] on input "Sign up & Become a Partner [DATE]!" at bounding box center [934, 442] width 281 height 19
drag, startPoint x: 816, startPoint y: 487, endPoint x: 934, endPoint y: 483, distance: 118.2
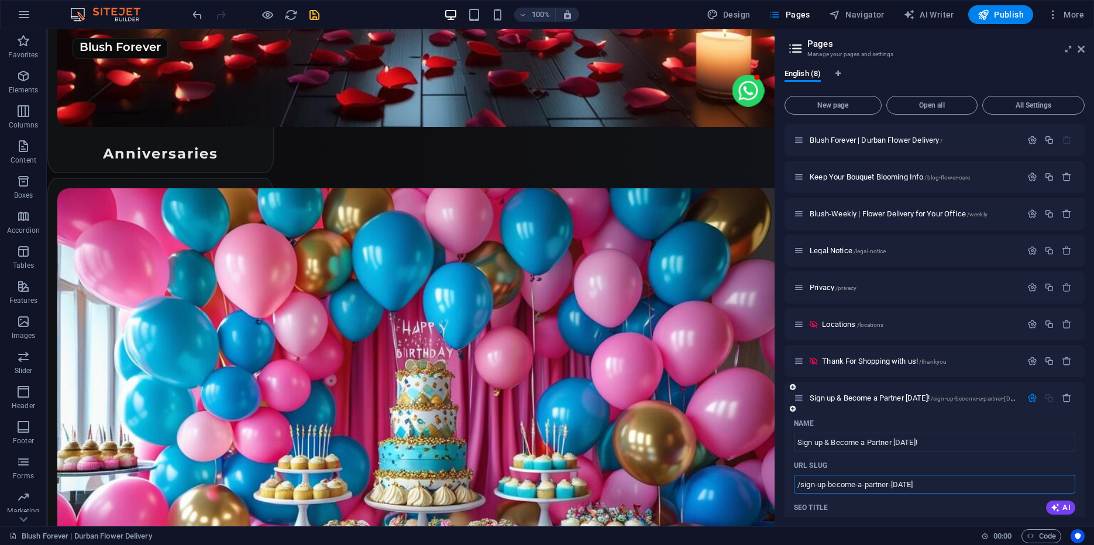
click at [934, 483] on input "/sign-up-become-a-partner-[DATE]" at bounding box center [934, 484] width 281 height 19
type input "/signup"
click at [955, 418] on div "Name" at bounding box center [934, 423] width 281 height 19
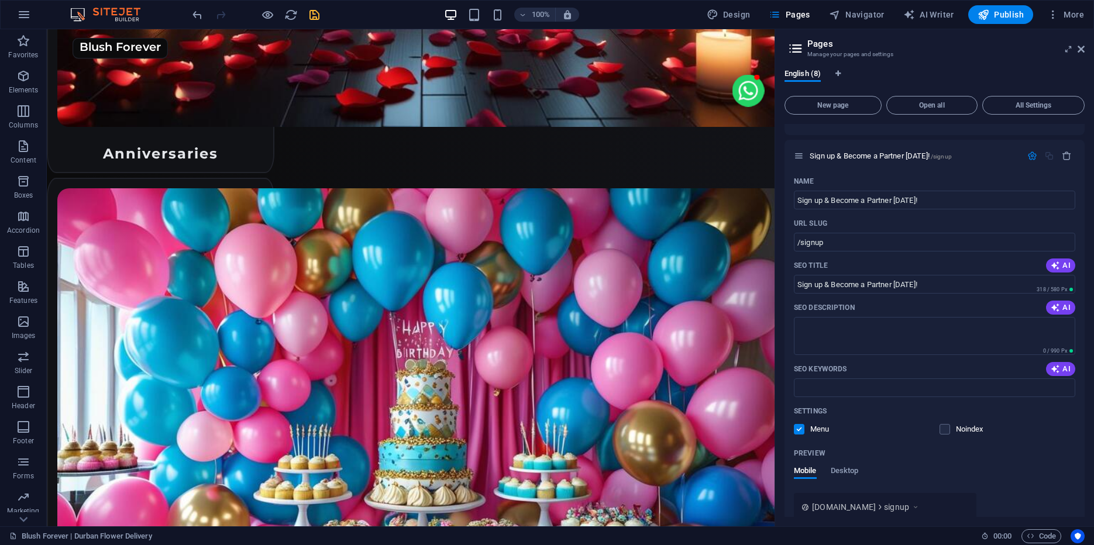
scroll to position [250, 0]
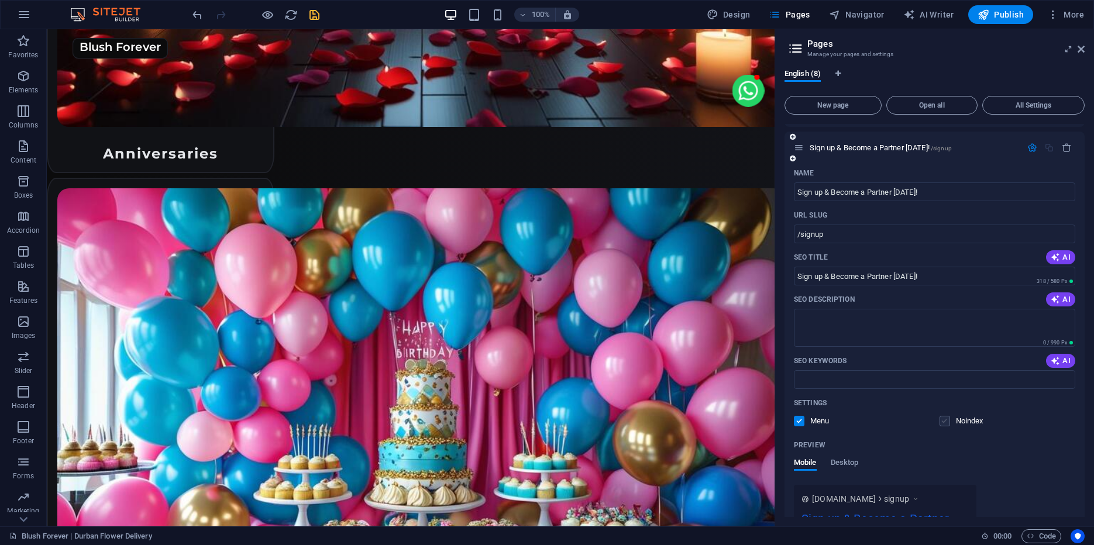
click at [945, 425] on label at bounding box center [944, 421] width 11 height 11
click at [0, 0] on input "checkbox" at bounding box center [0, 0] width 0 height 0
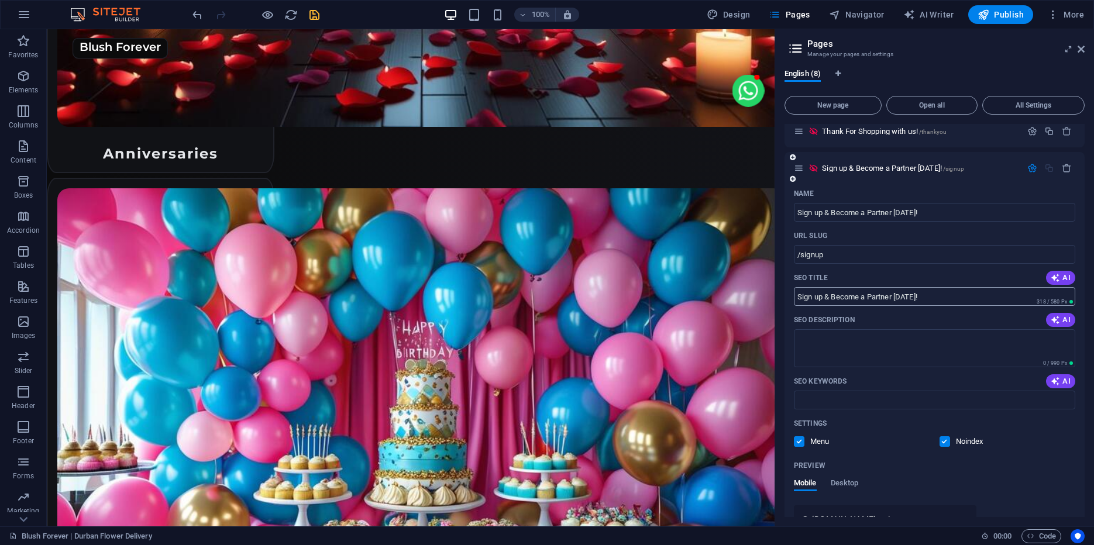
scroll to position [221, 0]
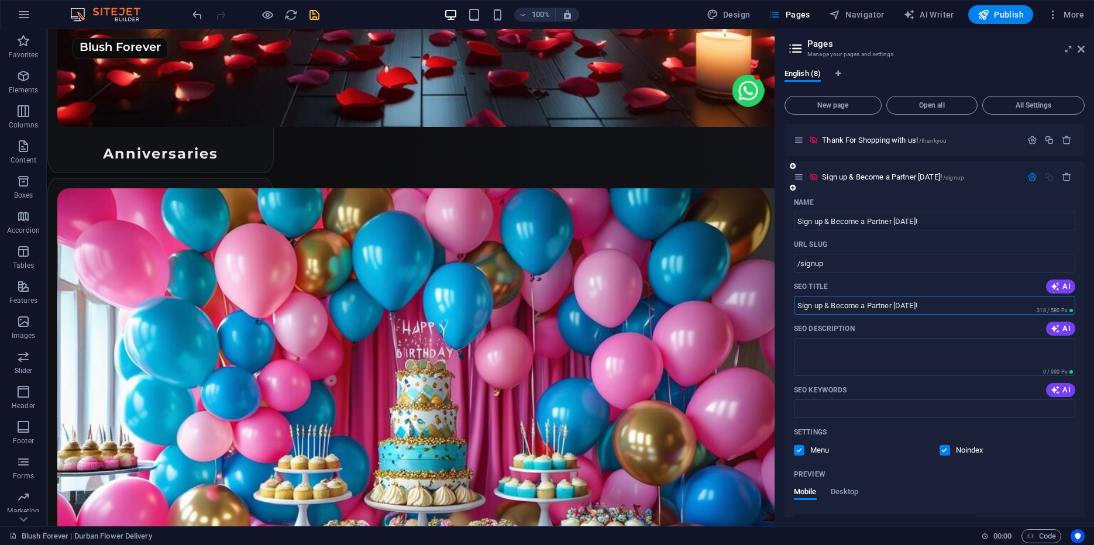
drag, startPoint x: 831, startPoint y: 307, endPoint x: 779, endPoint y: 308, distance: 52.1
click at [794, 308] on input "Sign up & Become a Partner [DATE]!" at bounding box center [934, 305] width 281 height 19
type input "Become a Partner [DATE]!"
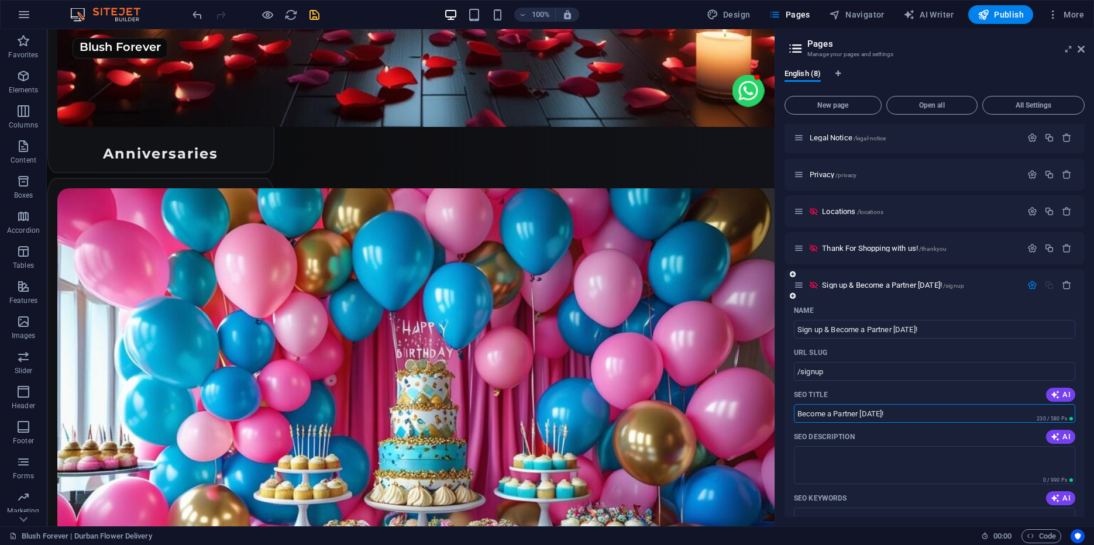
scroll to position [0, 0]
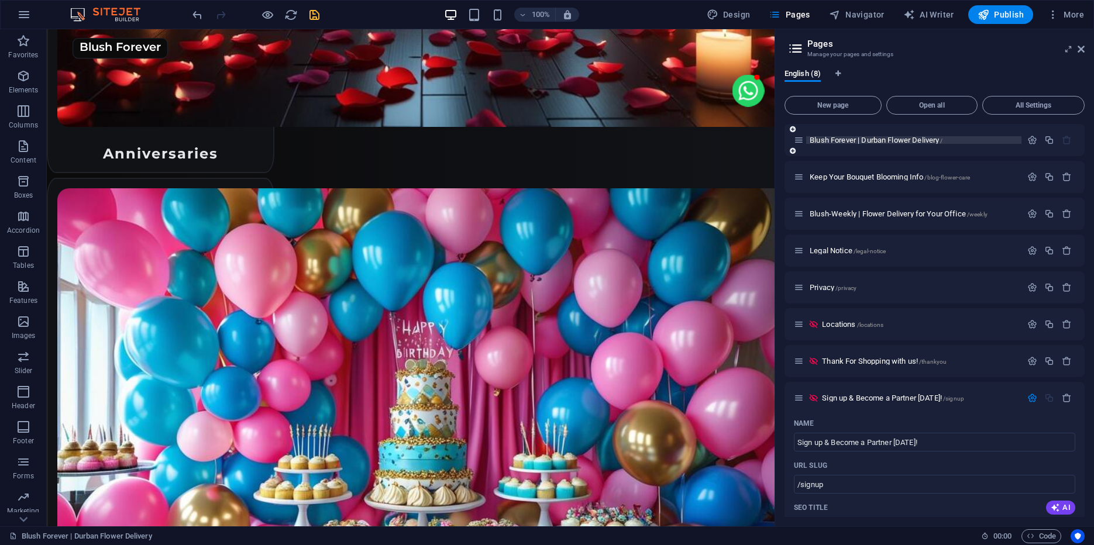
click at [873, 140] on span "Blush Forever | Durban Flower Delivery /" at bounding box center [876, 140] width 133 height 9
click at [842, 137] on span "Blush Forever | Durban Flower Delivery /" at bounding box center [876, 140] width 133 height 9
click at [1035, 137] on icon "button" at bounding box center [1032, 140] width 10 height 10
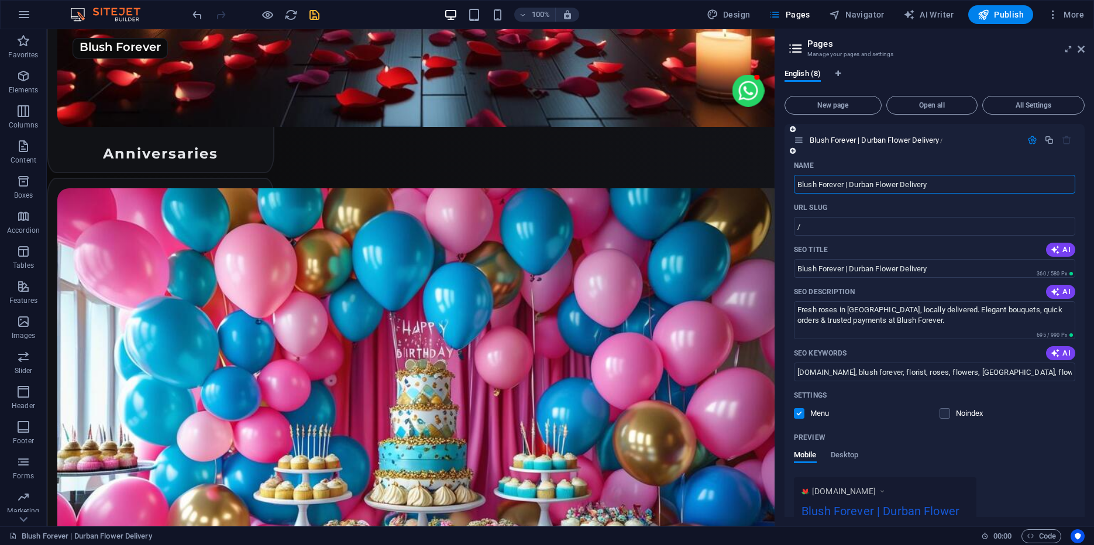
drag, startPoint x: 849, startPoint y: 184, endPoint x: 795, endPoint y: 184, distance: 53.8
click at [795, 184] on input "Blush Forever | Durban Flower Delivery" at bounding box center [934, 184] width 281 height 19
click at [935, 166] on div "Name" at bounding box center [934, 165] width 281 height 19
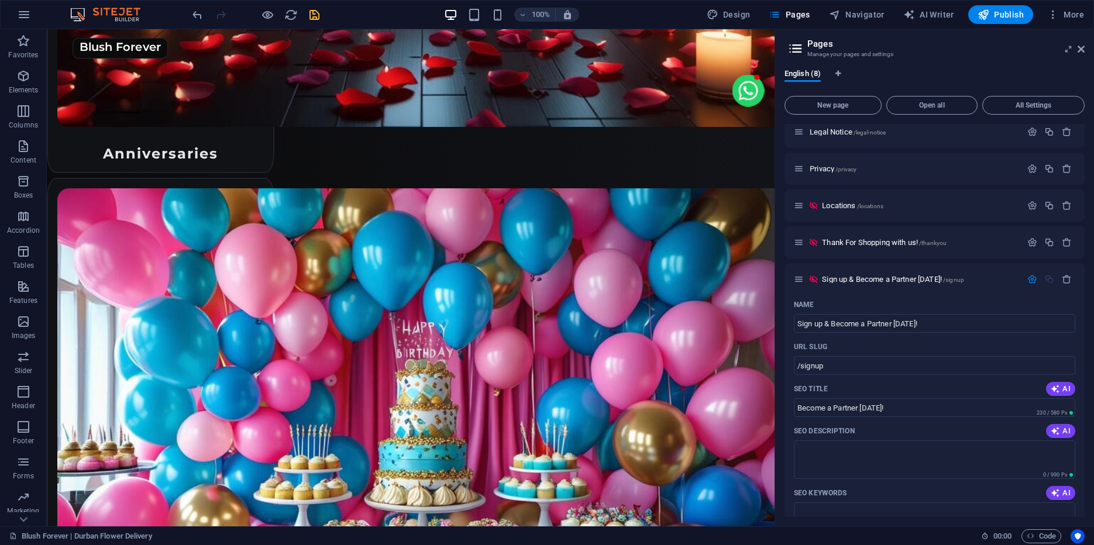
scroll to position [595, 0]
click at [865, 321] on input "Sign up & Become a Partner [DATE]!" at bounding box center [934, 322] width 281 height 19
paste input "Blush Forever |"
drag, startPoint x: 877, startPoint y: 323, endPoint x: 884, endPoint y: 324, distance: 7.0
click at [877, 323] on input "Blush Forever | Partner [DATE]!" at bounding box center [934, 322] width 281 height 19
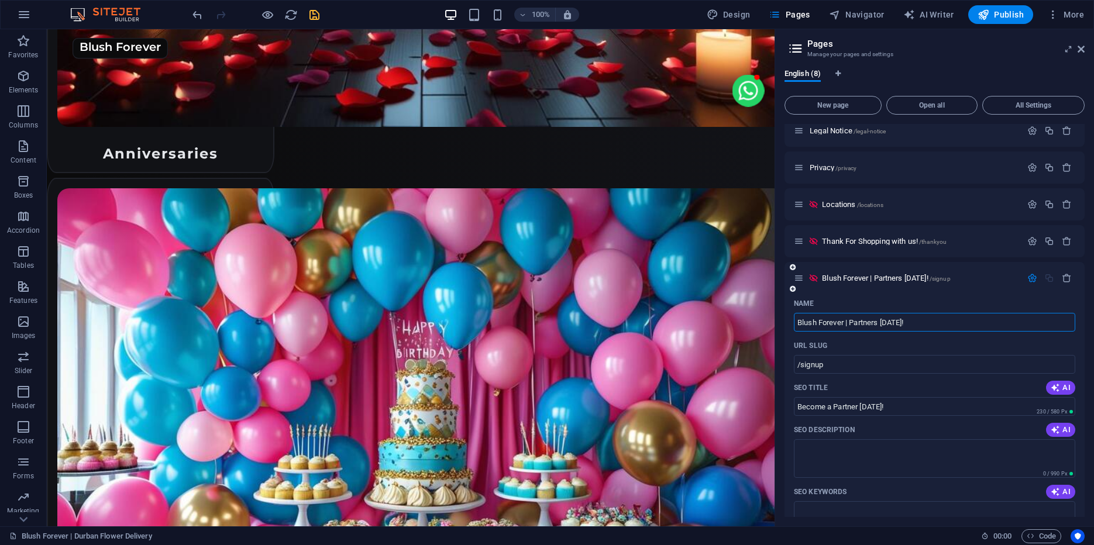
click at [932, 326] on input "Blush Forever | Partners [DATE]!" at bounding box center [934, 322] width 281 height 19
type input "Blush Forever | Partner"
click at [801, 366] on input "/signup" at bounding box center [934, 364] width 281 height 19
type input "/partnersignup"
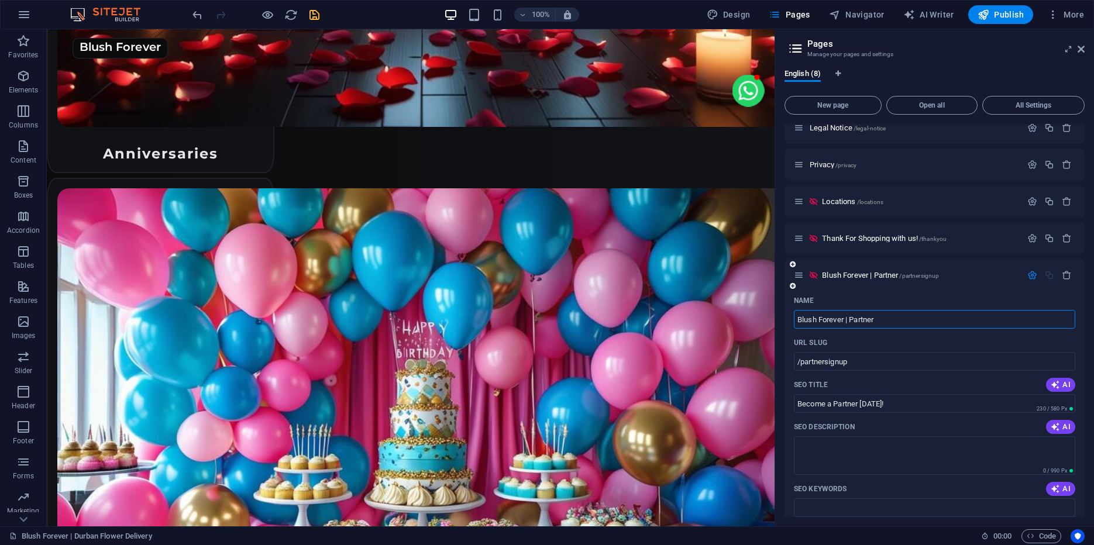
drag, startPoint x: 852, startPoint y: 325, endPoint x: 890, endPoint y: 323, distance: 38.0
click at [890, 323] on input "Blush Forever | Partner" at bounding box center [934, 319] width 281 height 19
click at [906, 322] on input "Blush Forever | Partner" at bounding box center [934, 319] width 281 height 19
type input "Blush Forever | Partners"
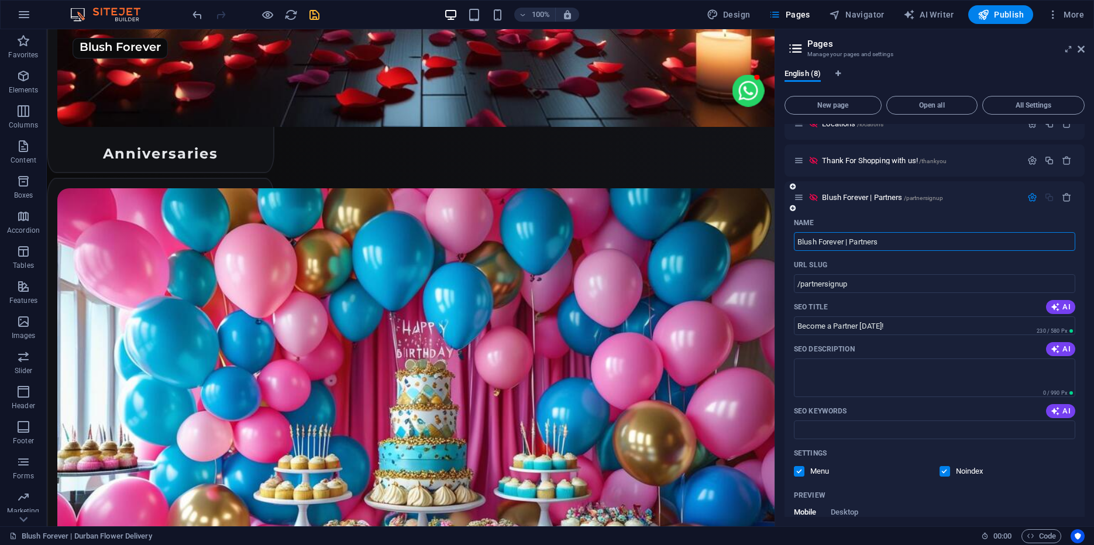
scroll to position [674, 0]
click at [313, 12] on icon "save" at bounding box center [314, 14] width 13 height 13
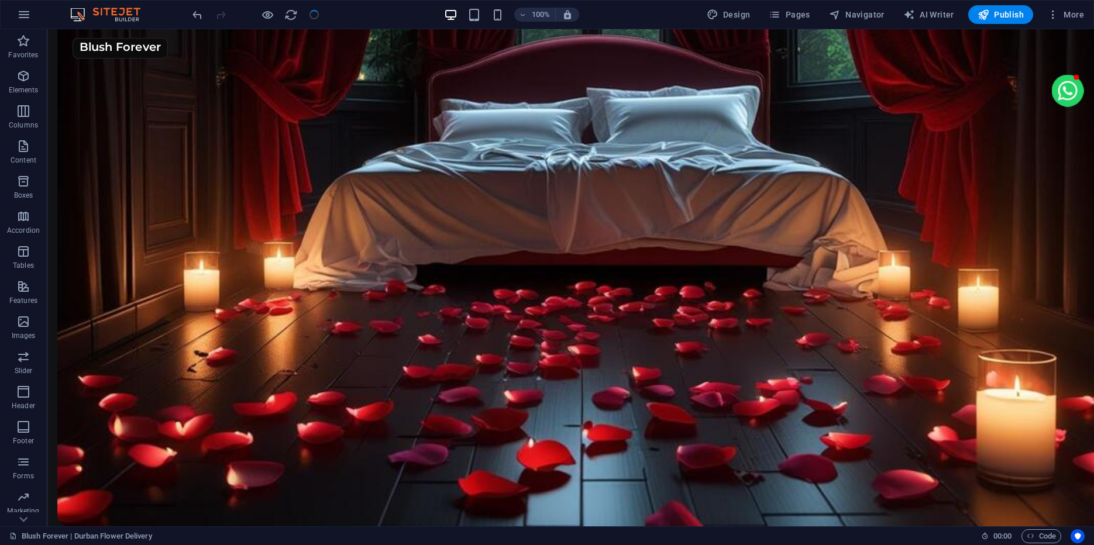
scroll to position [3714, 0]
